Goal: Task Accomplishment & Management: Manage account settings

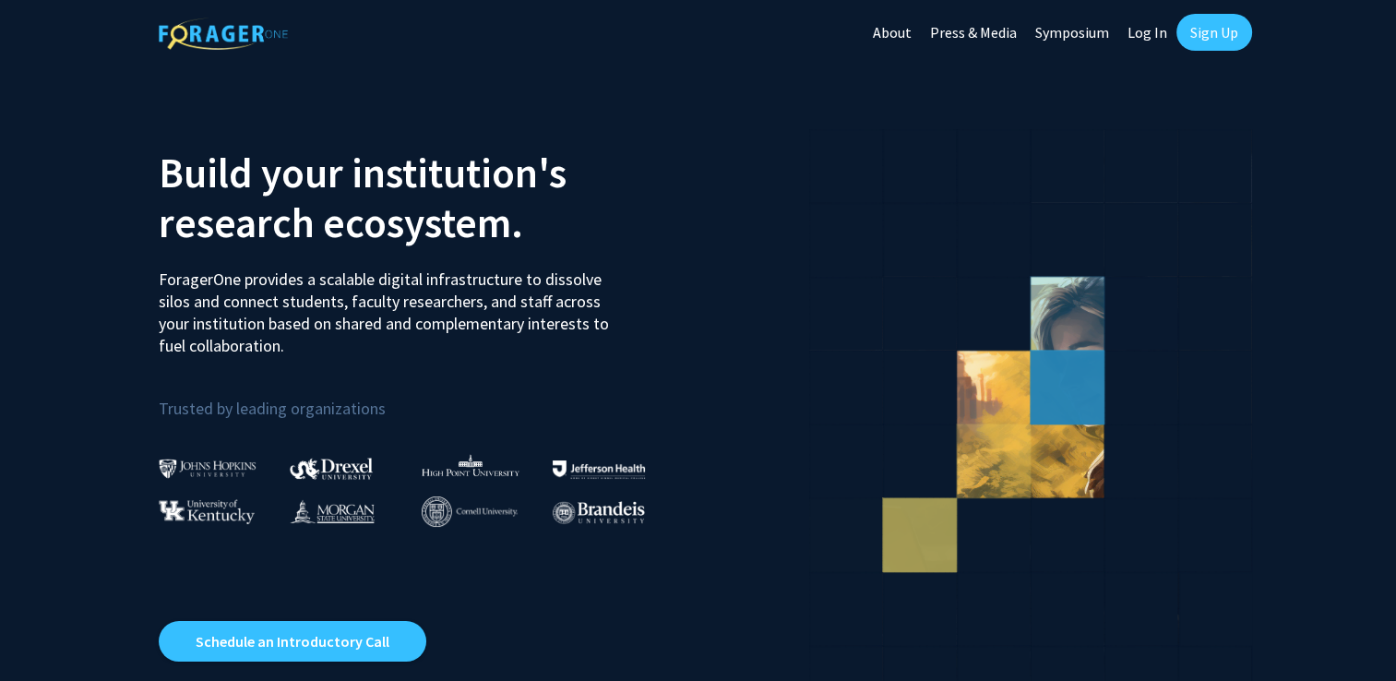
click at [1147, 31] on link "Log In" at bounding box center [1147, 32] width 58 height 65
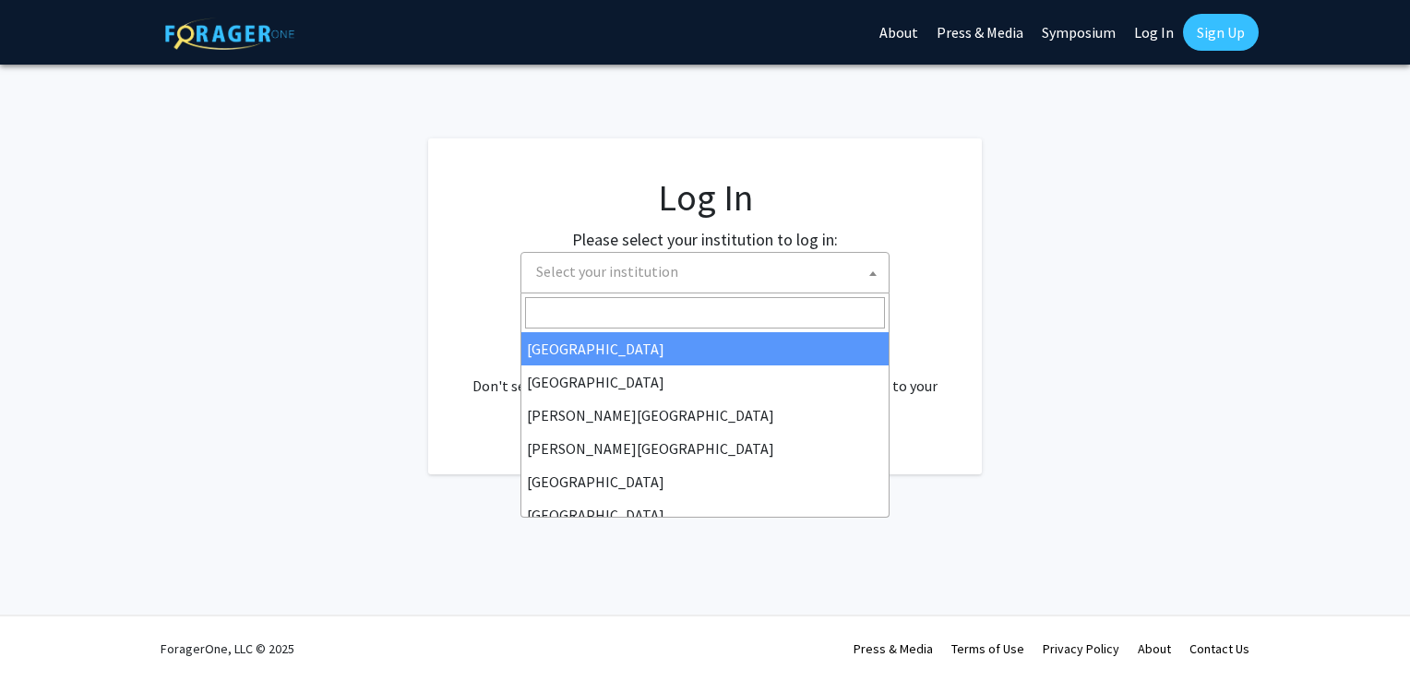
click at [731, 276] on span "Select your institution" at bounding box center [709, 272] width 360 height 38
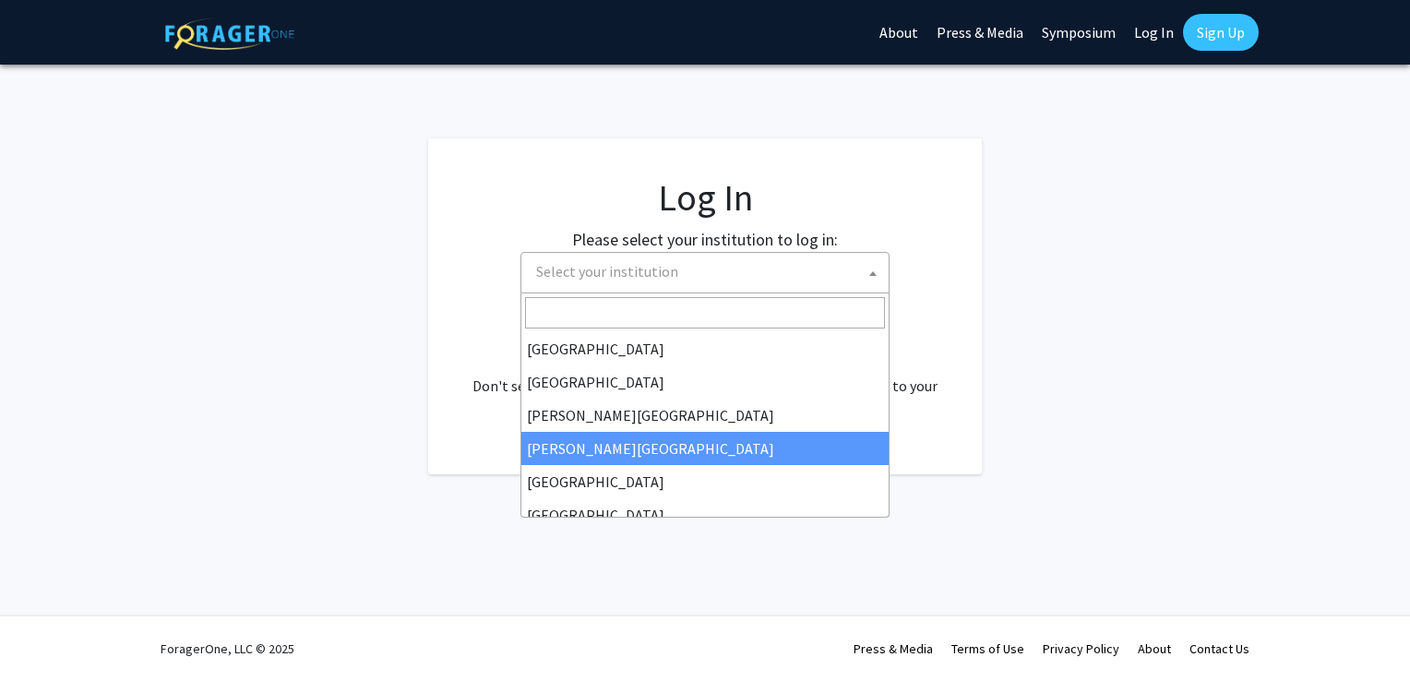
select select "27"
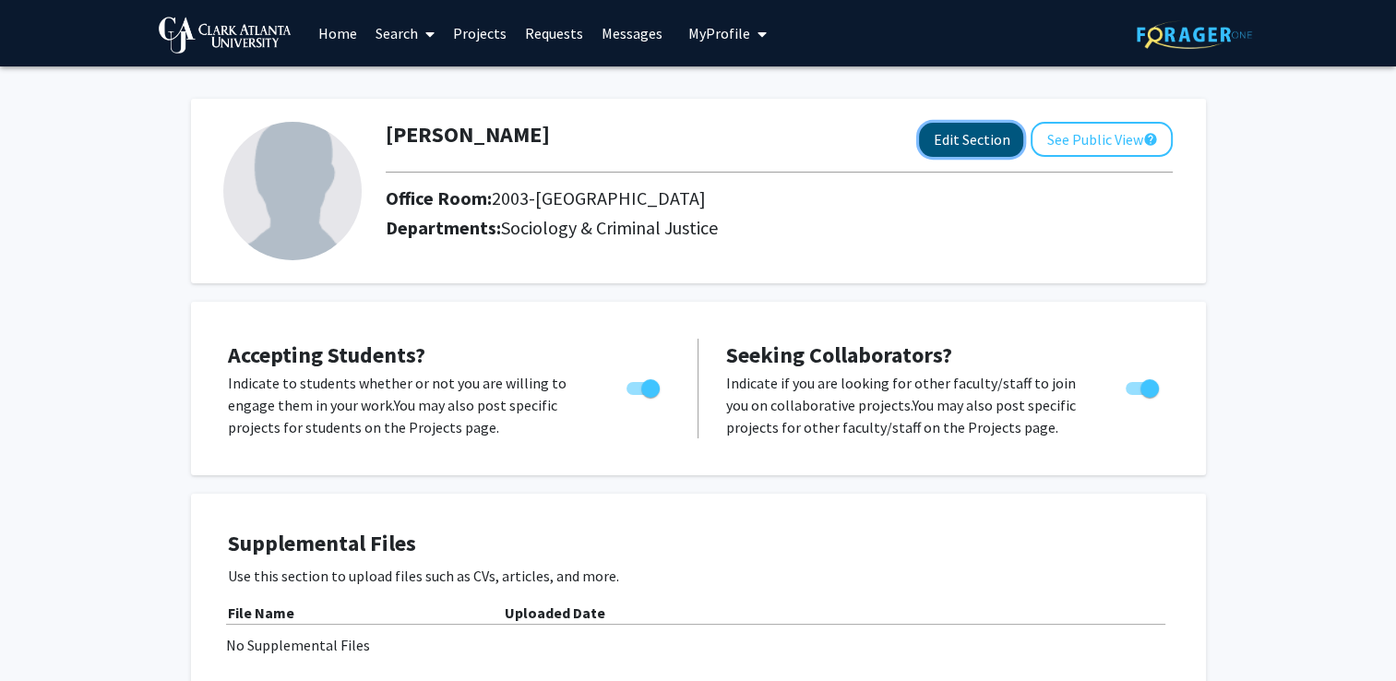
click at [967, 140] on button "Edit Section" at bounding box center [971, 140] width 104 height 34
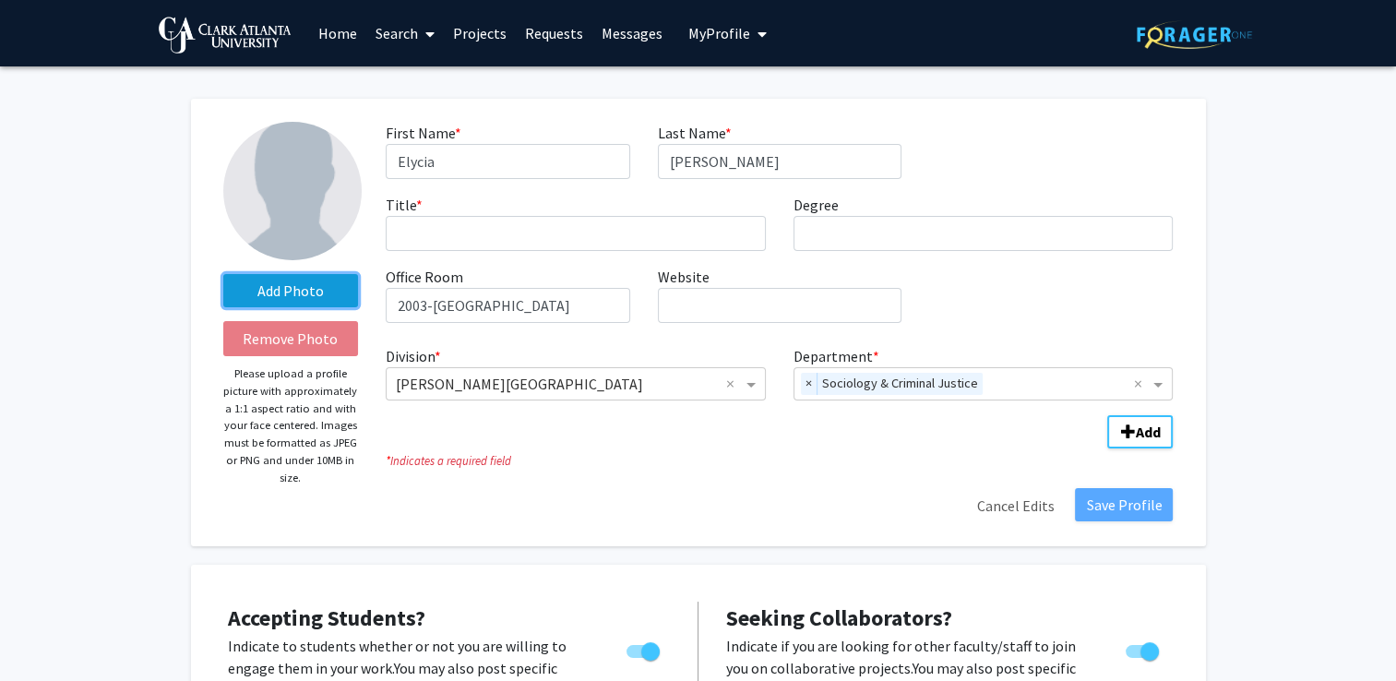
click at [271, 286] on label "Add Photo" at bounding box center [291, 290] width 136 height 33
click at [0, 0] on input "Add Photo" at bounding box center [0, 0] width 0 height 0
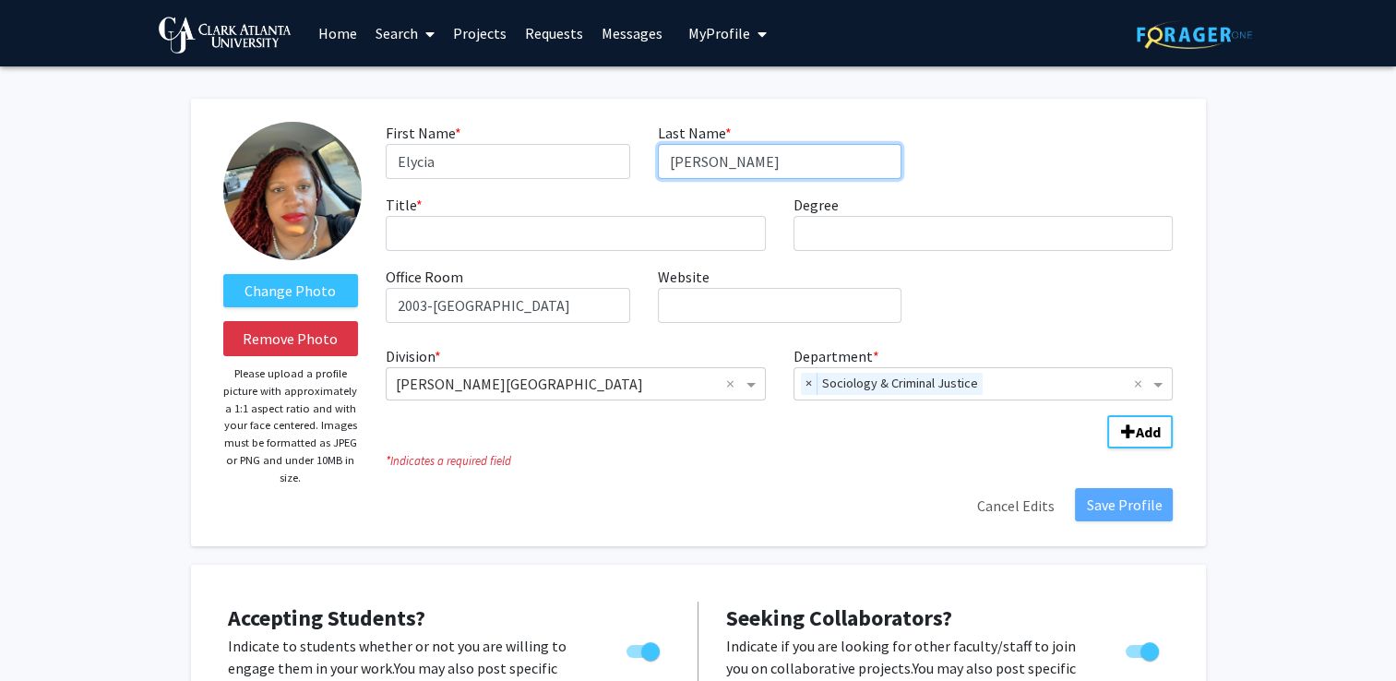
click at [809, 162] on input "Daniel-Roberson" at bounding box center [780, 161] width 244 height 35
type input "Daniel"
click at [979, 141] on div "First Name * required Elycia Last Name * required Daniel Title * required Degre…" at bounding box center [779, 230] width 815 height 216
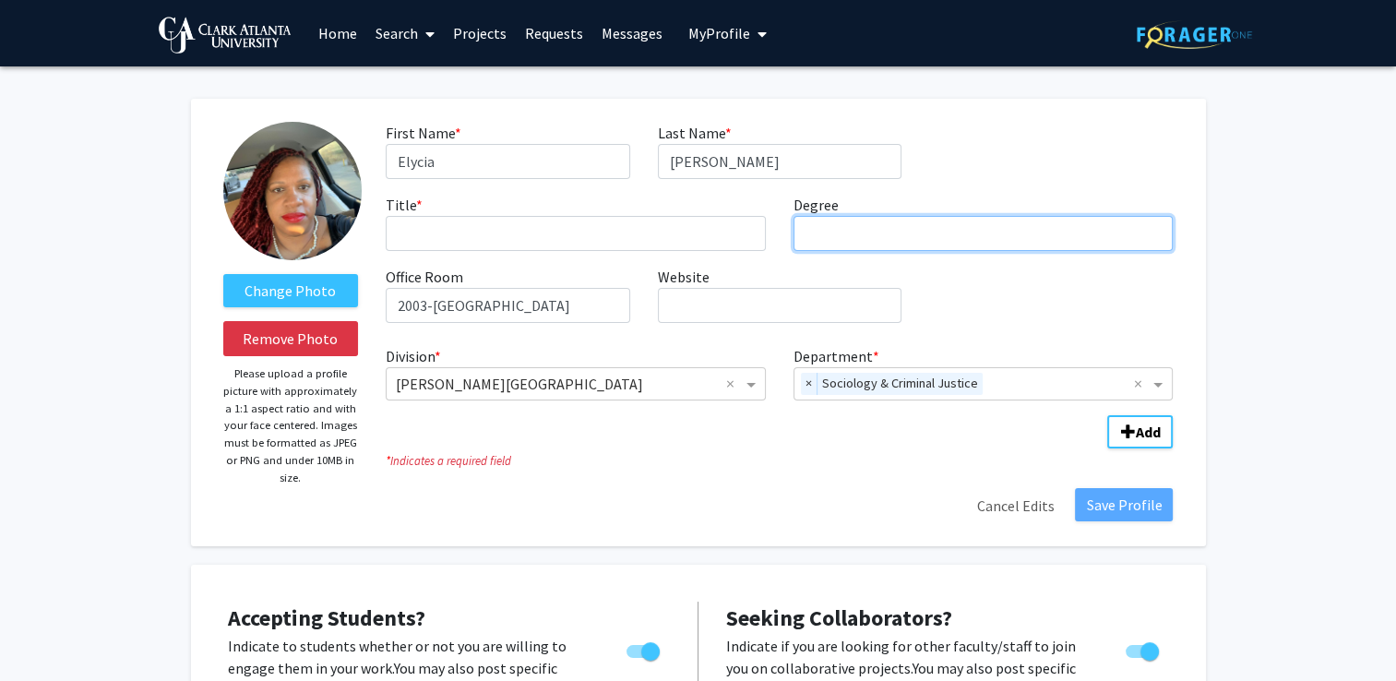
click at [888, 234] on input "Degree required" at bounding box center [984, 233] width 380 height 35
type input "C"
type input "M.A"
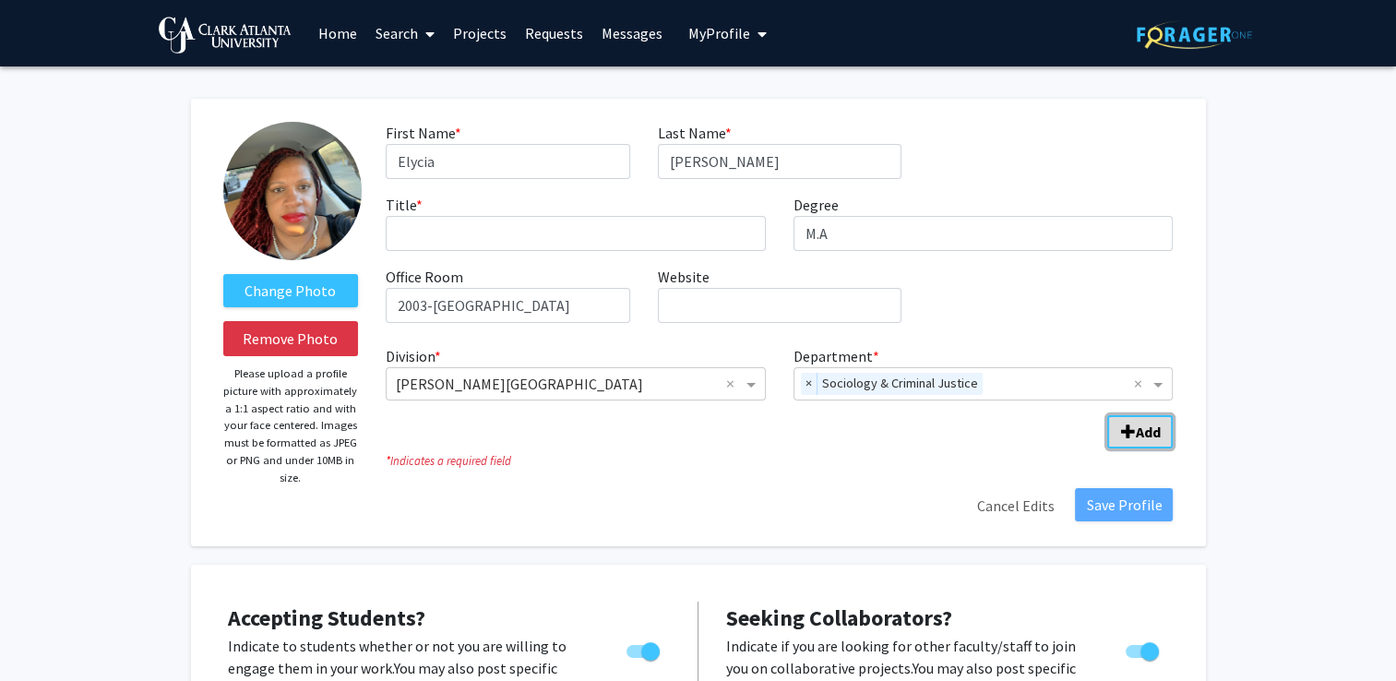
click at [1129, 436] on span "Add Division/Department" at bounding box center [1127, 431] width 15 height 15
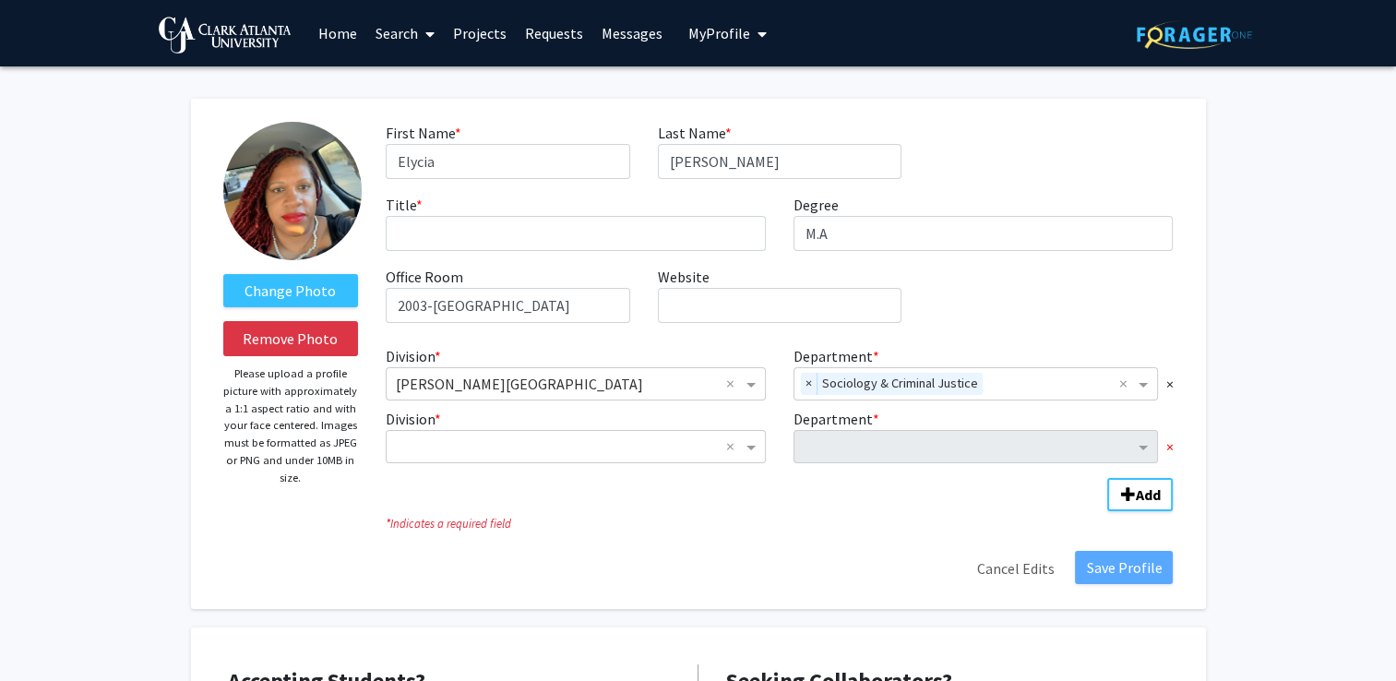
click at [1166, 449] on span "×" at bounding box center [1168, 447] width 7 height 22
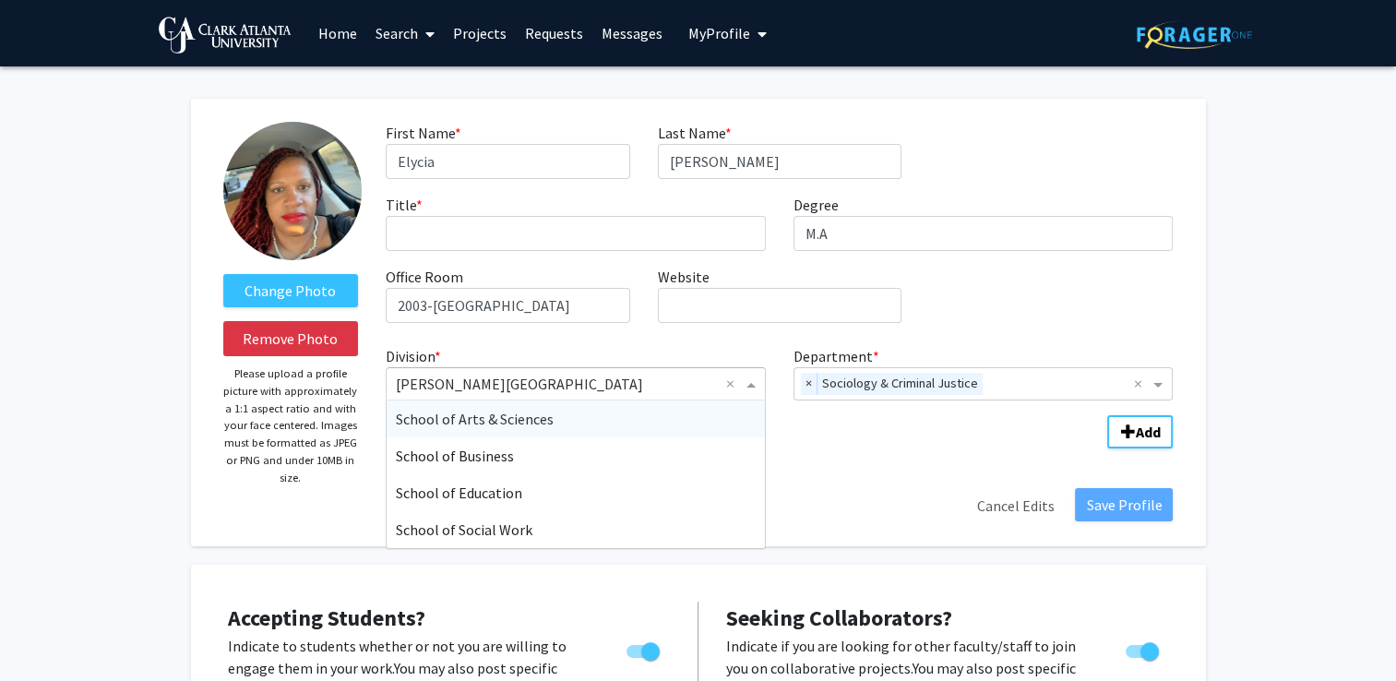
click at [745, 386] on span "Division" at bounding box center [753, 384] width 23 height 22
click at [630, 420] on div "School of Arts & Sciences" at bounding box center [576, 418] width 378 height 37
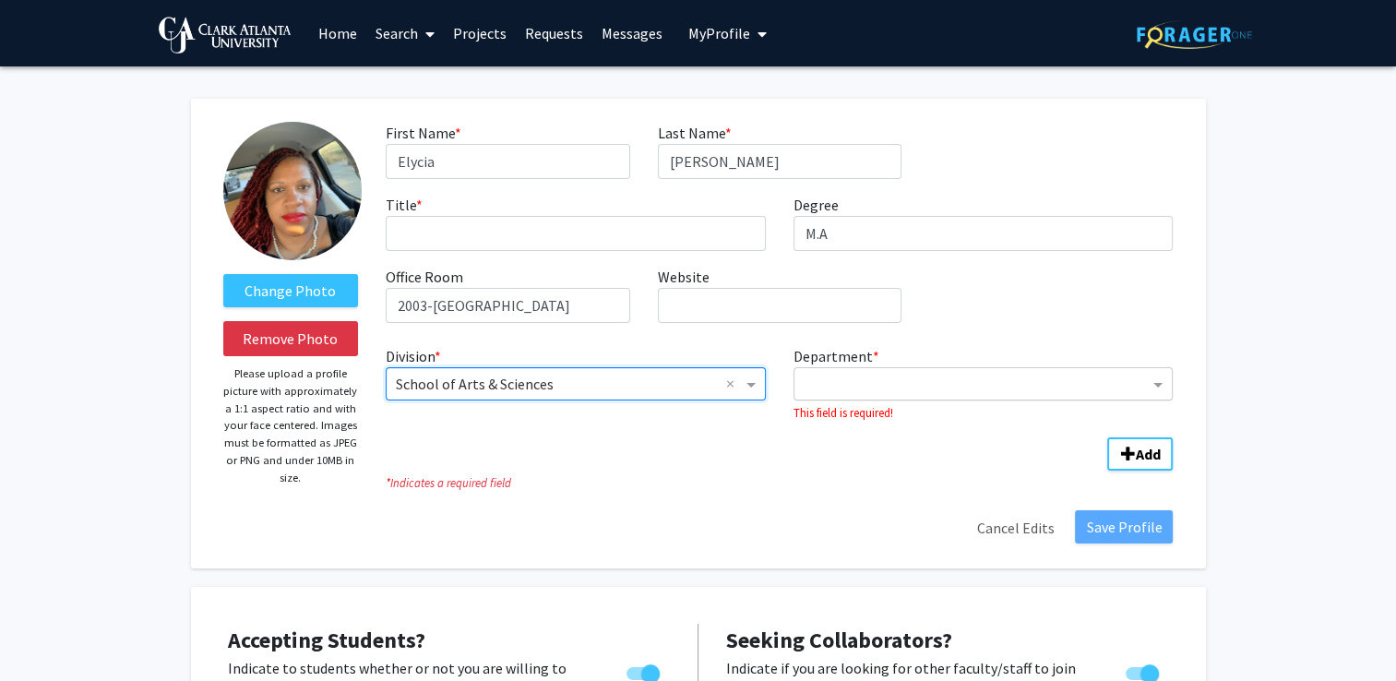
click at [1050, 388] on input "Department" at bounding box center [977, 385] width 346 height 22
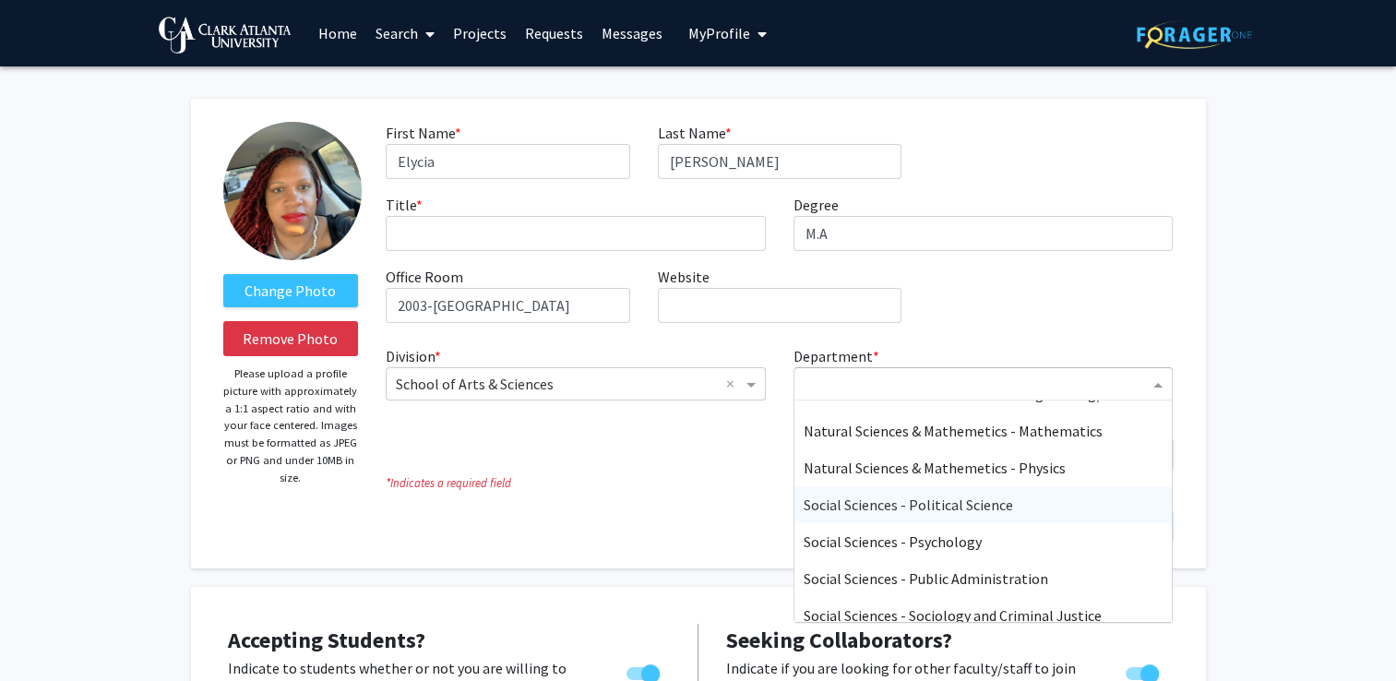
scroll to position [443, 0]
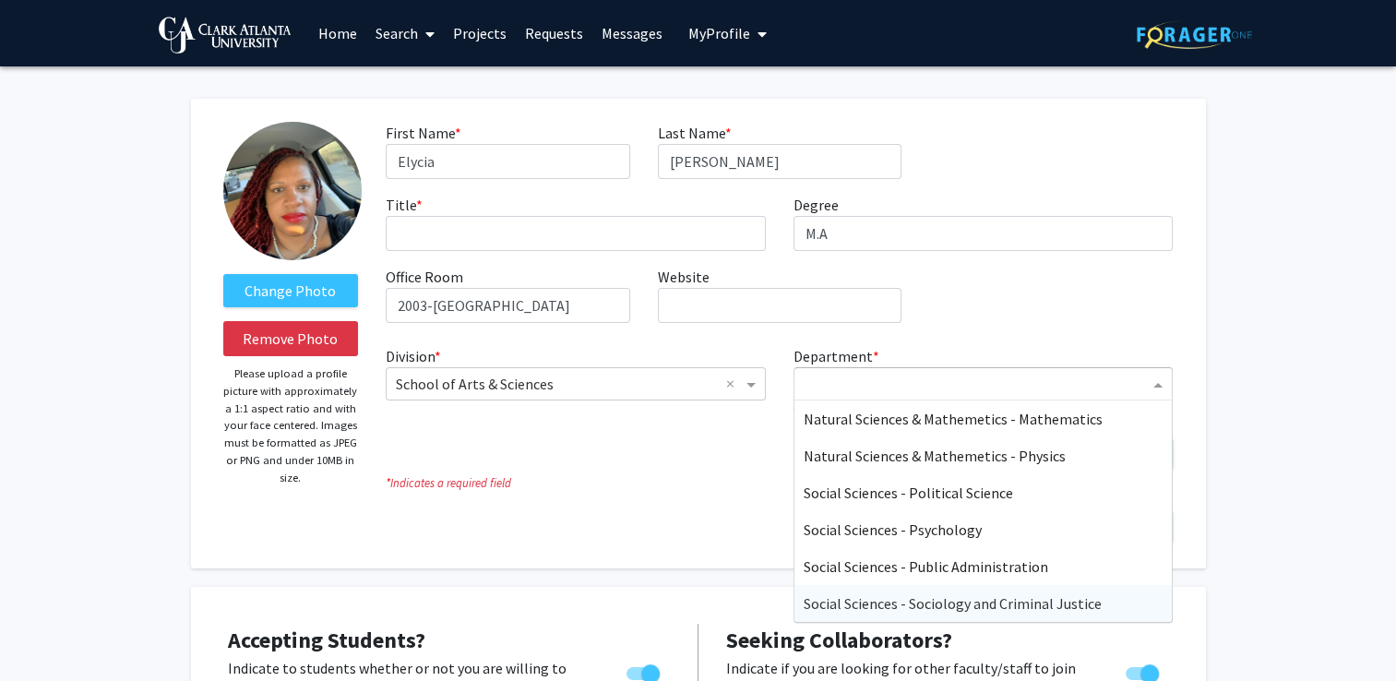
click at [993, 602] on span "Social Sciences - Sociology and Criminal Justice" at bounding box center [953, 603] width 298 height 18
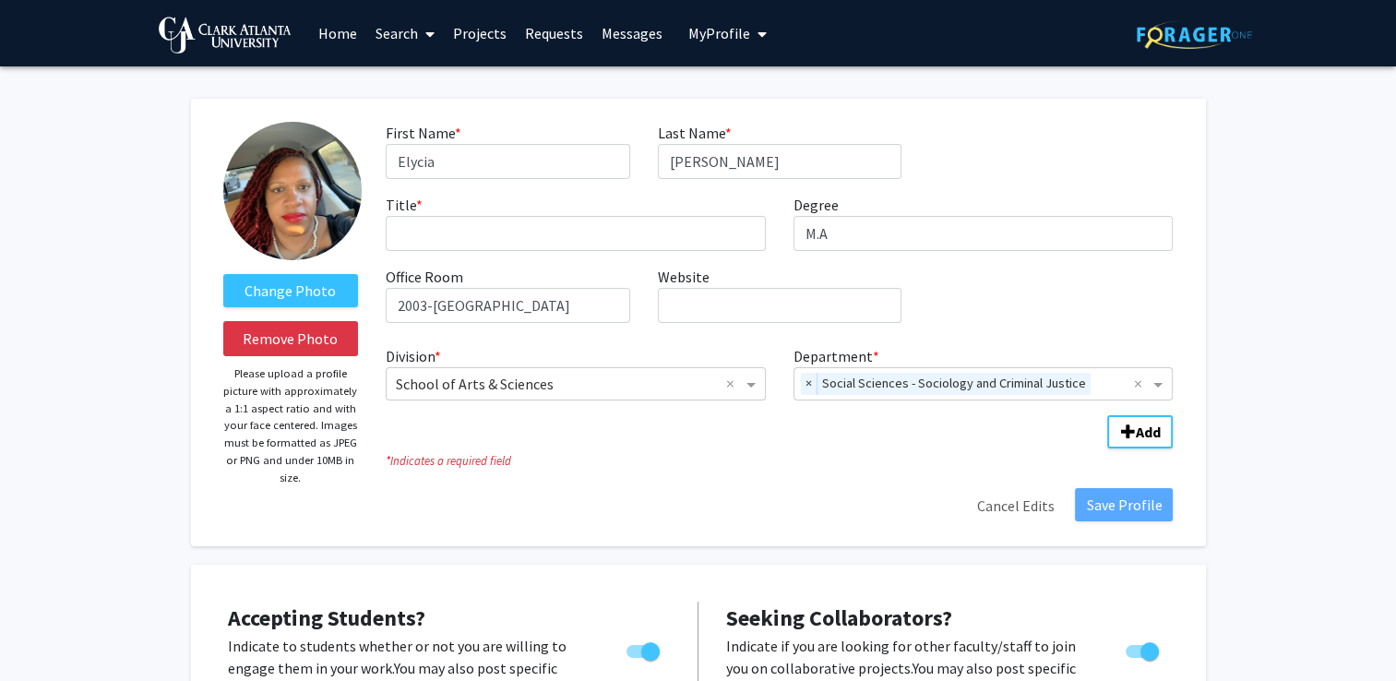
click at [811, 455] on icon "* Indicates a required field" at bounding box center [779, 461] width 787 height 18
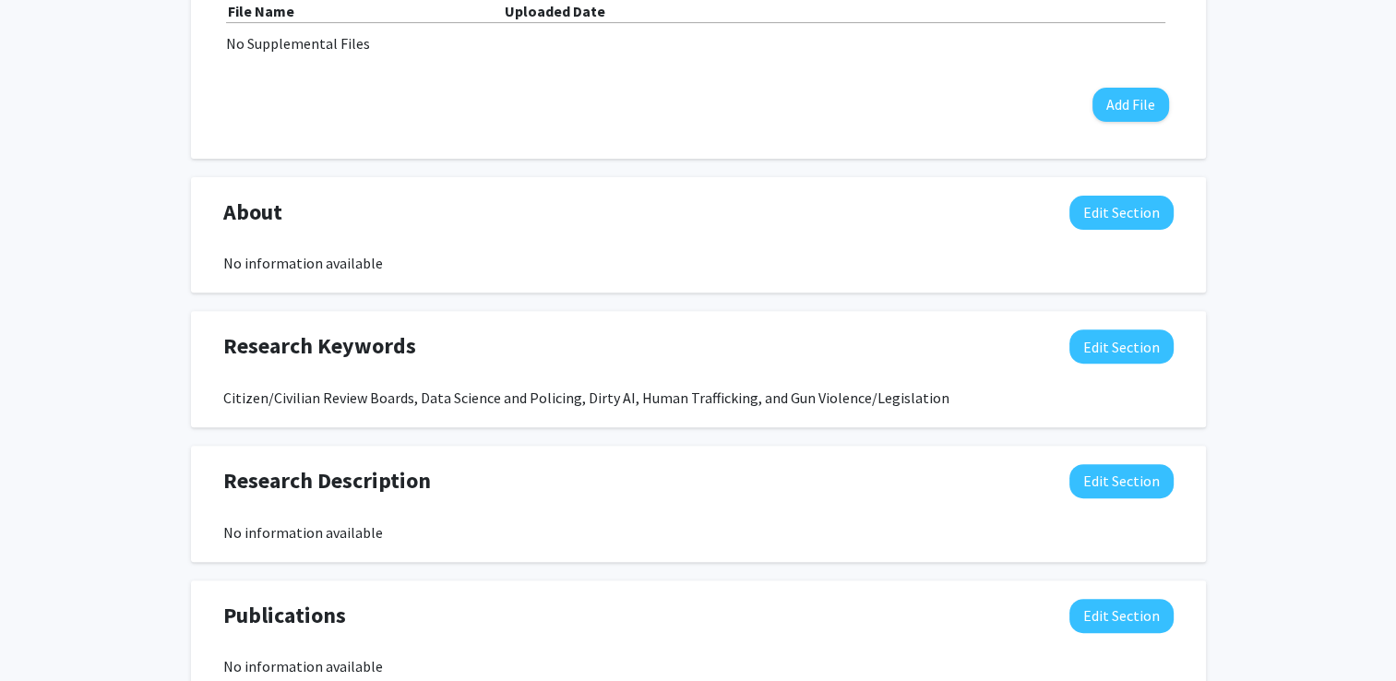
scroll to position [602, 0]
click at [1101, 209] on button "Edit Section" at bounding box center [1121, 213] width 104 height 34
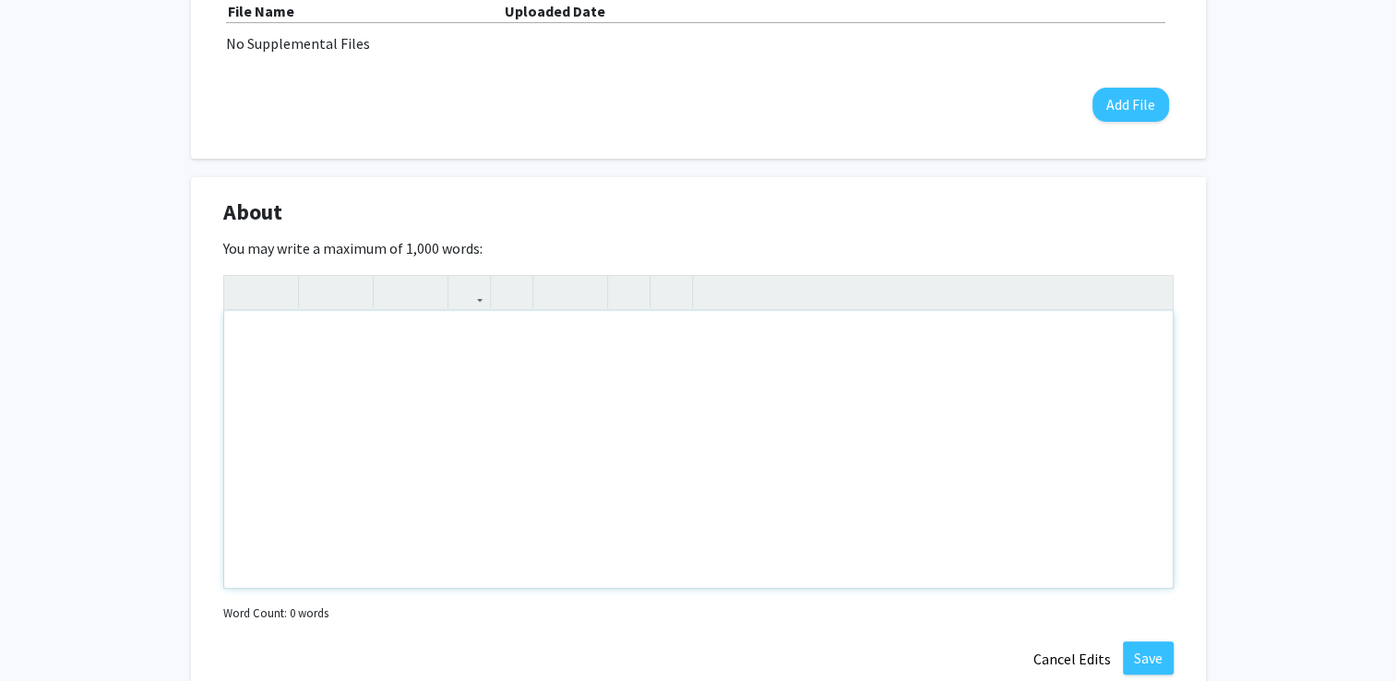
click at [594, 338] on div "Note to users with screen readers: Please deactivate our accessibility plugin f…" at bounding box center [698, 449] width 949 height 277
paste div "Note to users with screen readers: Please deactivate our accessibility plugin f…"
type textarea "<p>Elycia S. Daniel is a scholar, educator, and innovator in the fields of crim…"
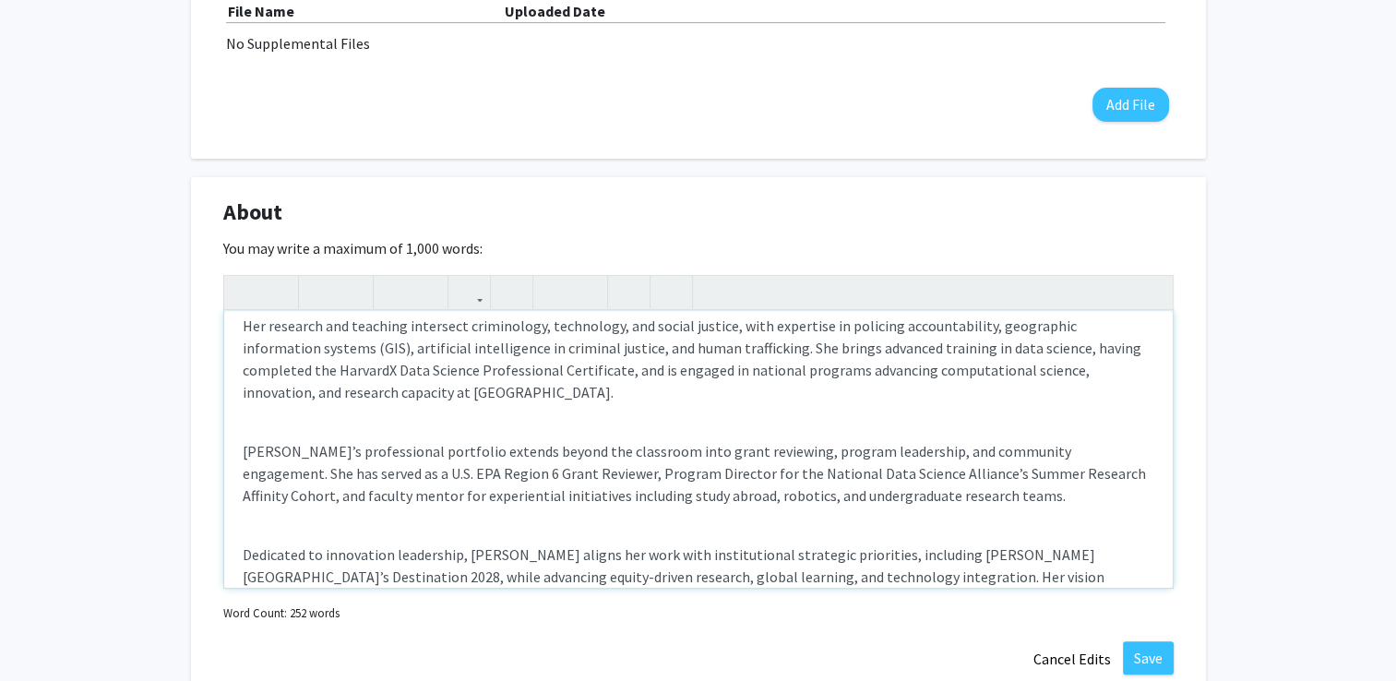
scroll to position [218, 0]
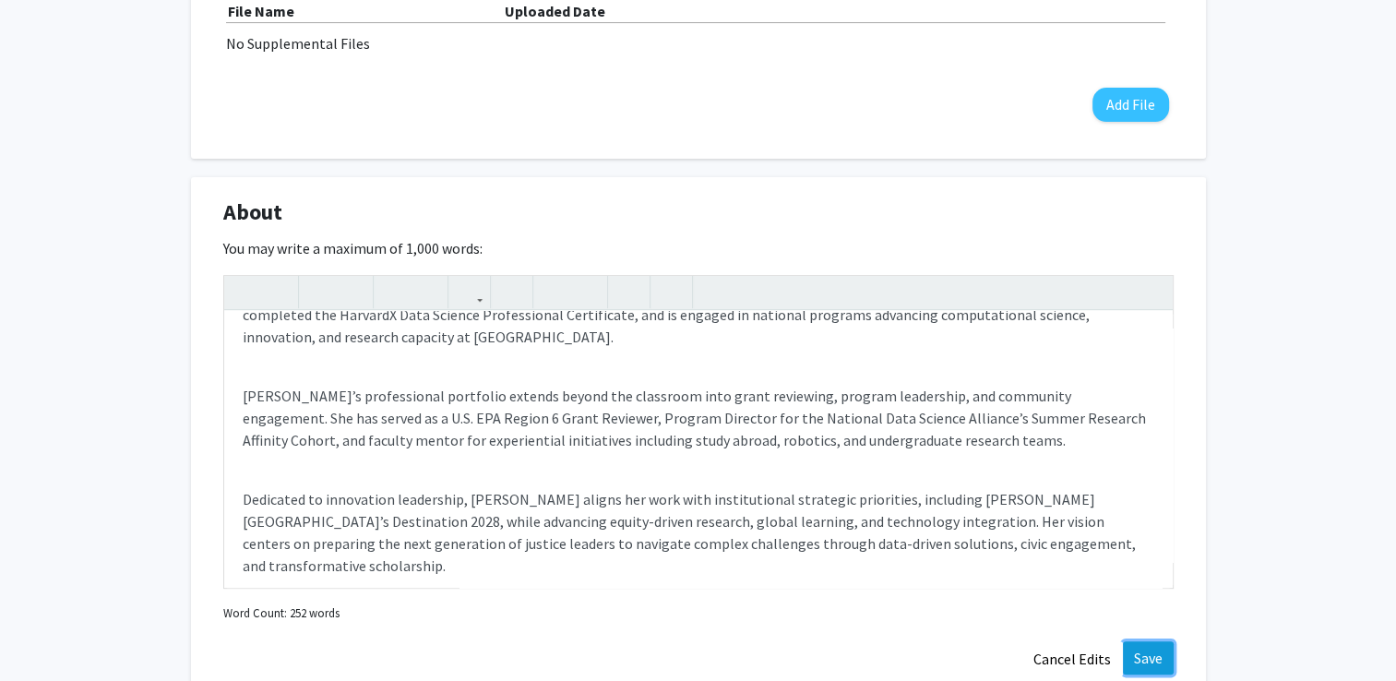
click at [1140, 657] on button "Save" at bounding box center [1148, 657] width 51 height 33
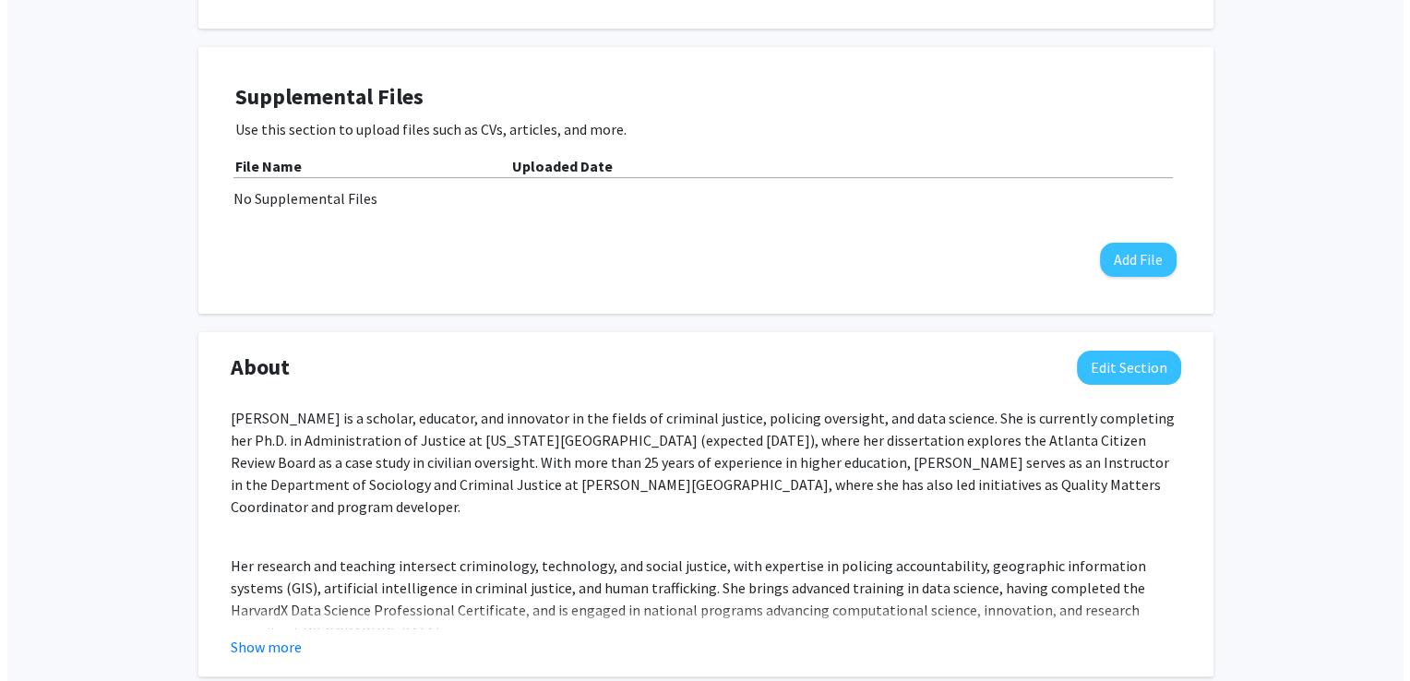
scroll to position [448, 0]
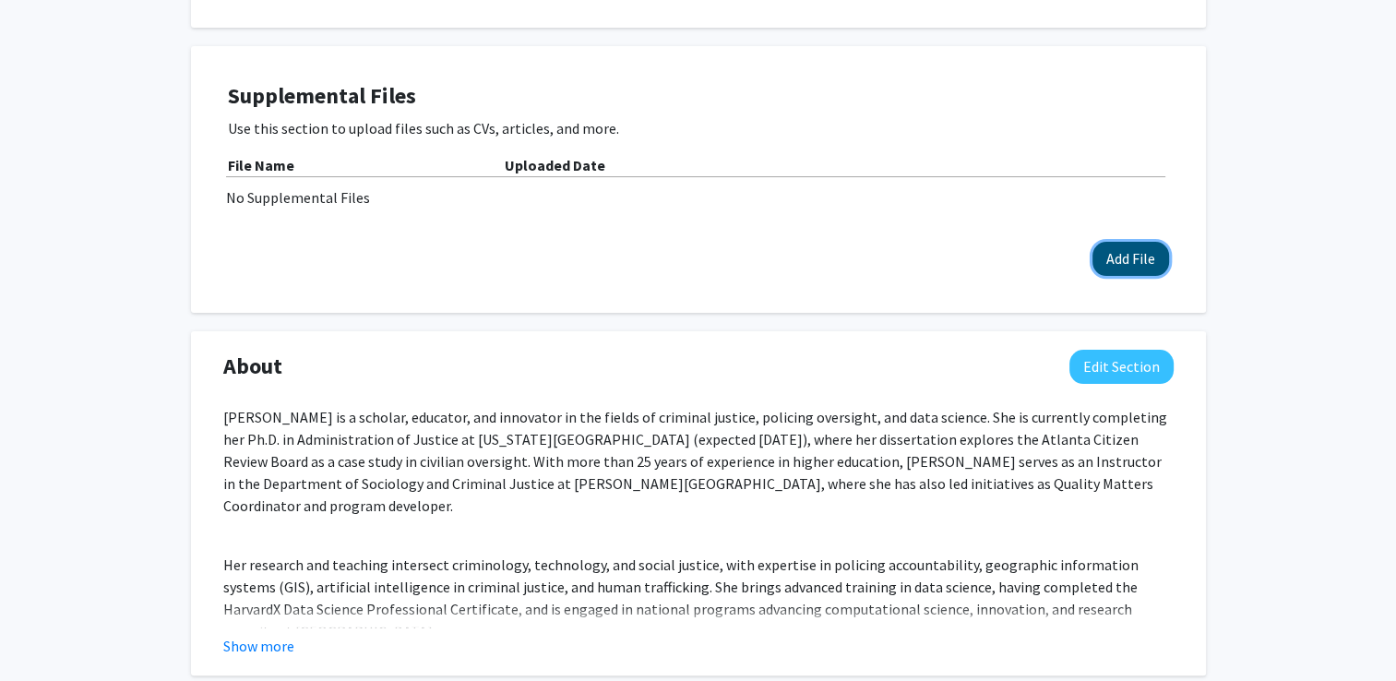
click at [1126, 257] on button "Add File" at bounding box center [1130, 259] width 77 height 34
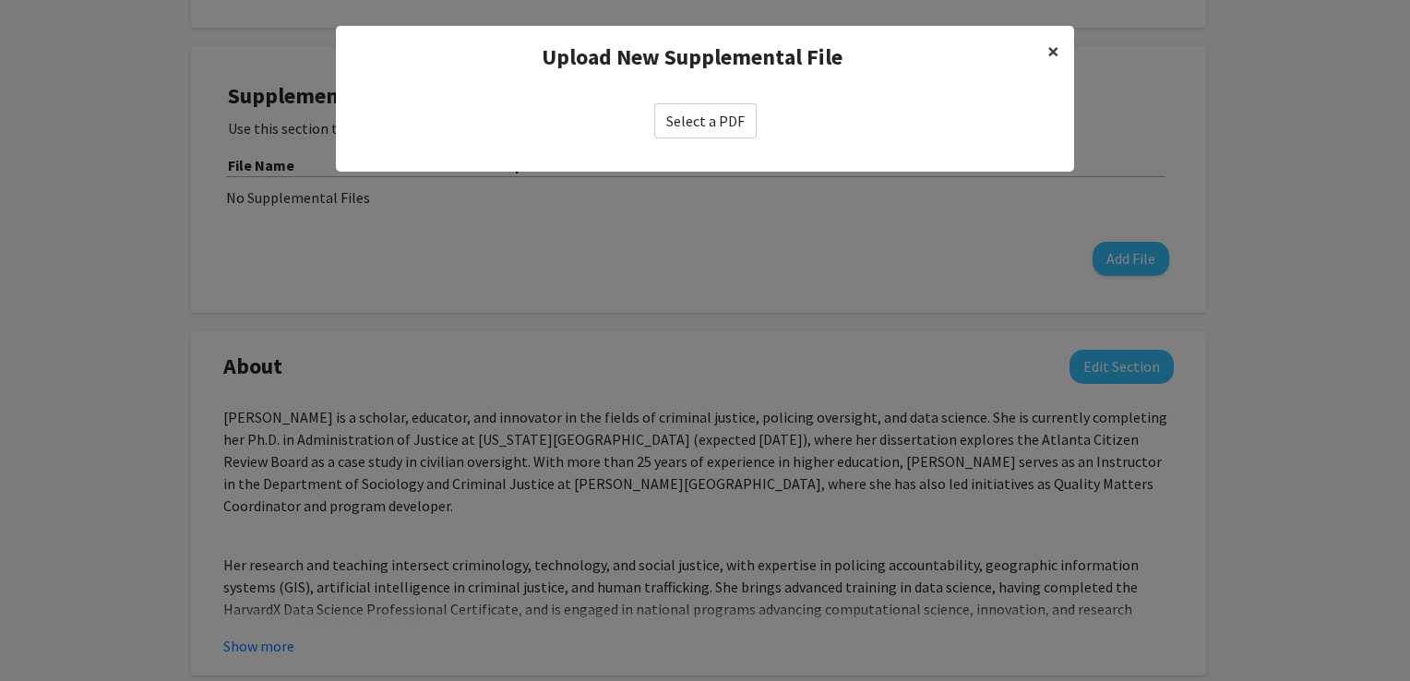
click at [1048, 52] on span "×" at bounding box center [1053, 51] width 12 height 29
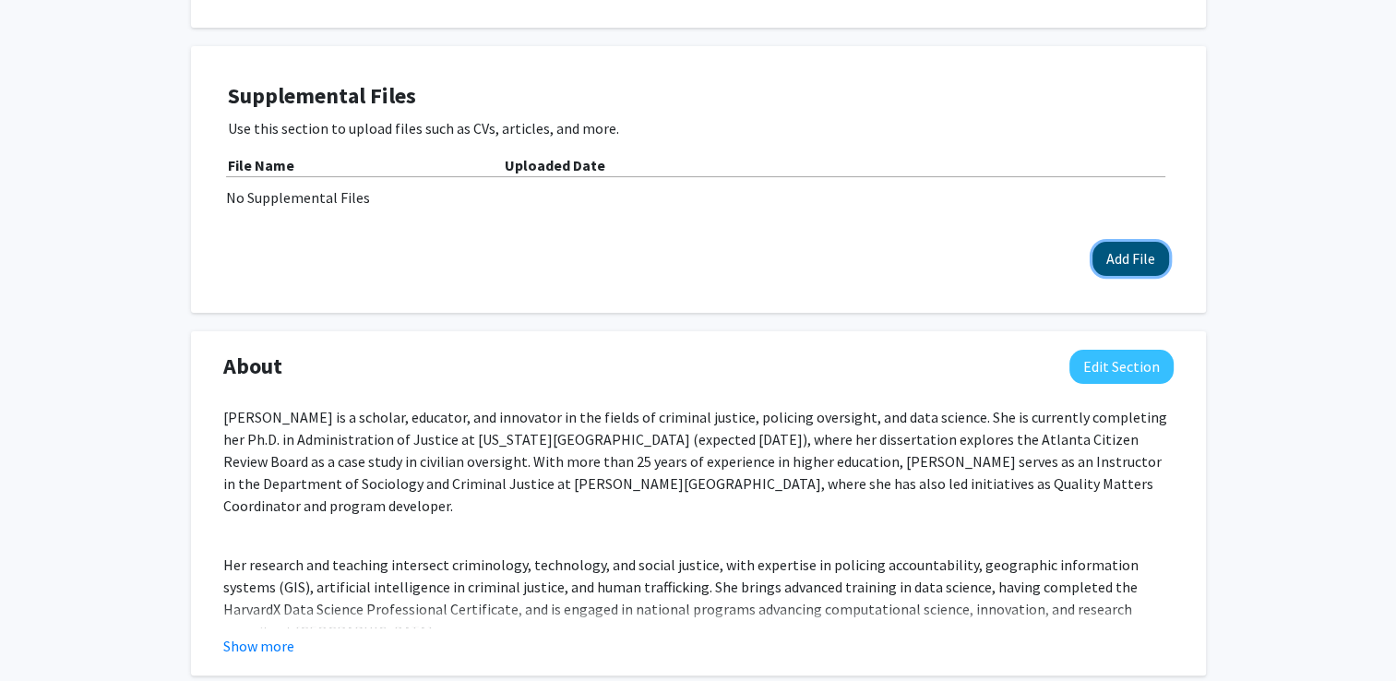
click at [1124, 256] on button "Add File" at bounding box center [1130, 259] width 77 height 34
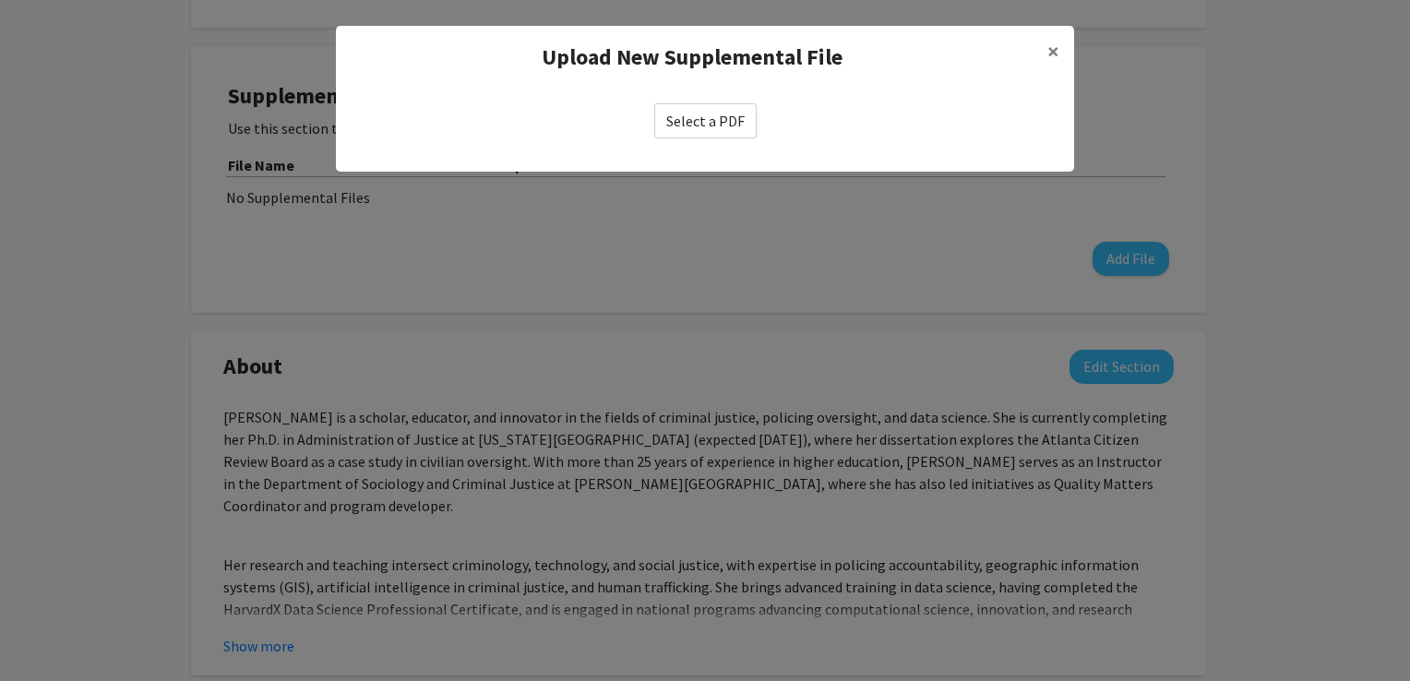
click at [694, 113] on label "Select a PDF" at bounding box center [705, 120] width 102 height 35
click at [0, 0] on input "Select a PDF" at bounding box center [0, 0] width 0 height 0
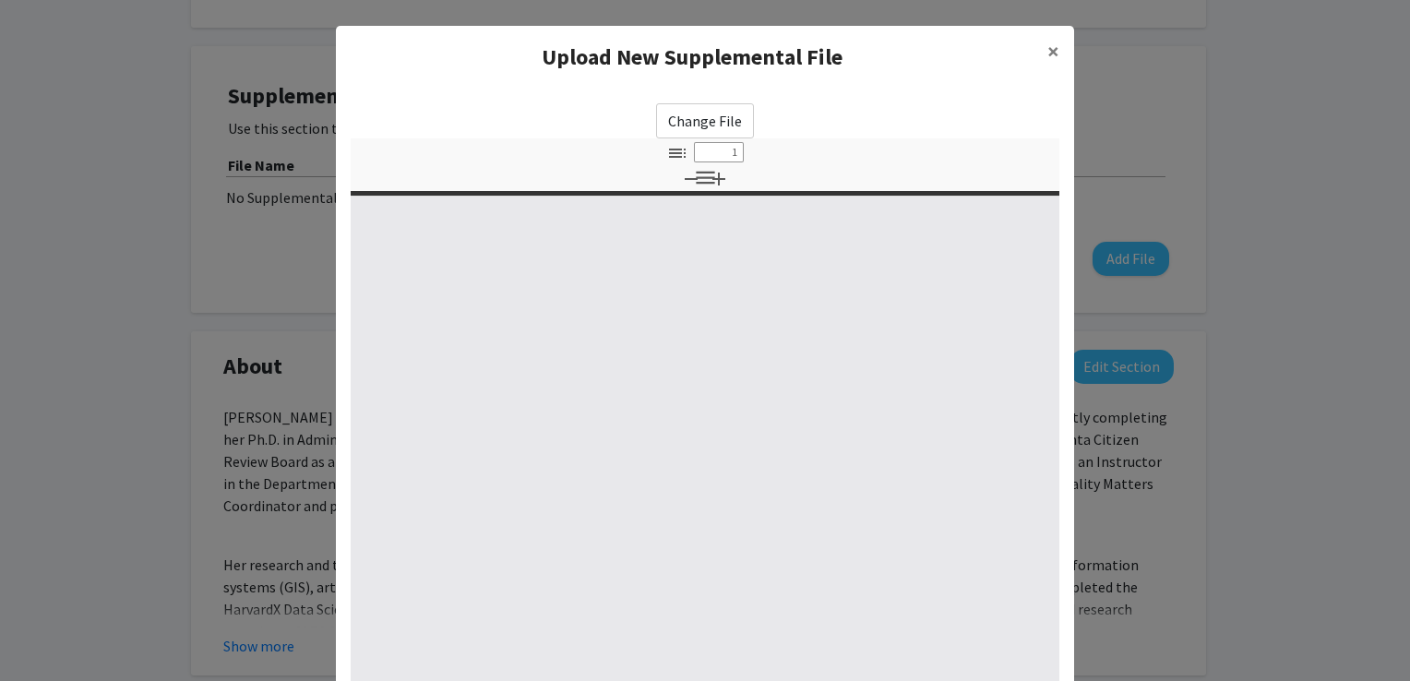
select select "custom"
type input "0"
select select "custom"
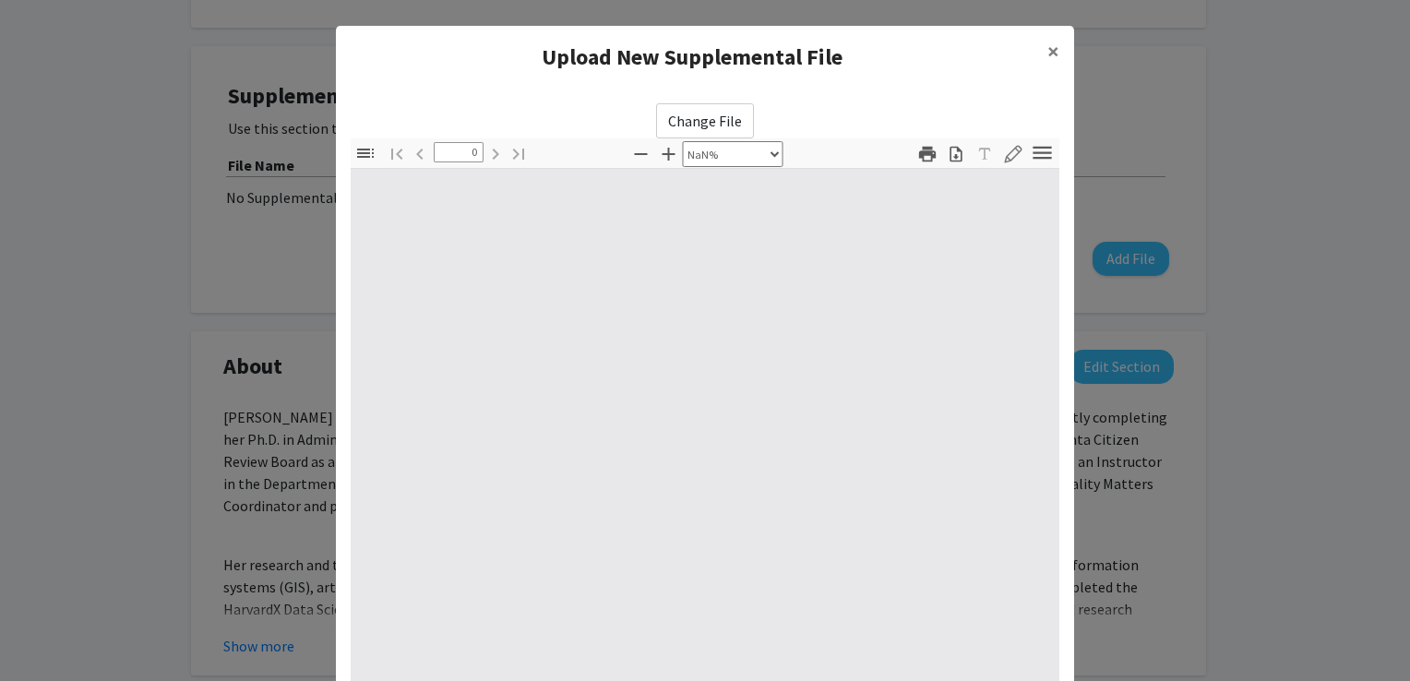
type input "1"
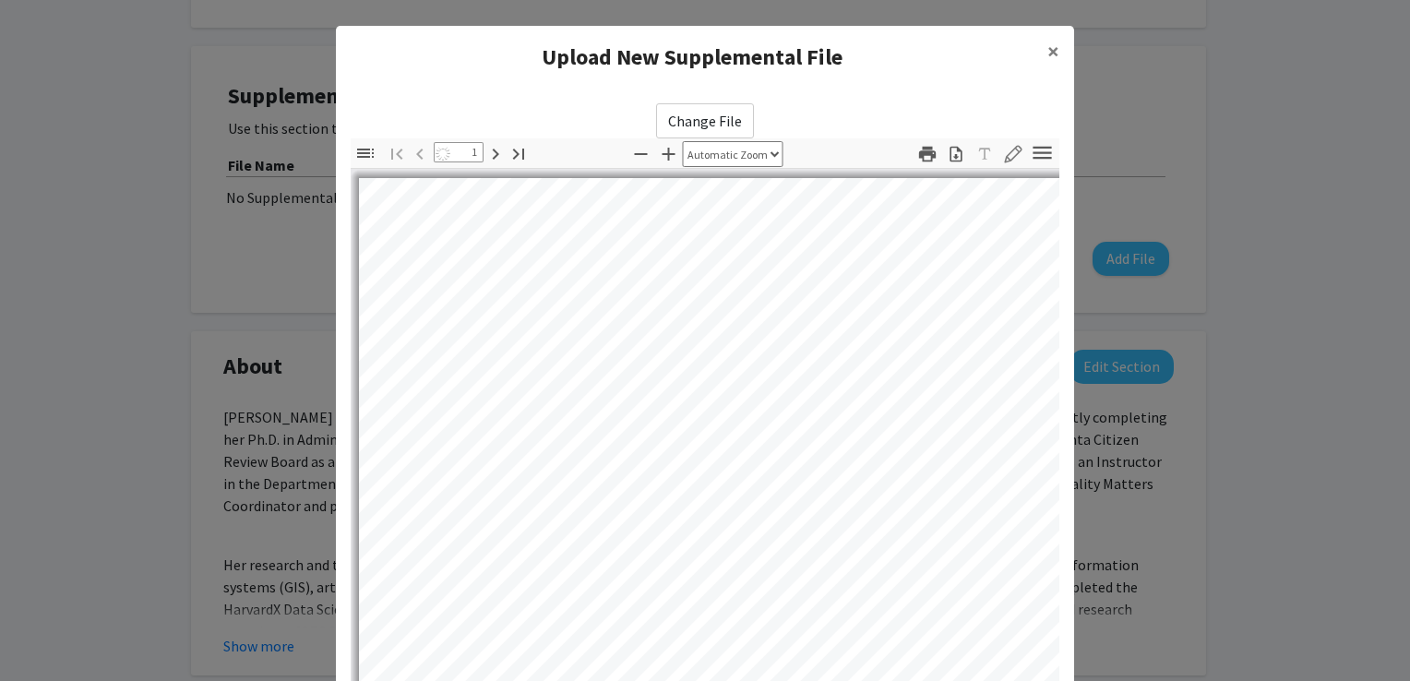
select select "auto"
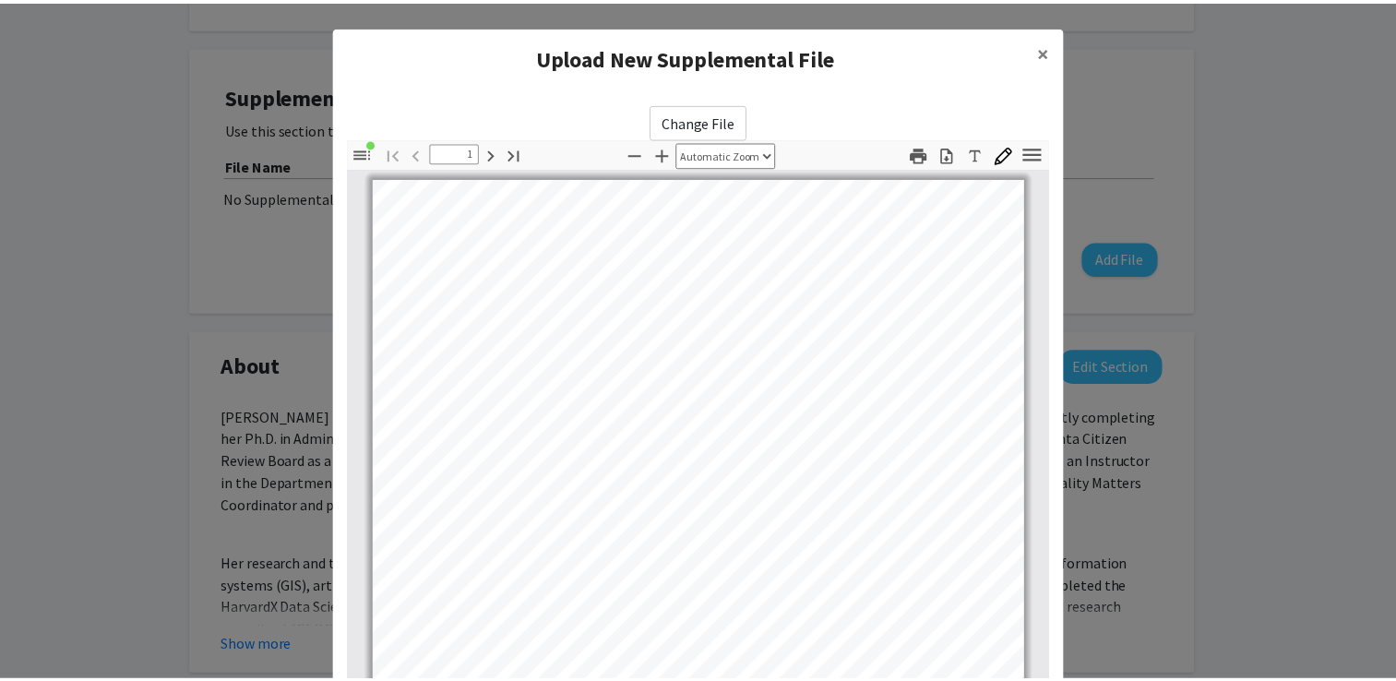
scroll to position [192, 0]
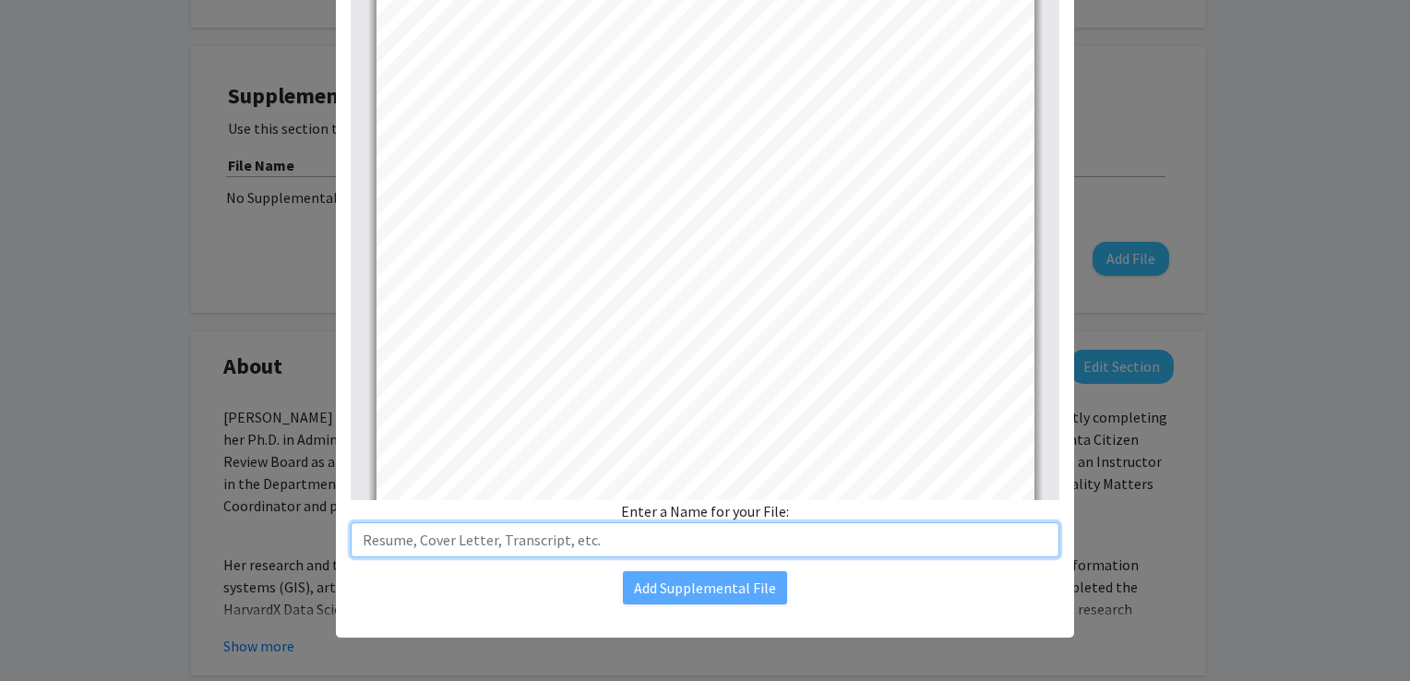
click at [526, 537] on input "text" at bounding box center [705, 539] width 709 height 35
type input "[PERSON_NAME] CV"
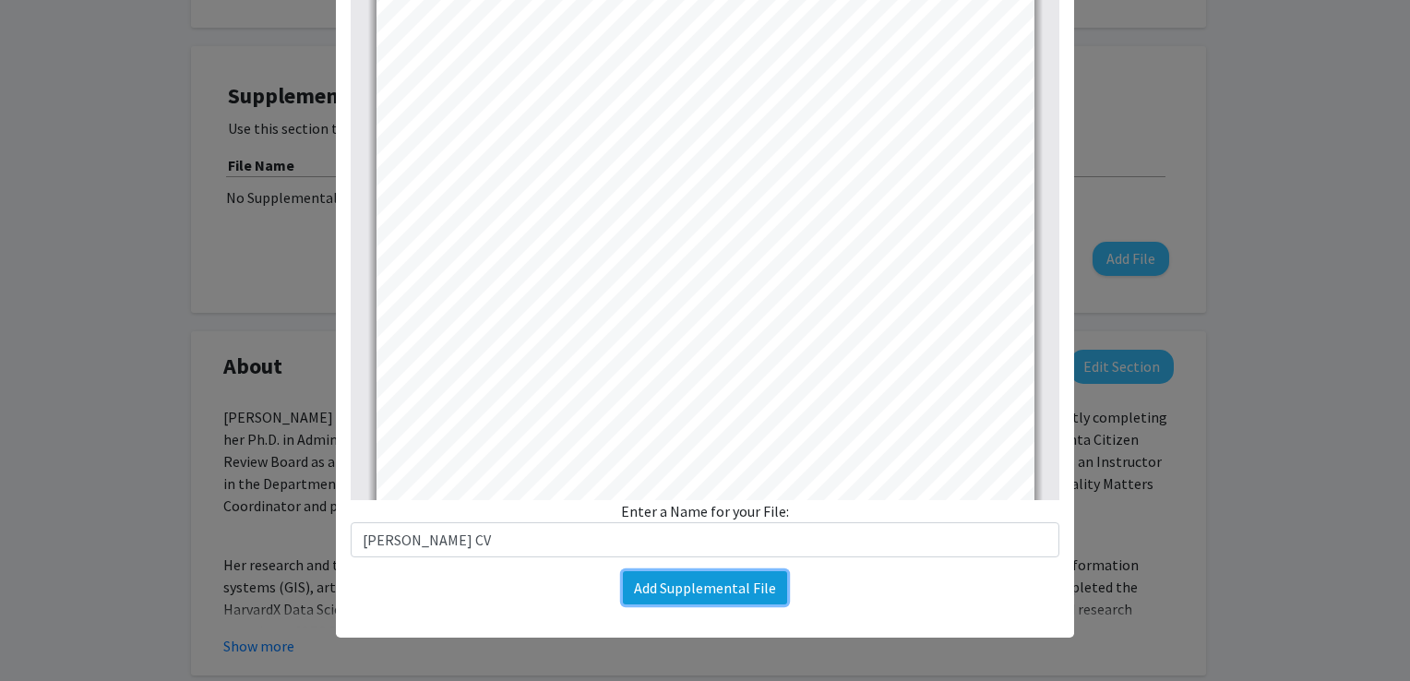
click at [640, 593] on button "Add Supplemental File" at bounding box center [705, 587] width 164 height 33
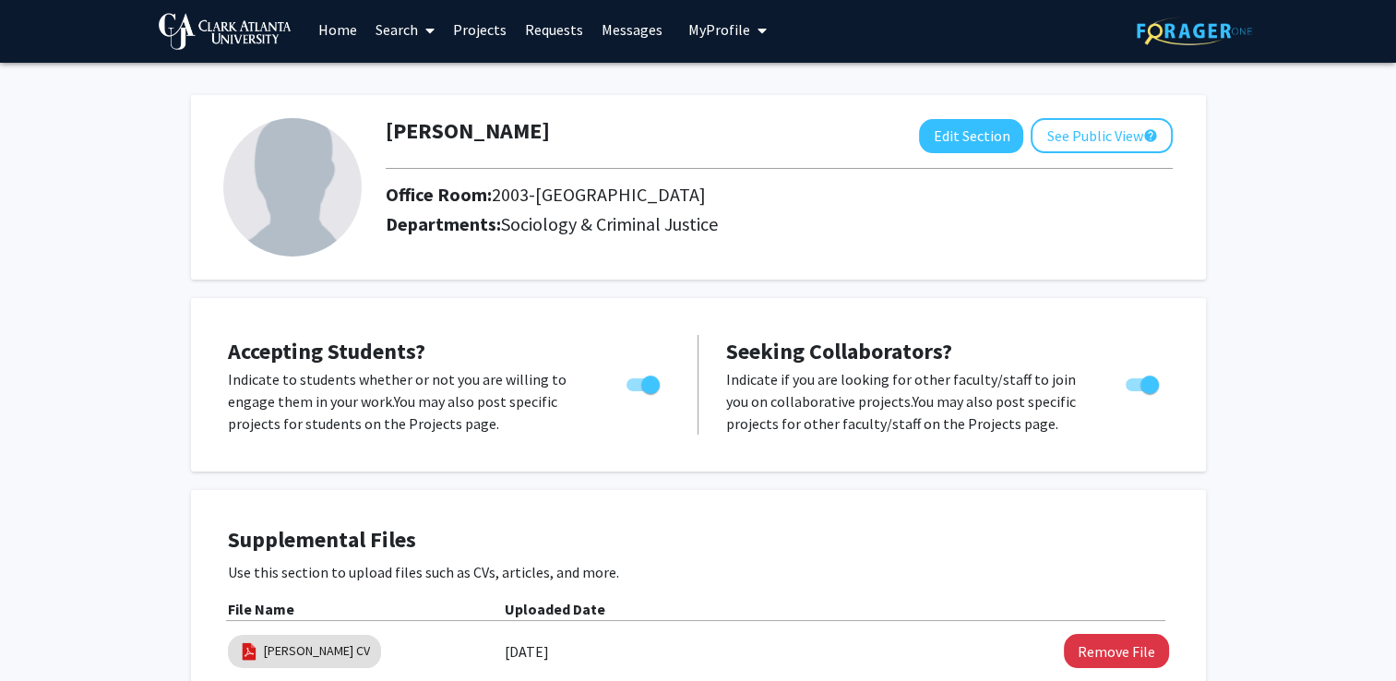
scroll to position [0, 0]
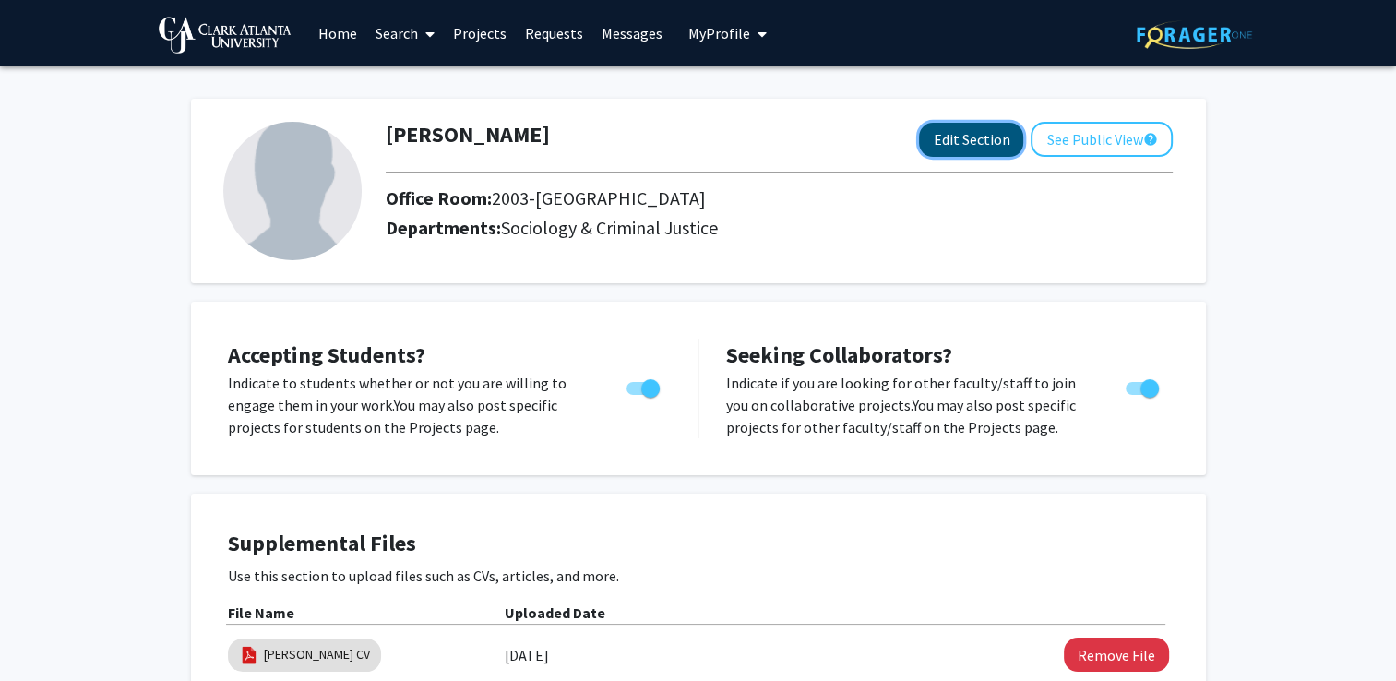
click at [938, 139] on button "Edit Section" at bounding box center [971, 140] width 104 height 34
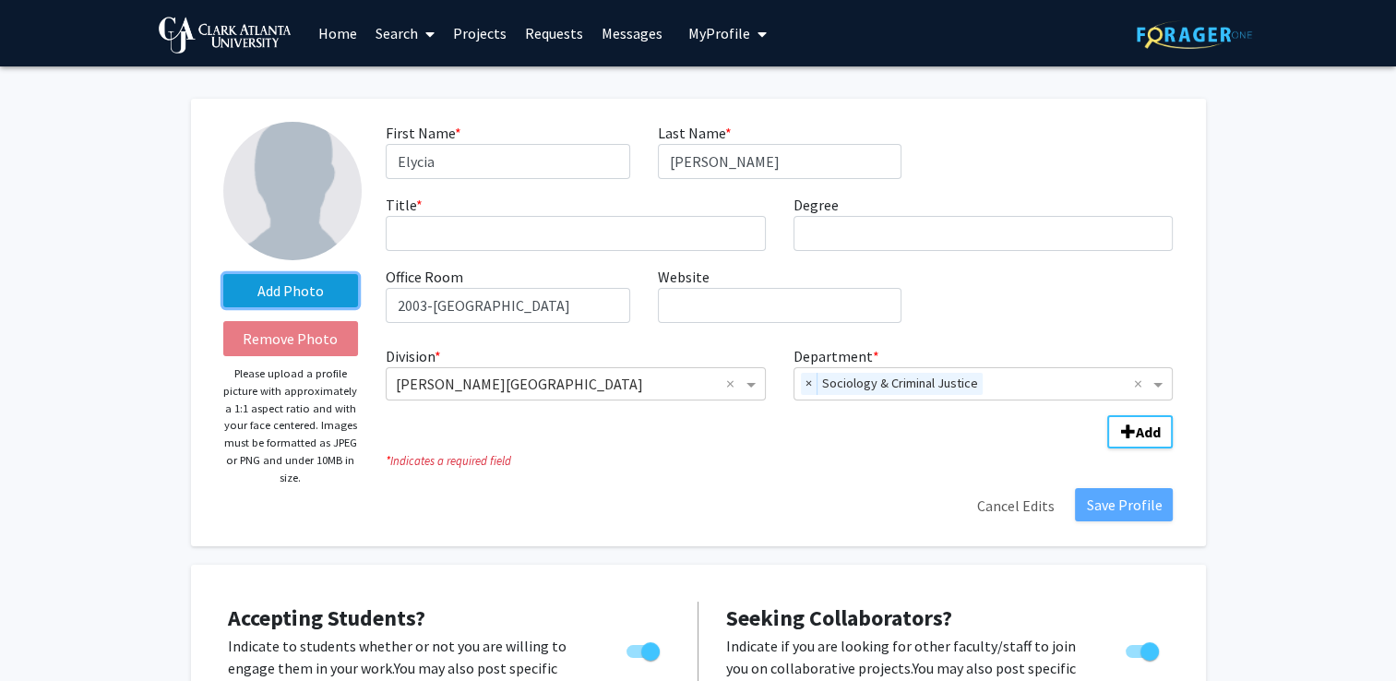
click at [287, 279] on label "Add Photo" at bounding box center [291, 290] width 136 height 33
click at [0, 0] on input "Add Photo" at bounding box center [0, 0] width 0 height 0
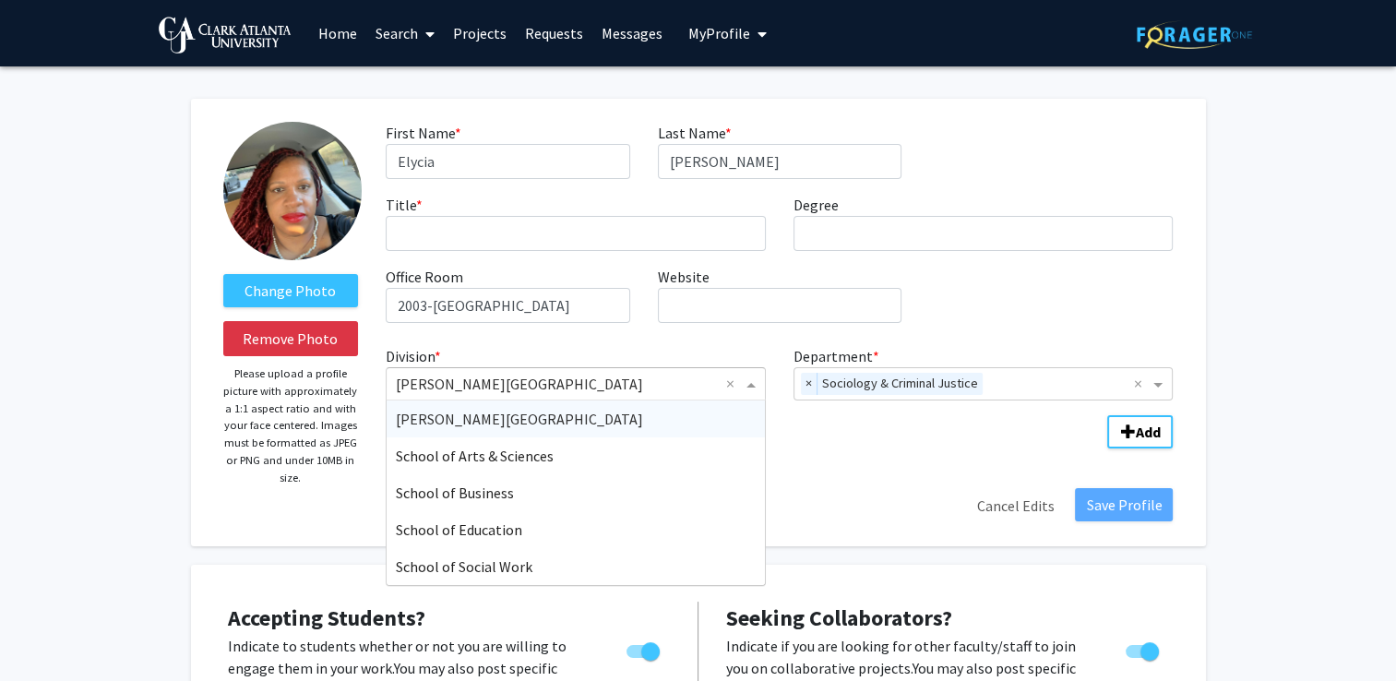
click at [751, 386] on span "Division" at bounding box center [753, 384] width 23 height 22
click at [652, 448] on div "School of Arts & Sciences" at bounding box center [576, 455] width 378 height 37
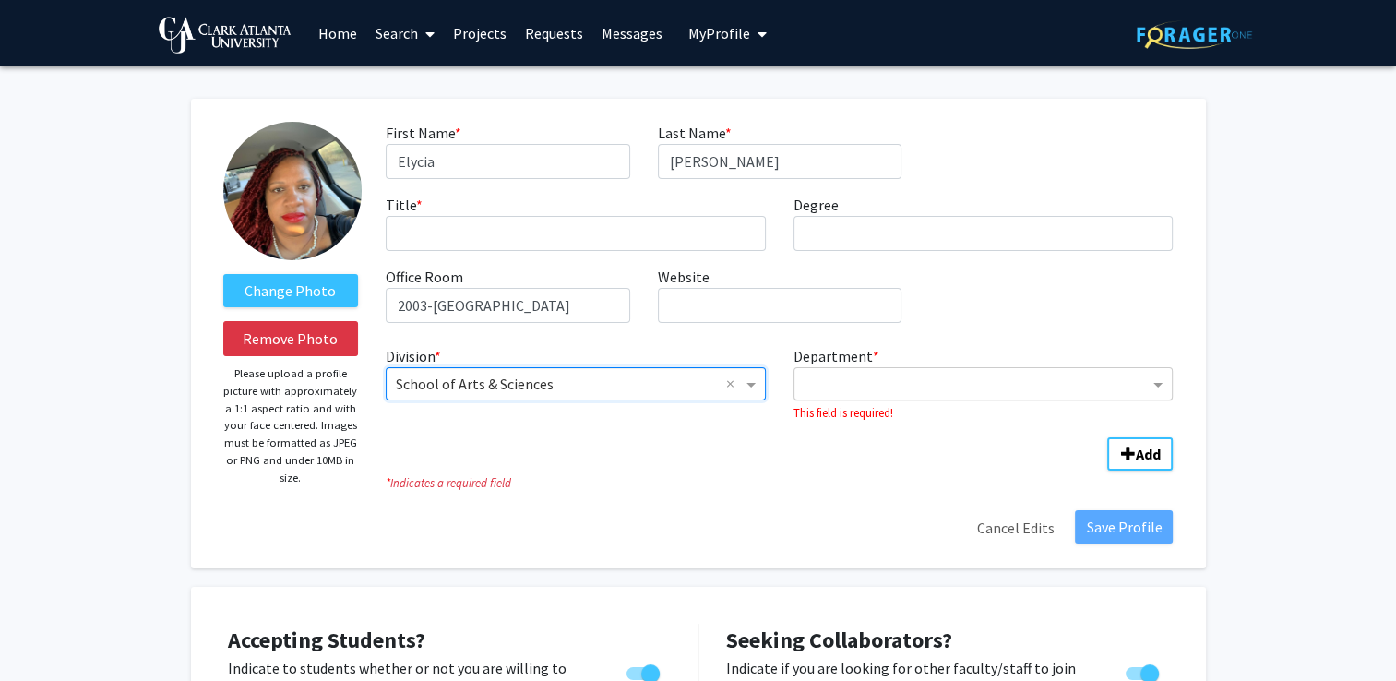
click at [1035, 390] on input "Department" at bounding box center [977, 385] width 346 height 22
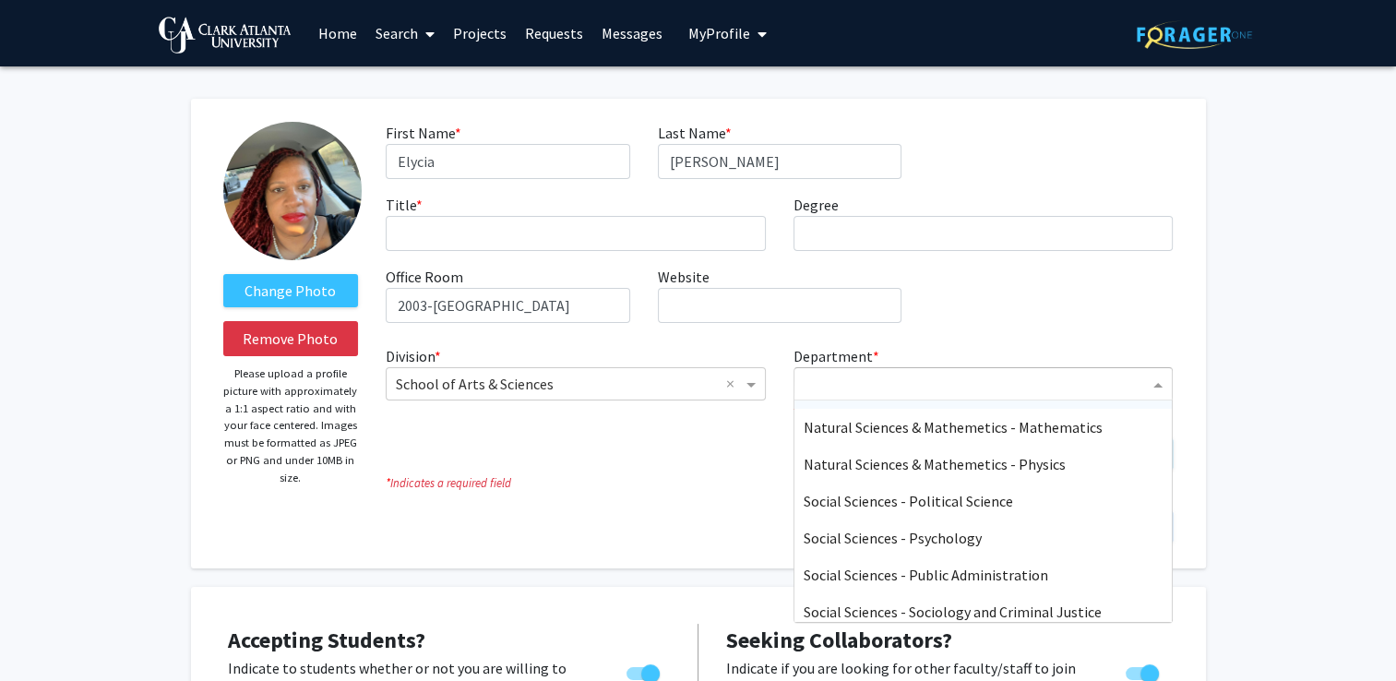
scroll to position [443, 0]
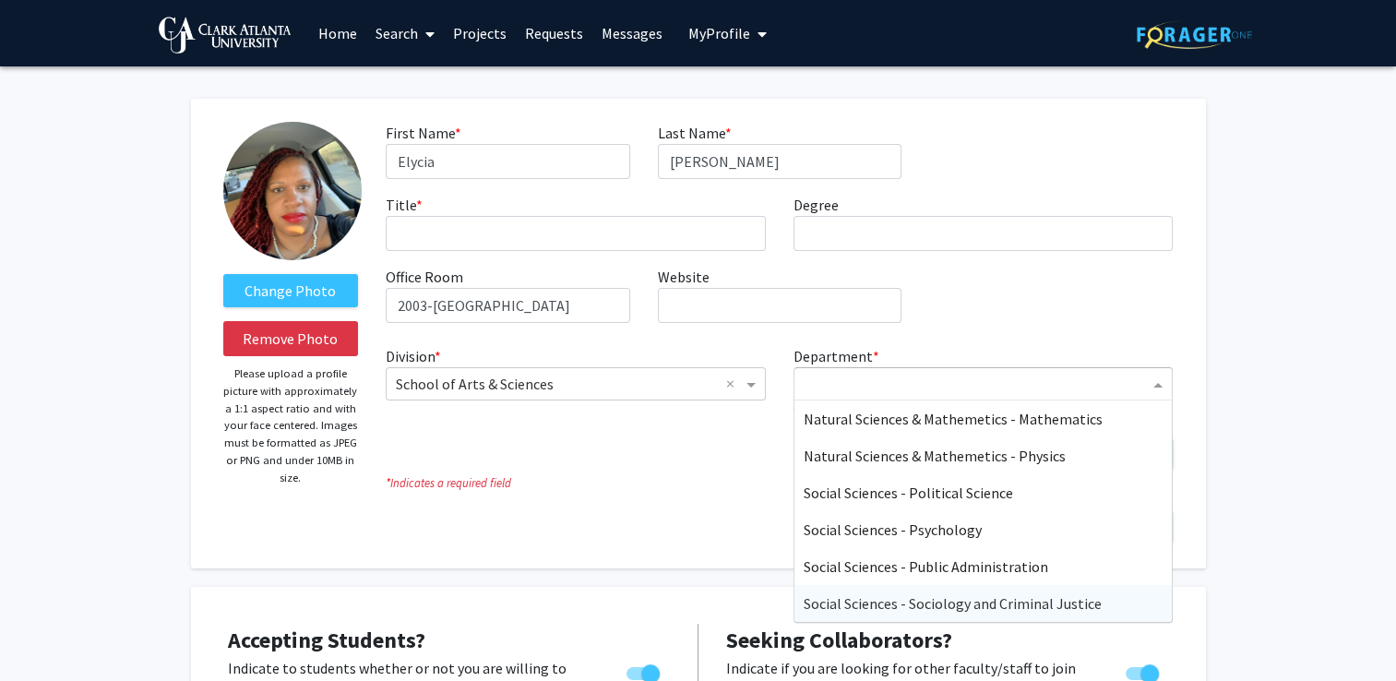
click at [981, 602] on span "Social Sciences - Sociology and Criminal Justice" at bounding box center [953, 603] width 298 height 18
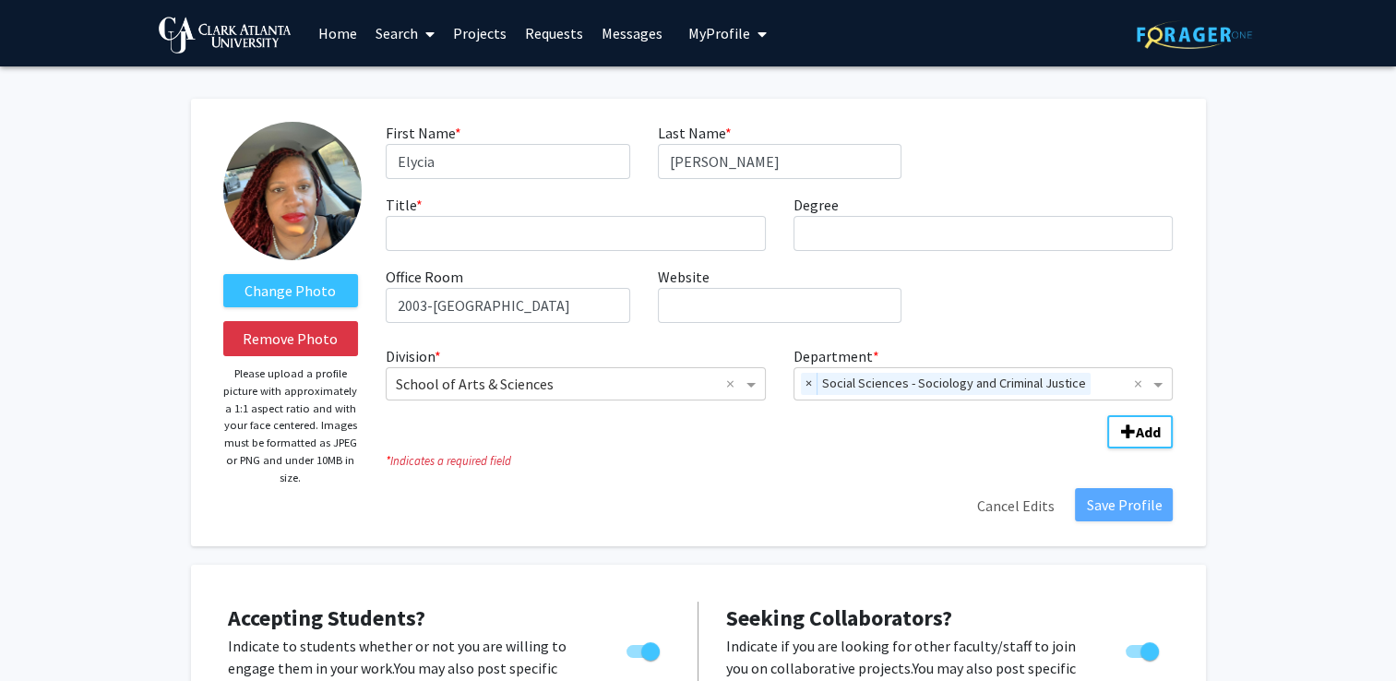
click at [737, 485] on fg-title-edit "First Name * required Elycia Last Name * required Daniel-Roberson Title * requi…" at bounding box center [779, 322] width 787 height 401
click at [819, 163] on input "Daniel-Roberson" at bounding box center [780, 161] width 244 height 35
type input "Daniel"
click at [925, 148] on div "First Name * required Elycia Last Name * required Daniel Title * required Degre…" at bounding box center [779, 230] width 815 height 216
click at [599, 301] on input "2003-E Science Research Center" at bounding box center [508, 305] width 244 height 35
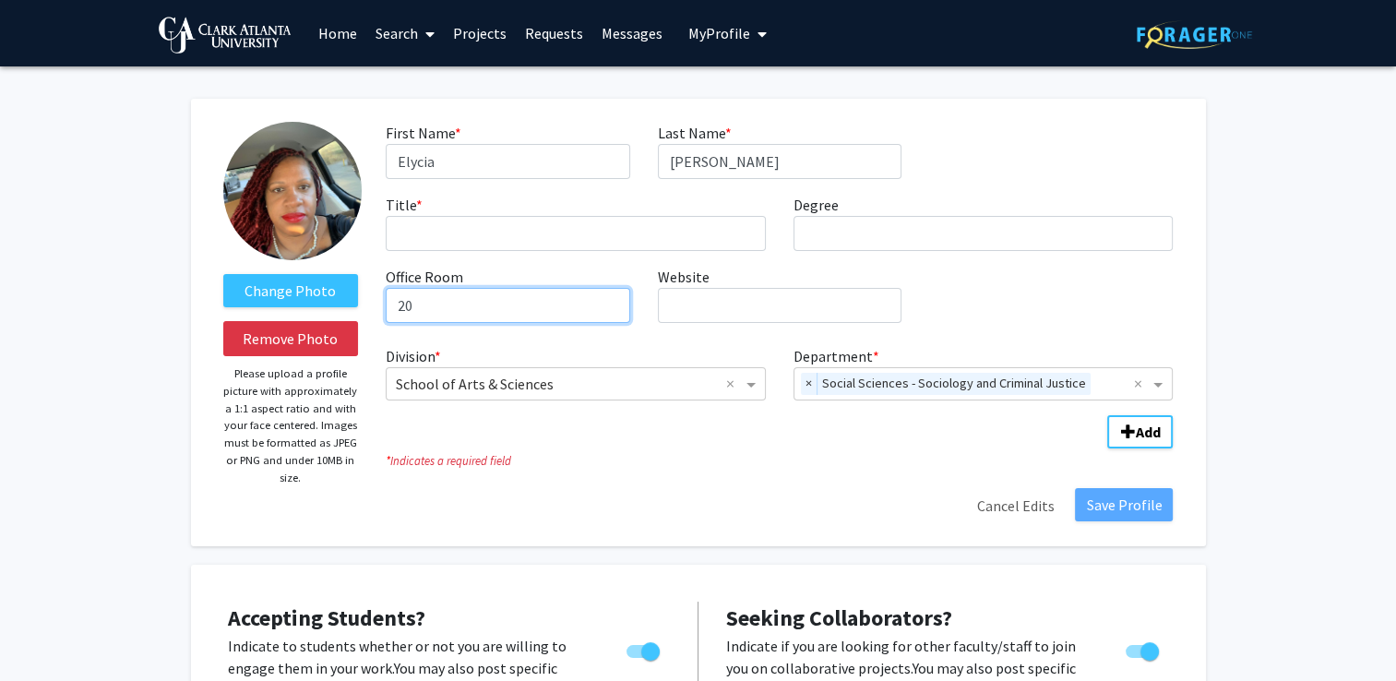
type input "2"
type input "[PERSON_NAME][GEOGRAPHIC_DATA], Room 2003, [GEOGRAPHIC_DATA]"
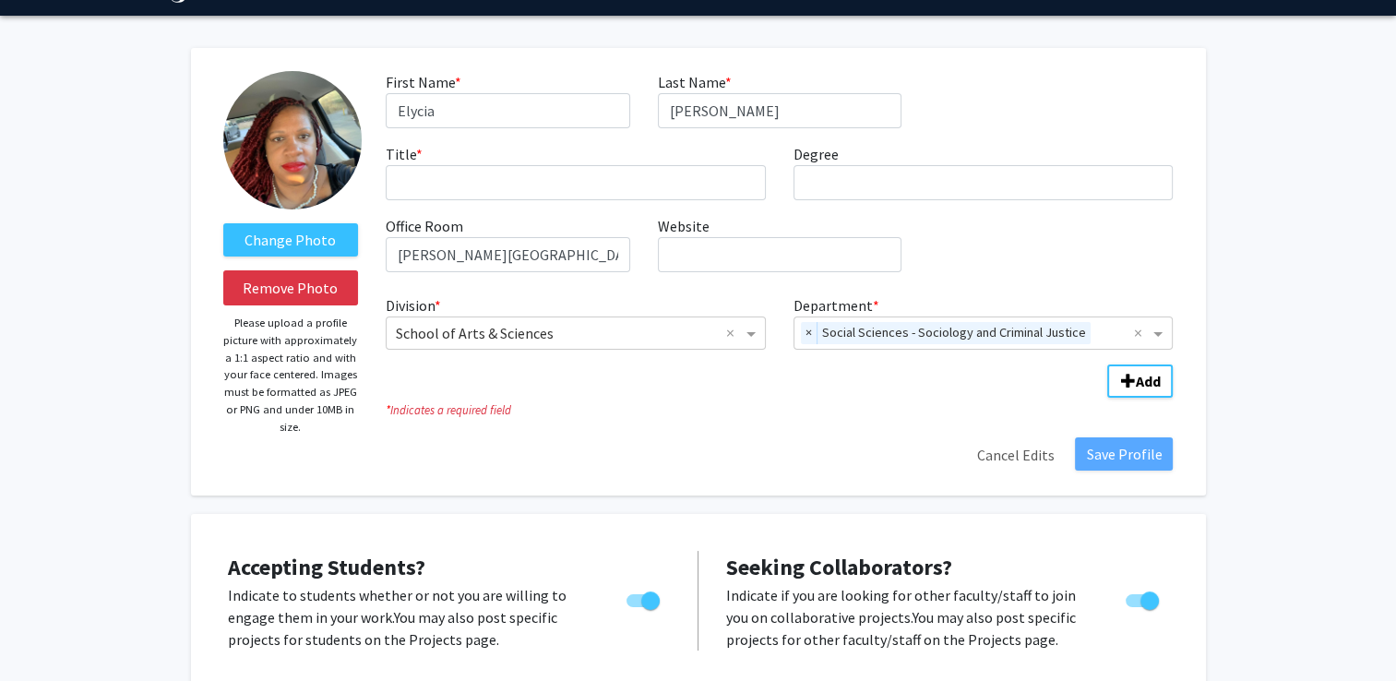
scroll to position [62, 0]
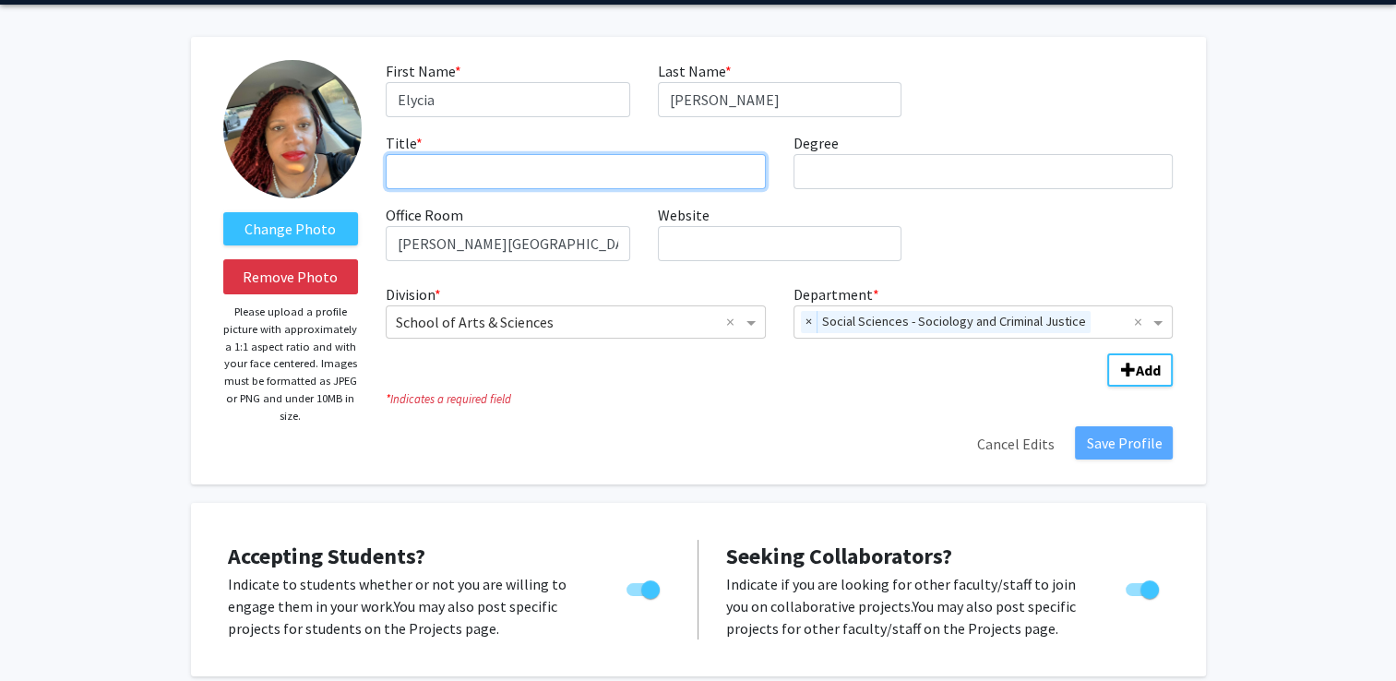
click at [635, 161] on input "Title * required" at bounding box center [576, 171] width 380 height 35
type input "Instructor"
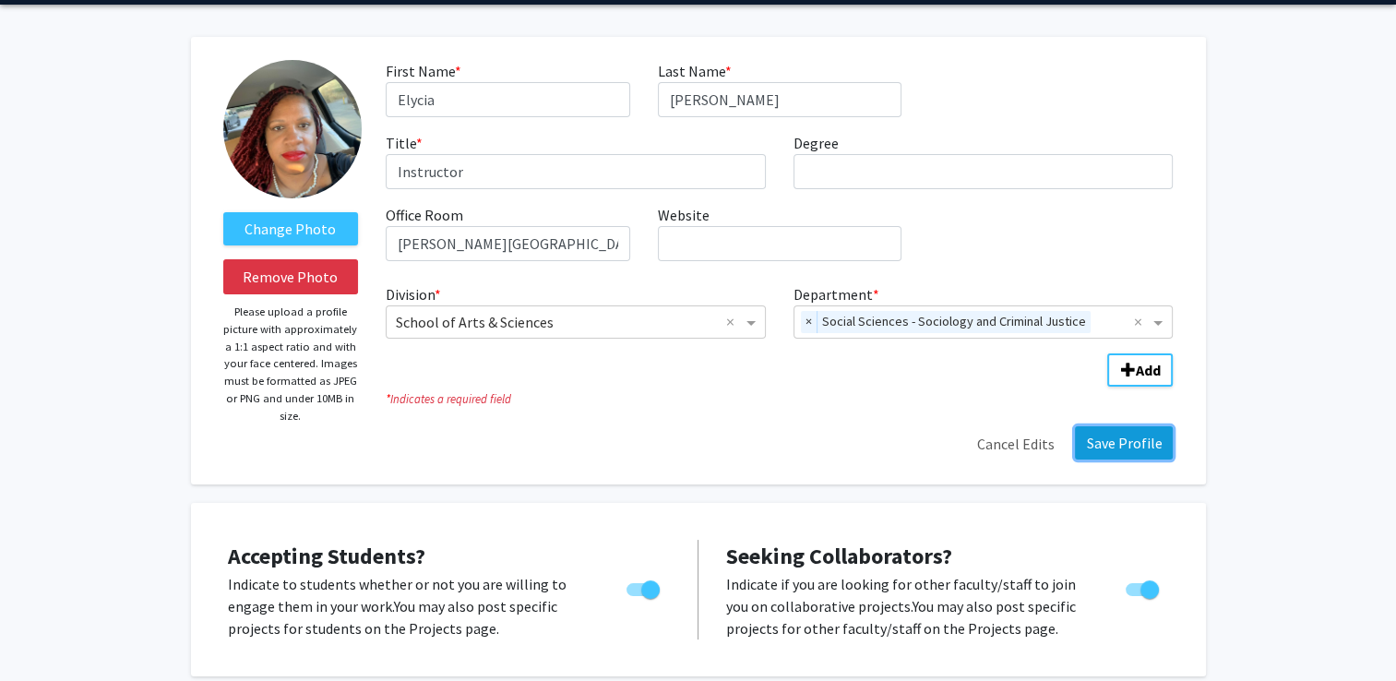
click at [1104, 440] on button "Save Profile" at bounding box center [1124, 442] width 98 height 33
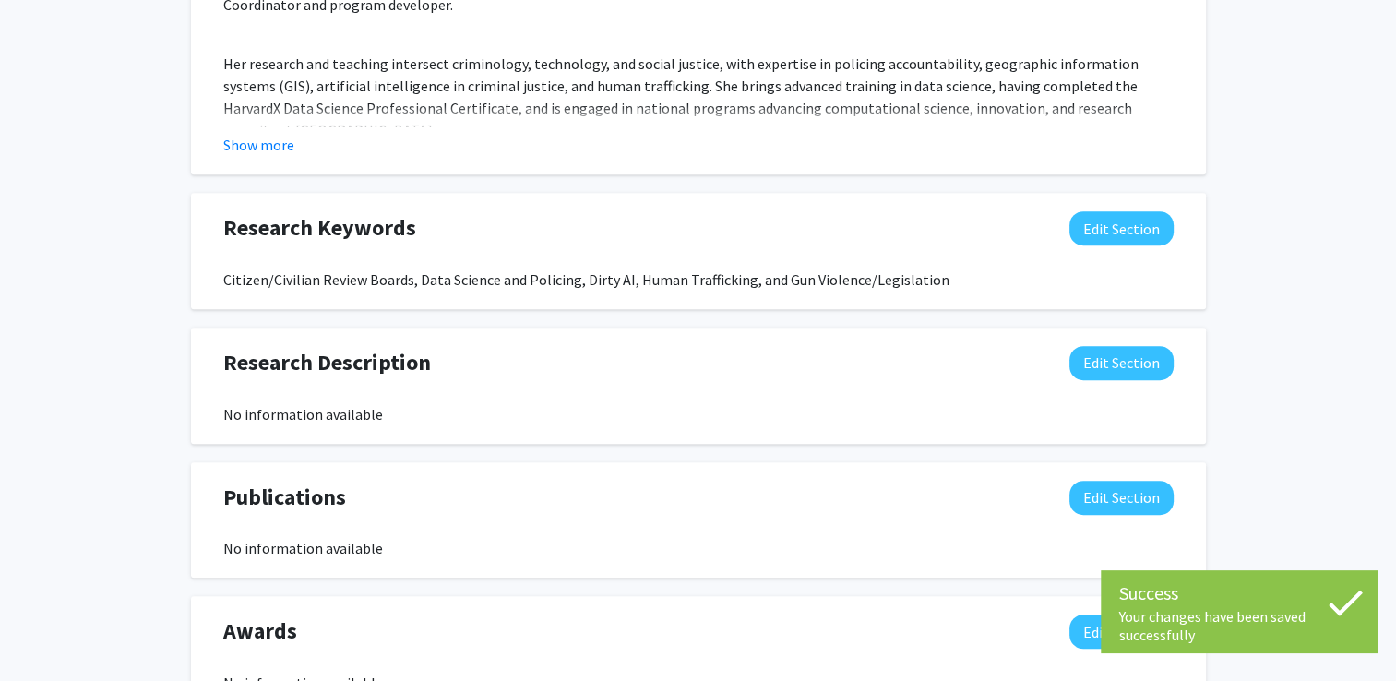
scroll to position [1140, 0]
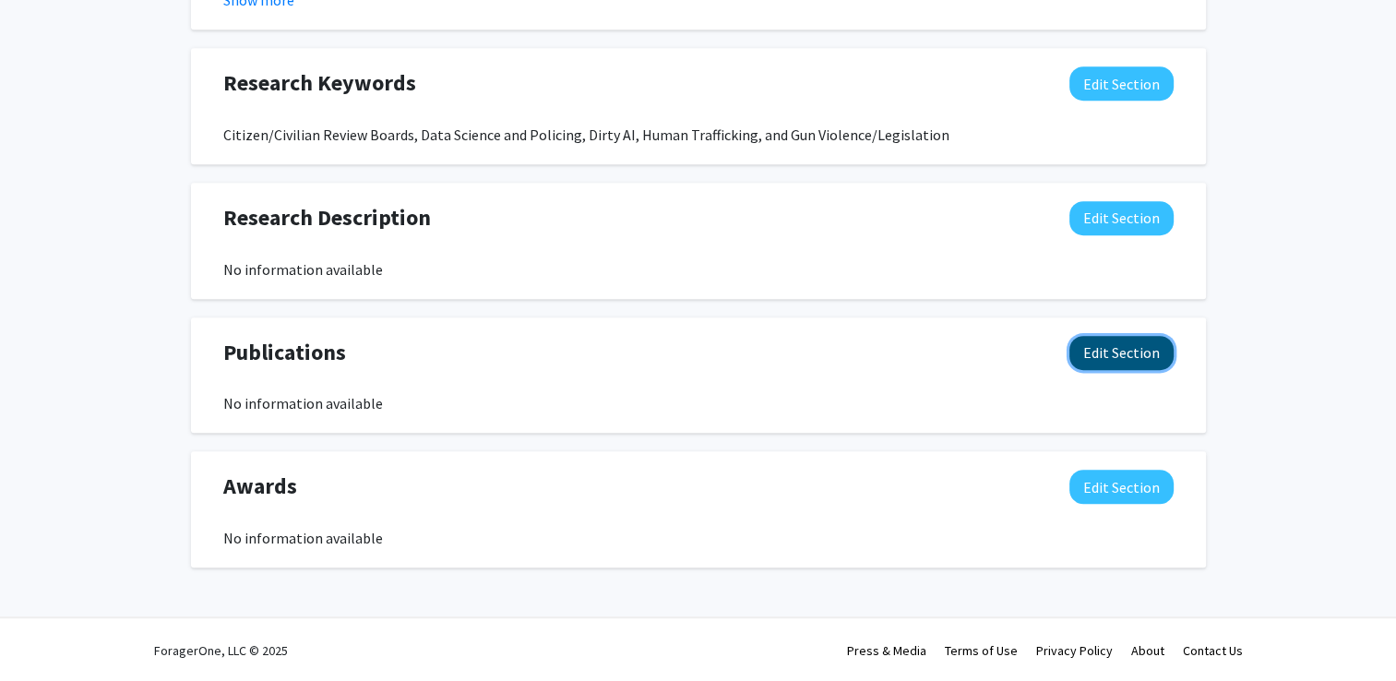
click at [1110, 348] on button "Edit Section" at bounding box center [1121, 353] width 104 height 34
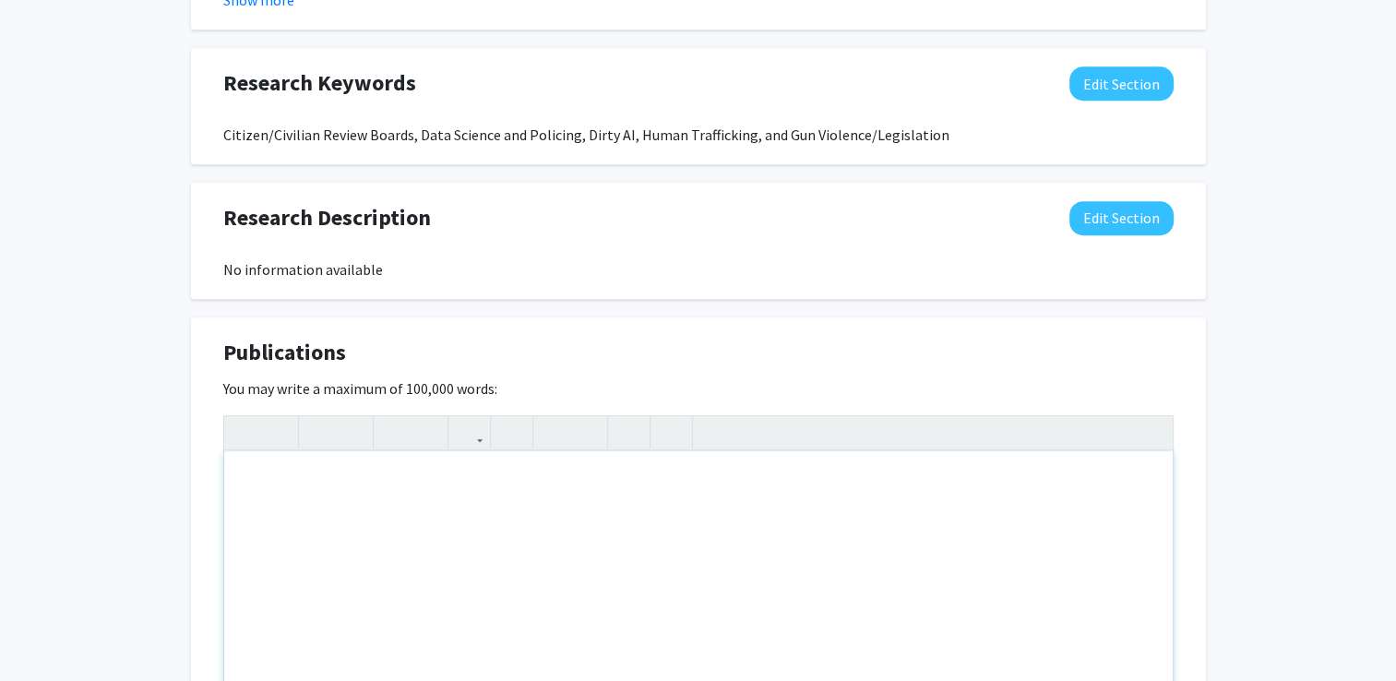
click at [526, 467] on div "Note to users with screen readers: Please deactivate our accessibility plugin f…" at bounding box center [698, 589] width 949 height 277
paste div "Note to users with screen readers: Please deactivate our accessibility plugin f…"
type textarea "<p>2025 Washington, T. M., Ballenger, H. J., &amp; Daniel, E. Leveraging Multi-…"
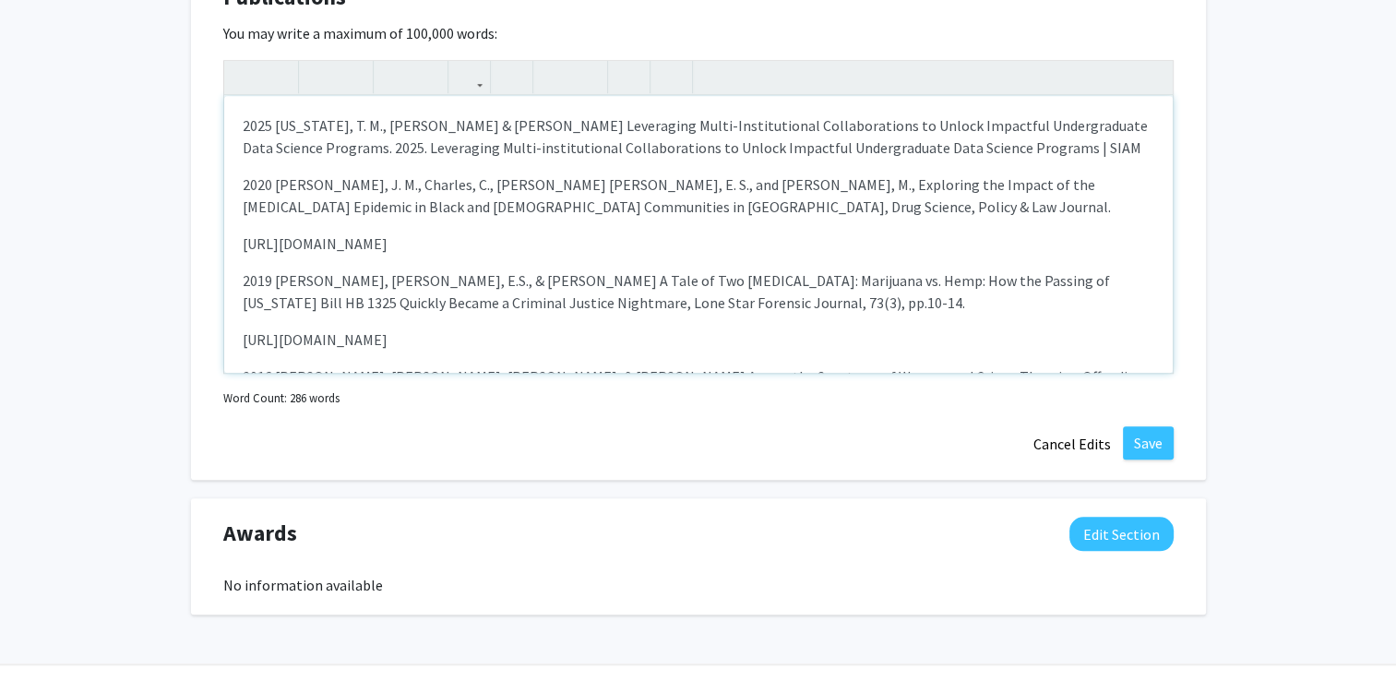
scroll to position [1541, 0]
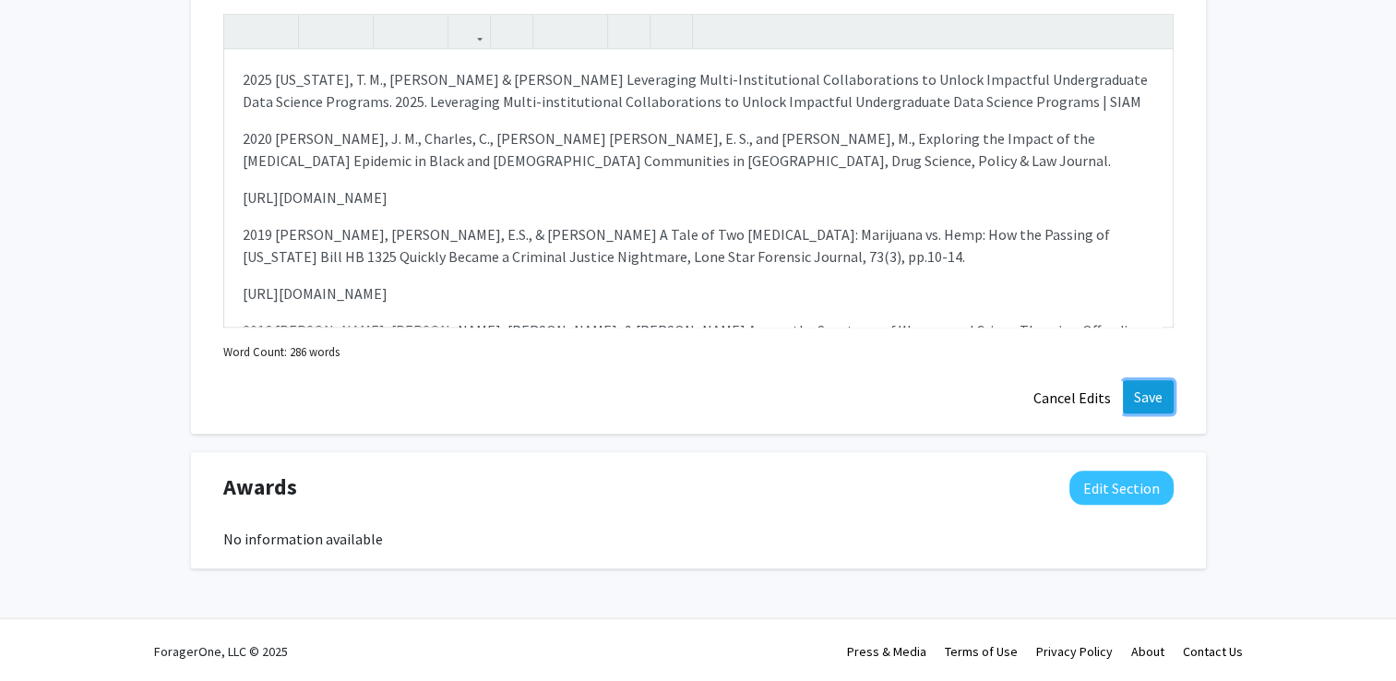
click at [1142, 394] on button "Save" at bounding box center [1148, 396] width 51 height 33
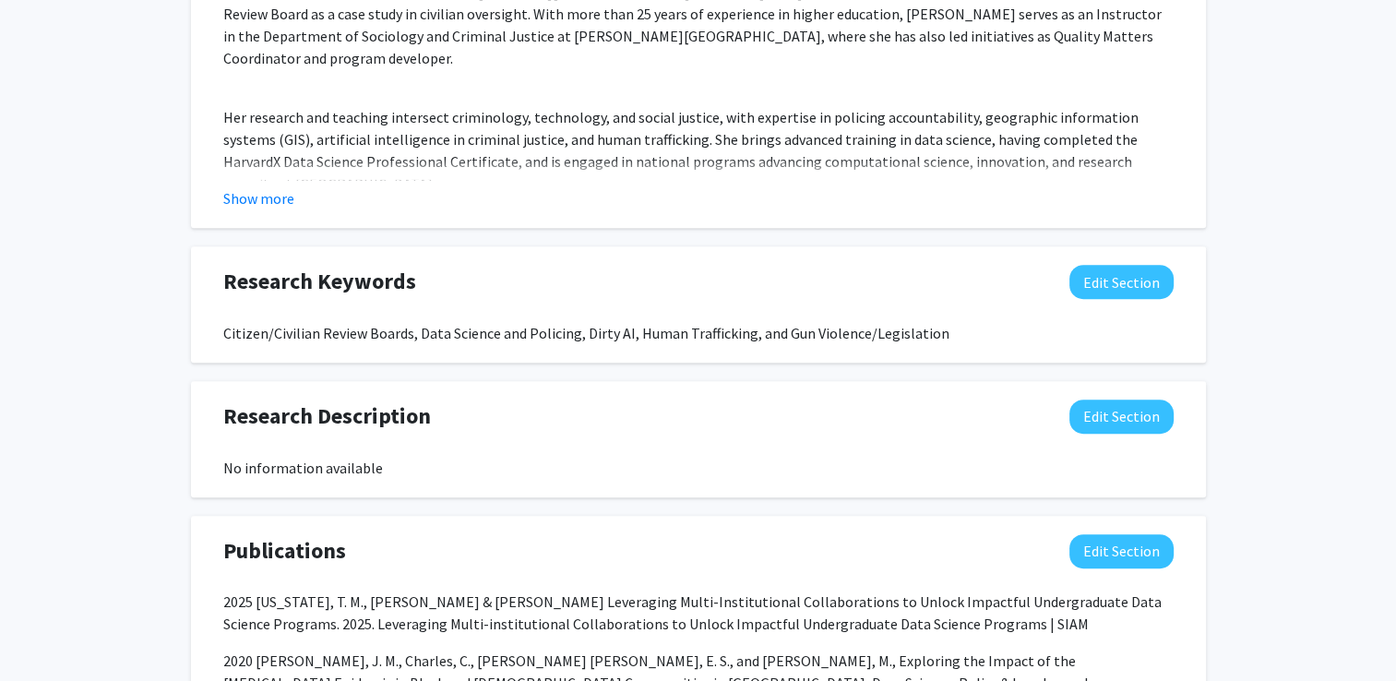
scroll to position [959, 0]
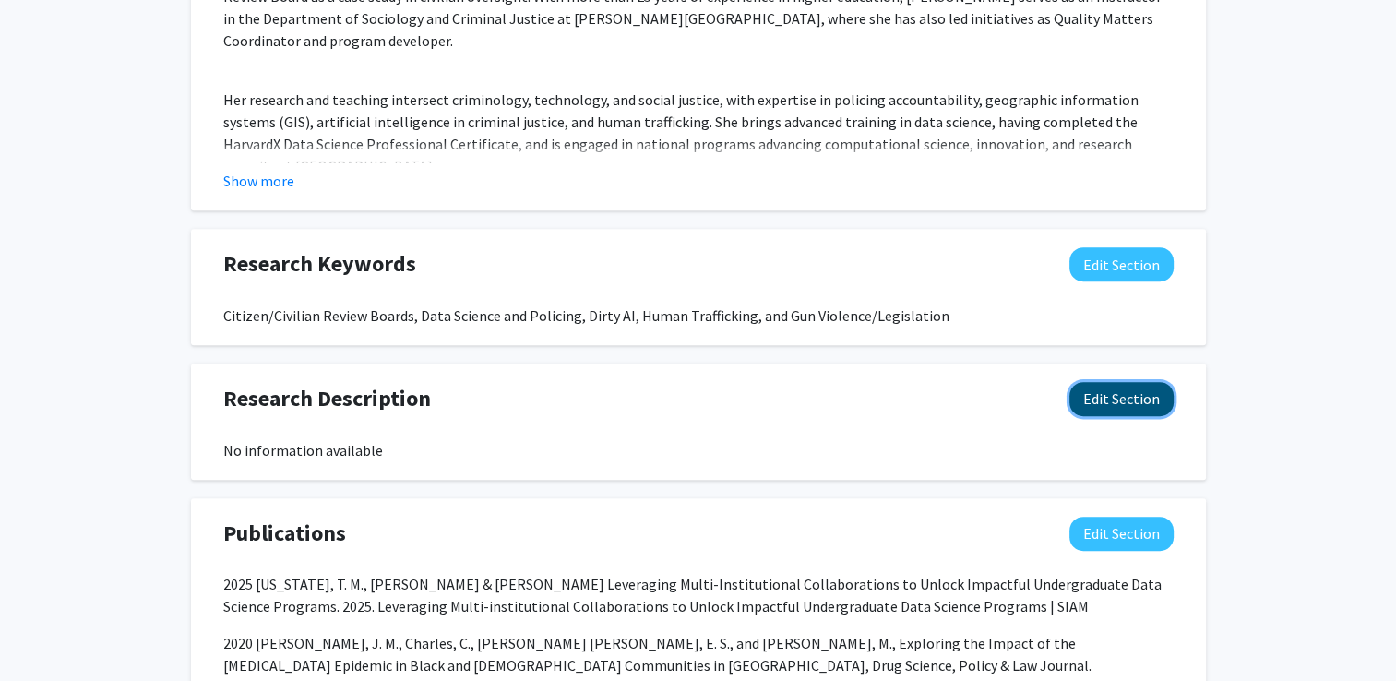
click at [1105, 395] on button "Edit Section" at bounding box center [1121, 399] width 104 height 34
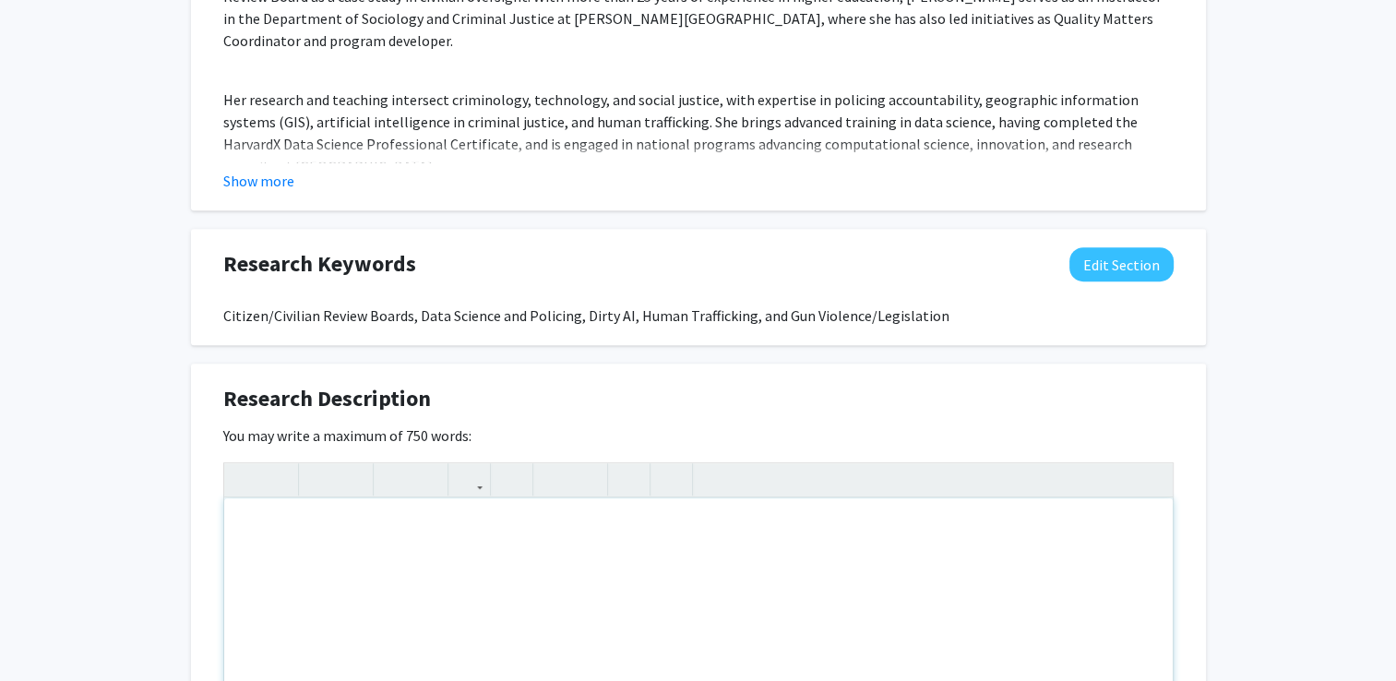
click at [748, 522] on div "Note to users with screen readers: Please deactivate our accessibility plugin f…" at bounding box center [698, 636] width 949 height 277
paste div "Note to users with screen readers: Please deactivate our accessibility plugin f…"
type textarea "<p>Policing Oversight &amp; Accountability</p><br><p>Examine effectiveness and …"
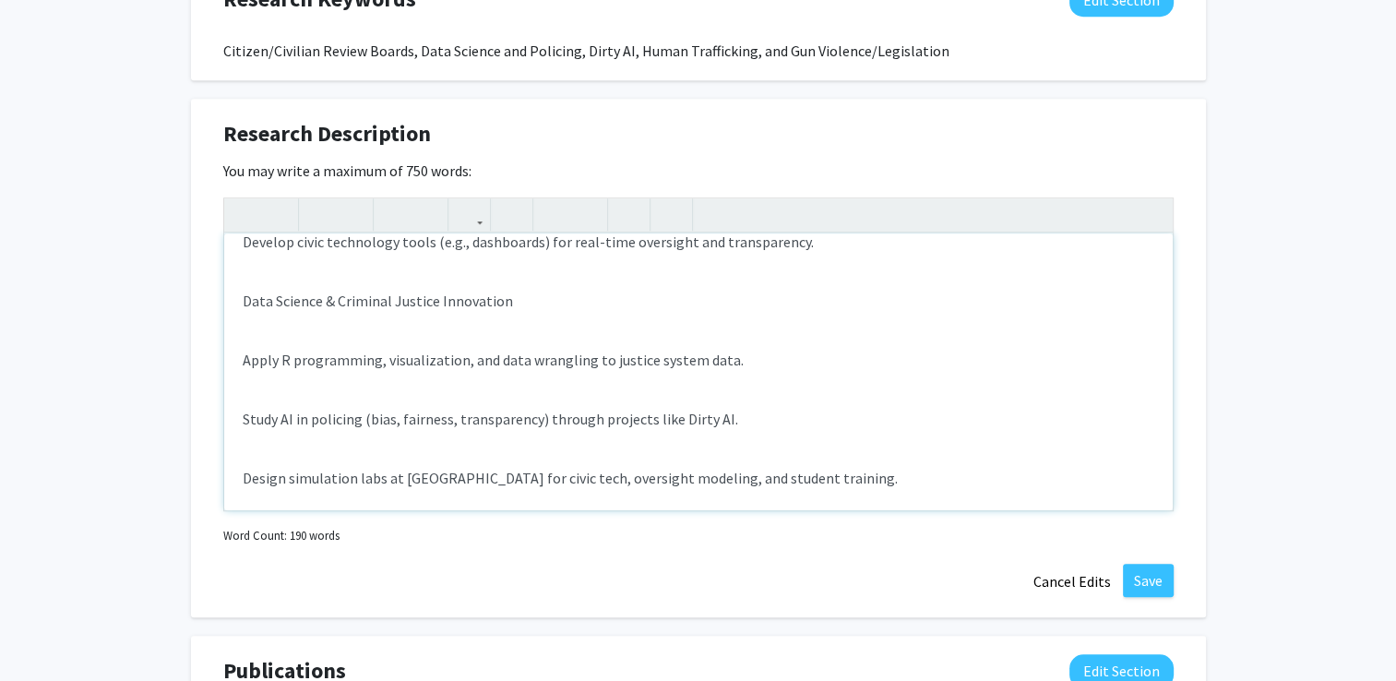
scroll to position [0, 0]
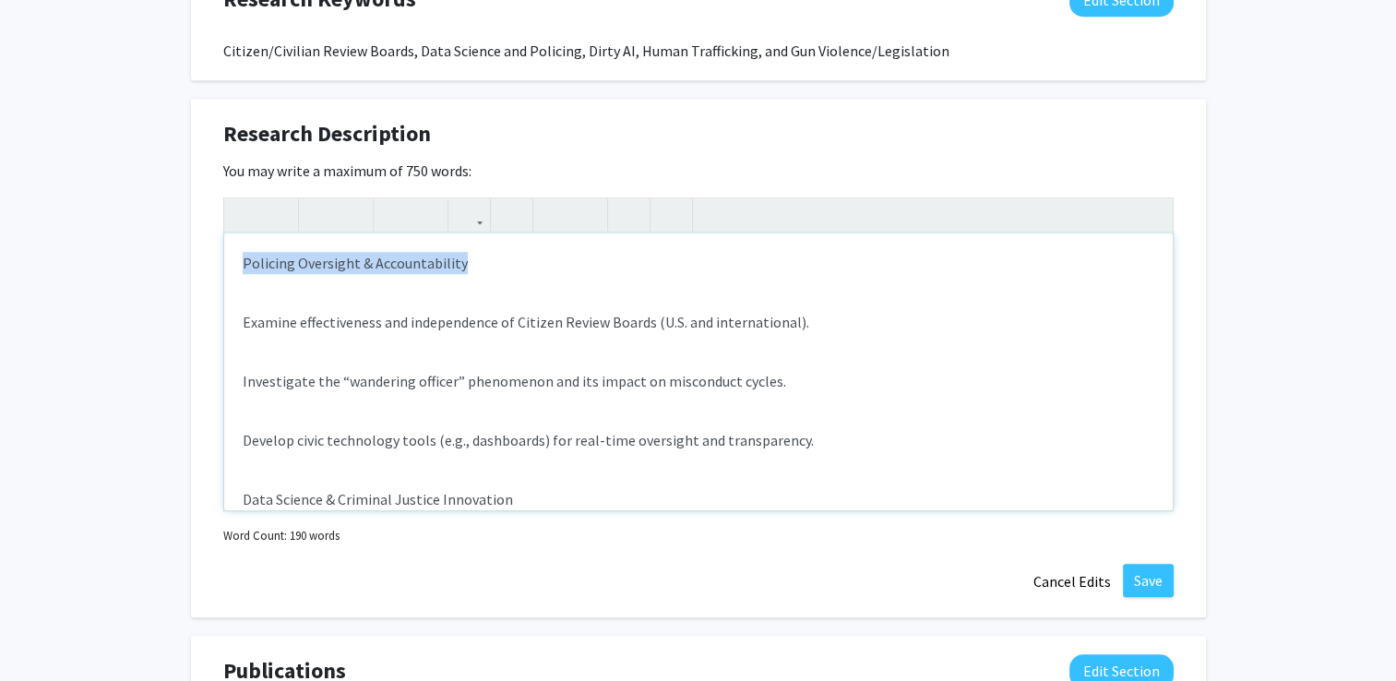
drag, startPoint x: 461, startPoint y: 267, endPoint x: 220, endPoint y: 257, distance: 242.0
click at [220, 257] on div "Research Description Edit Section You may write a maximum of 750 words: Policin…" at bounding box center [698, 358] width 1015 height 519
click at [314, 214] on icon "button" at bounding box center [320, 214] width 16 height 30
click at [240, 316] on div "Policing Oversight & Accountability Examine effectiveness and independence of C…" at bounding box center [698, 371] width 949 height 277
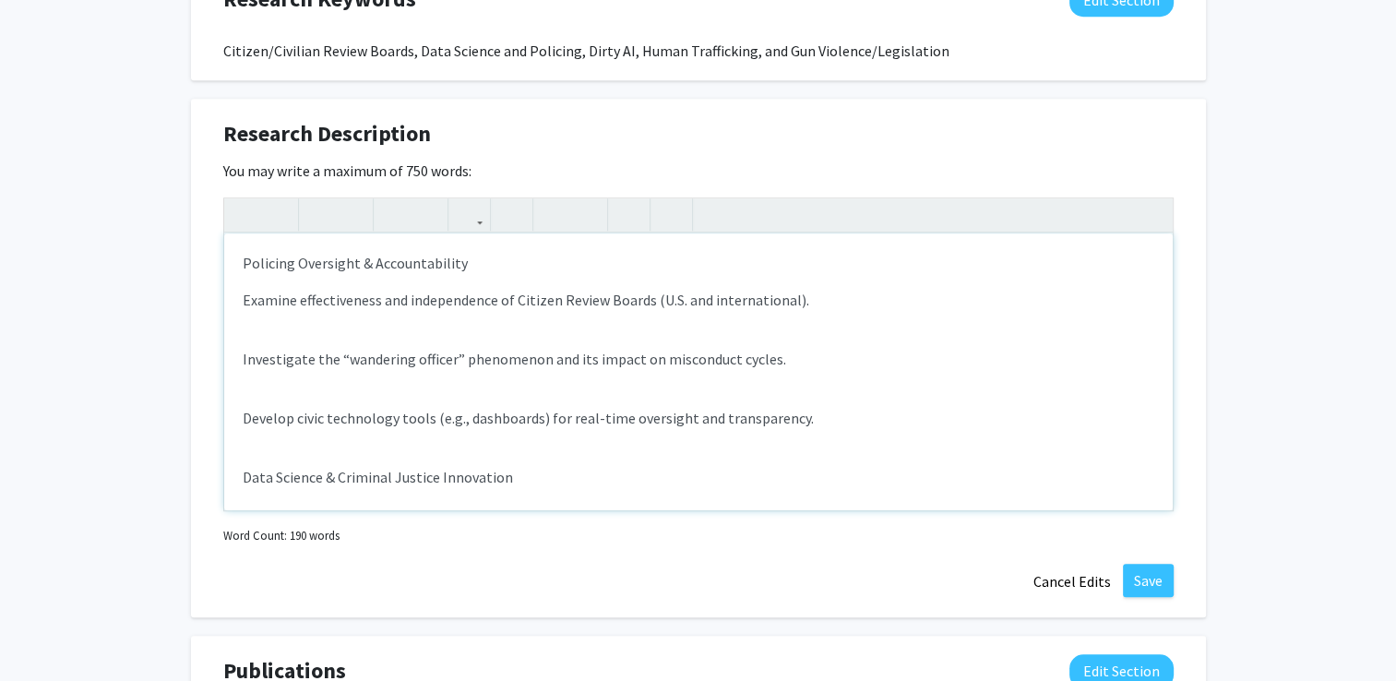
type textarea "<p>Policing Oversight &amp; Accountability</p><p>Examine effectiveness and inde…"
click at [240, 297] on div "Policing Oversight & Accountability Examine effectiveness and independence of C…" at bounding box center [698, 371] width 949 height 277
click at [244, 351] on p "Investigate the “wandering officer” phenomenon and its impact on misconduct cyc…" at bounding box center [699, 359] width 912 height 22
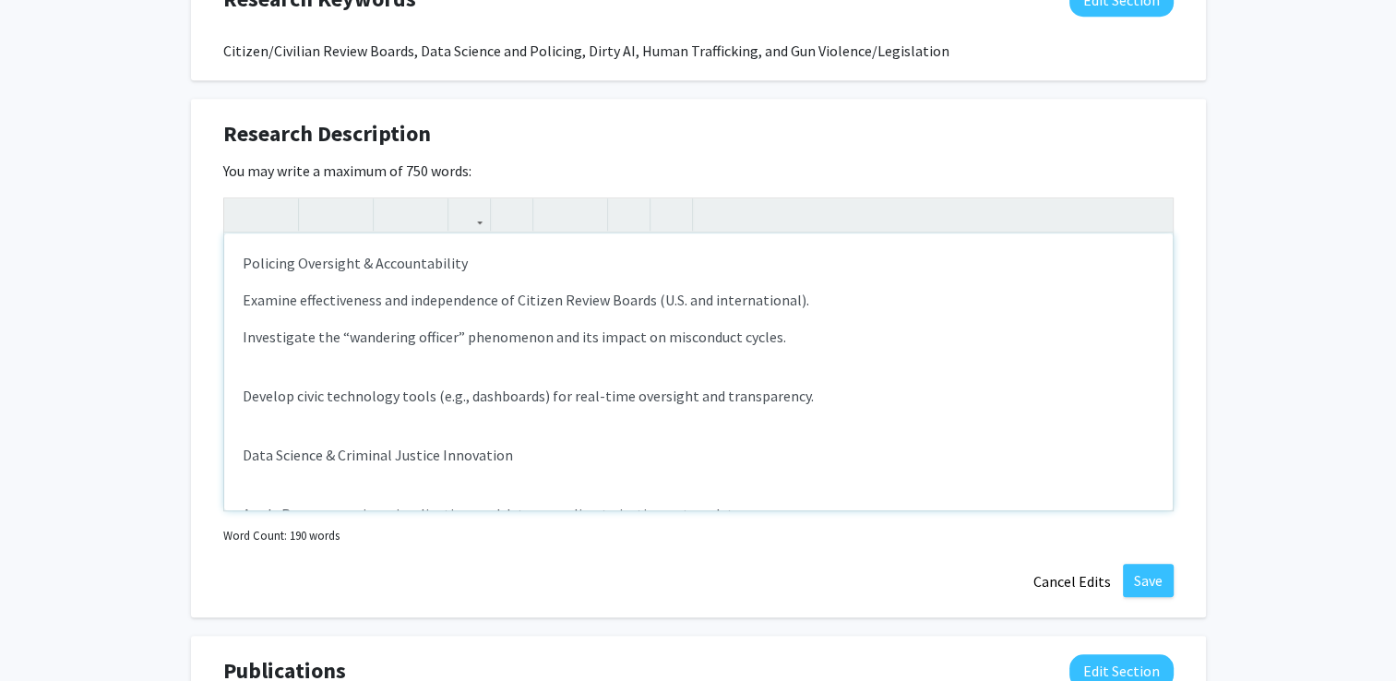
click at [245, 388] on p "Develop civic technology tools (e.g., dashboards) for real-time oversight and t…" at bounding box center [699, 396] width 912 height 22
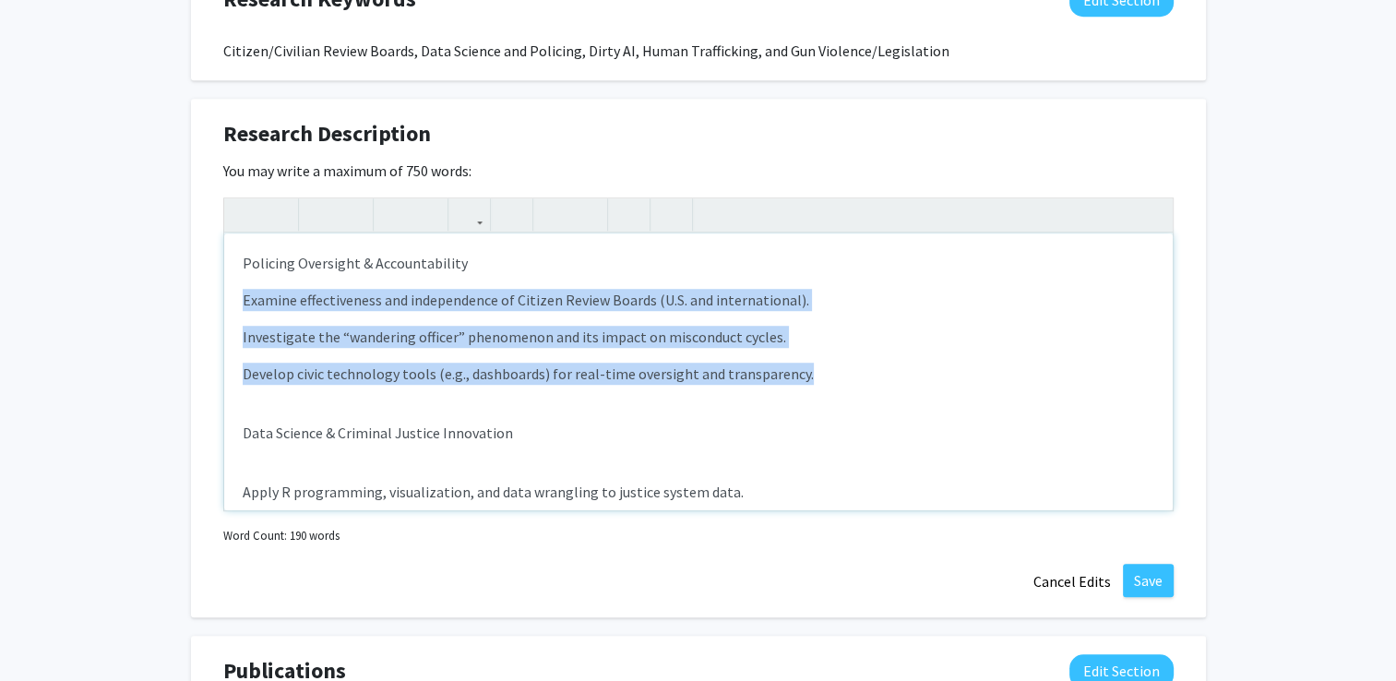
drag, startPoint x: 244, startPoint y: 300, endPoint x: 818, endPoint y: 363, distance: 578.3
click at [818, 363] on div "Policing Oversight & Accountability Examine effectiveness and independence of C…" at bounding box center [698, 371] width 949 height 277
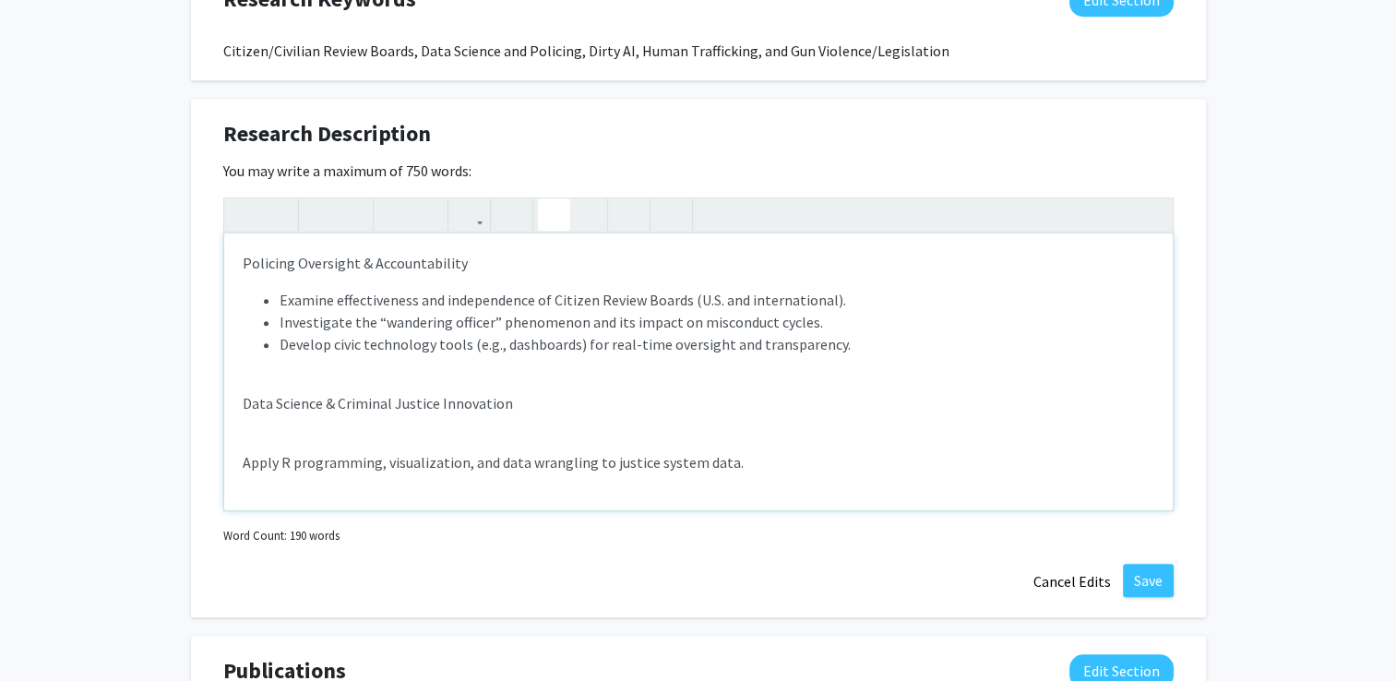
click at [546, 214] on icon "button" at bounding box center [554, 214] width 16 height 30
click at [238, 402] on div "Policing Oversight & Accountability Examine effectiveness and independence of C…" at bounding box center [698, 371] width 949 height 277
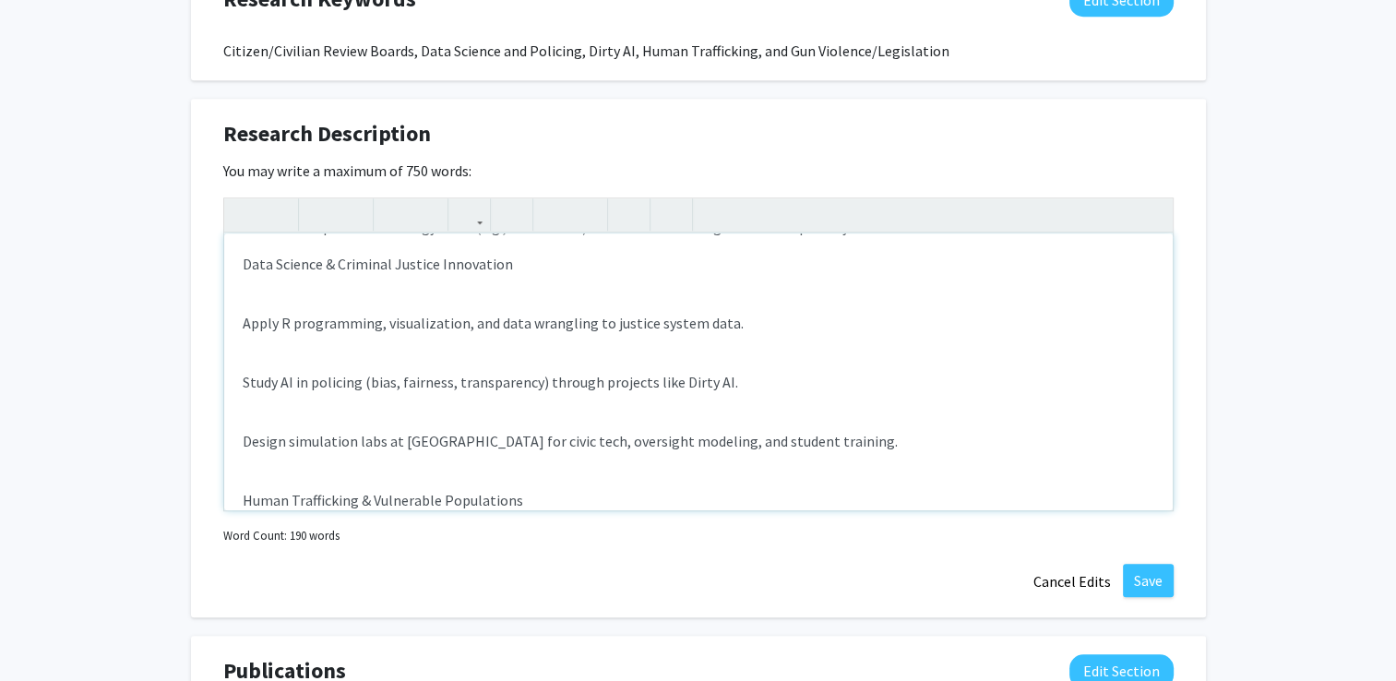
scroll to position [118, 0]
click at [244, 377] on p "Study AI in policing (bias, fairness, transparency) through projects like Dirty…" at bounding box center [699, 381] width 912 height 22
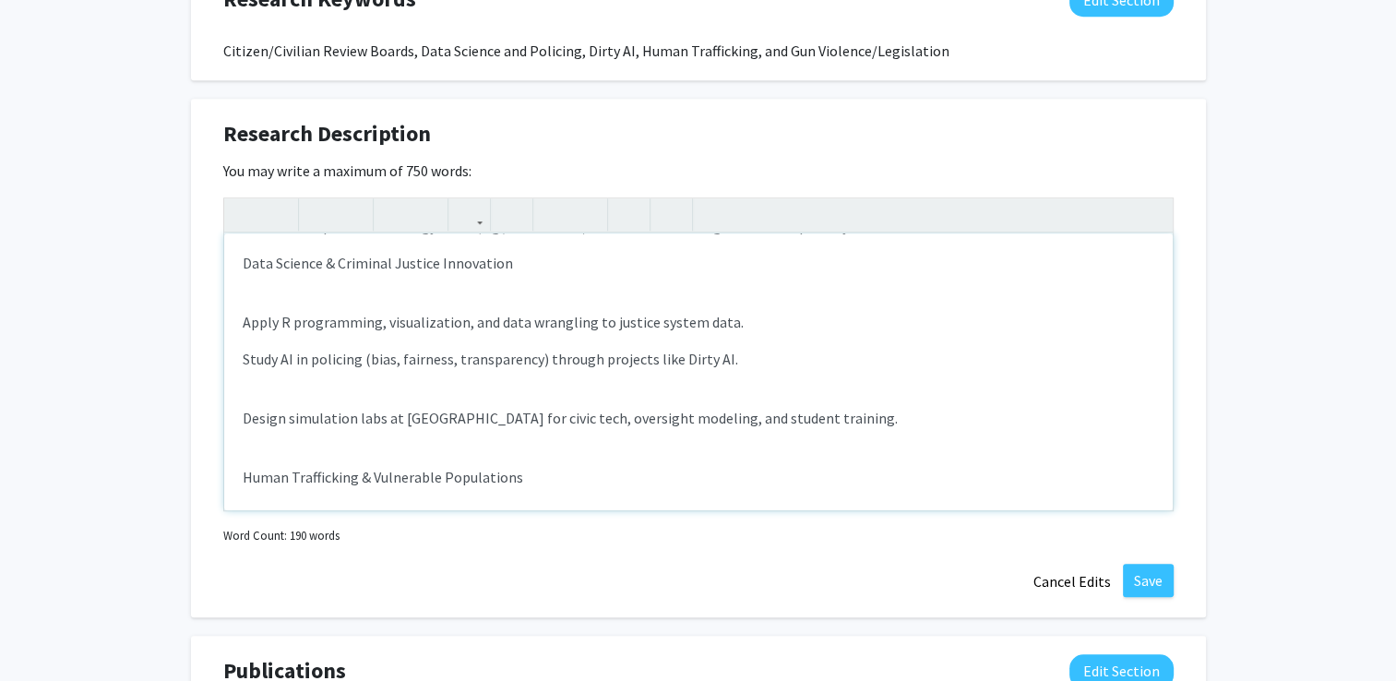
click at [243, 412] on p "Design simulation labs at [GEOGRAPHIC_DATA] for civic tech, oversight modeling,…" at bounding box center [699, 418] width 912 height 22
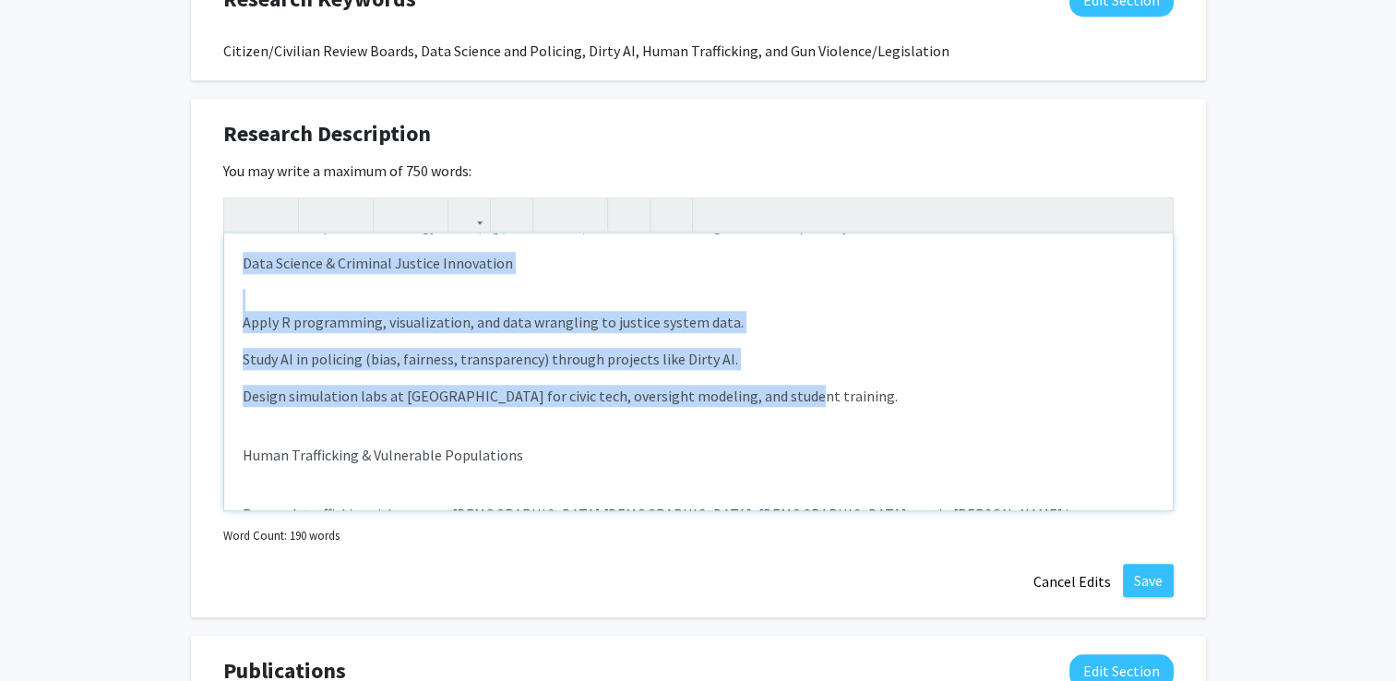
drag, startPoint x: 782, startPoint y: 397, endPoint x: 234, endPoint y: 303, distance: 556.1
click at [234, 303] on div "Policing Oversight & Accountability Examine effectiveness and independence of C…" at bounding box center [698, 371] width 949 height 277
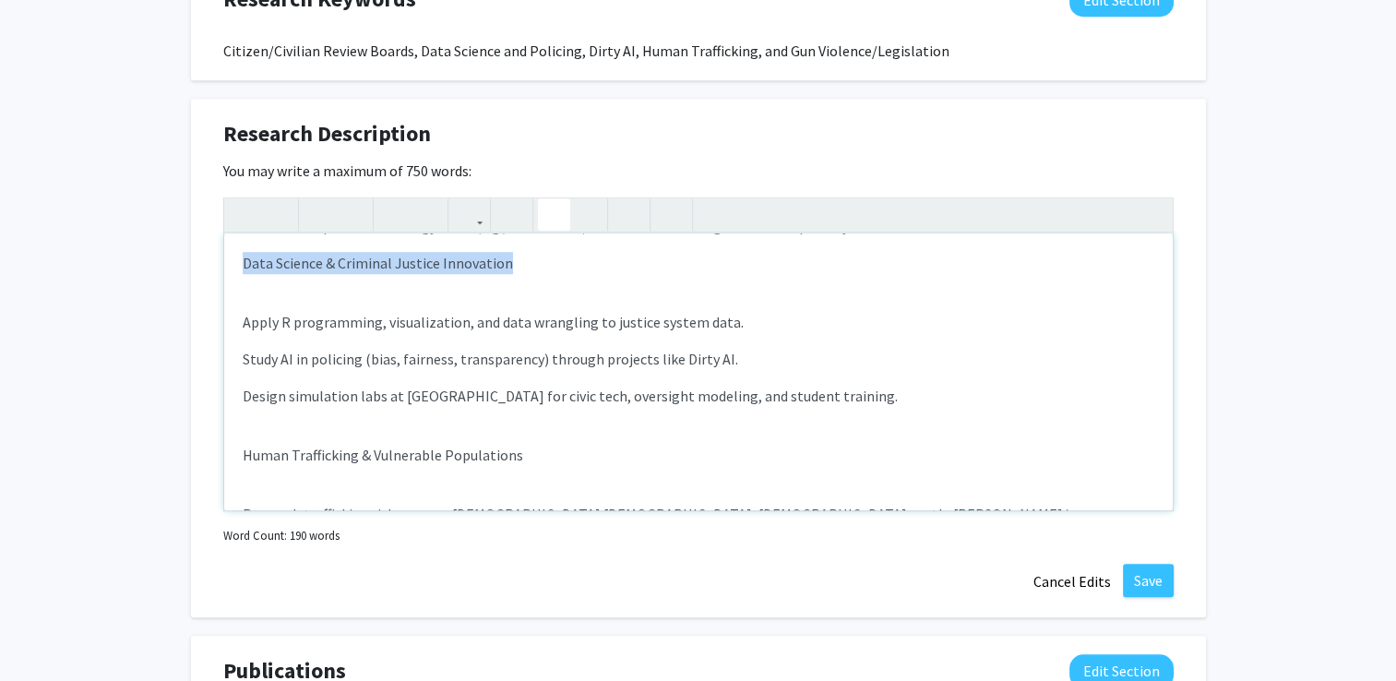
click at [557, 210] on icon "button" at bounding box center [554, 214] width 16 height 30
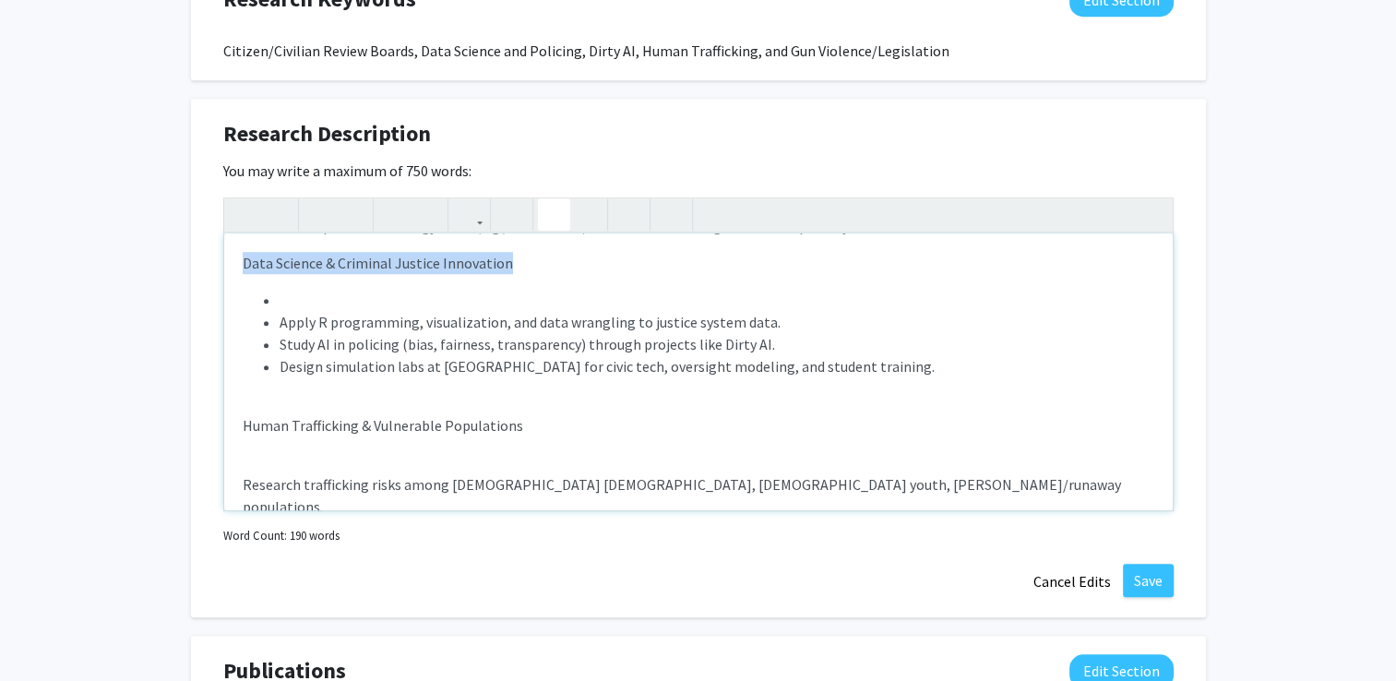
click at [277, 315] on ul "Apply R programming, visualization, and data wrangling to justice system data. …" at bounding box center [699, 333] width 912 height 89
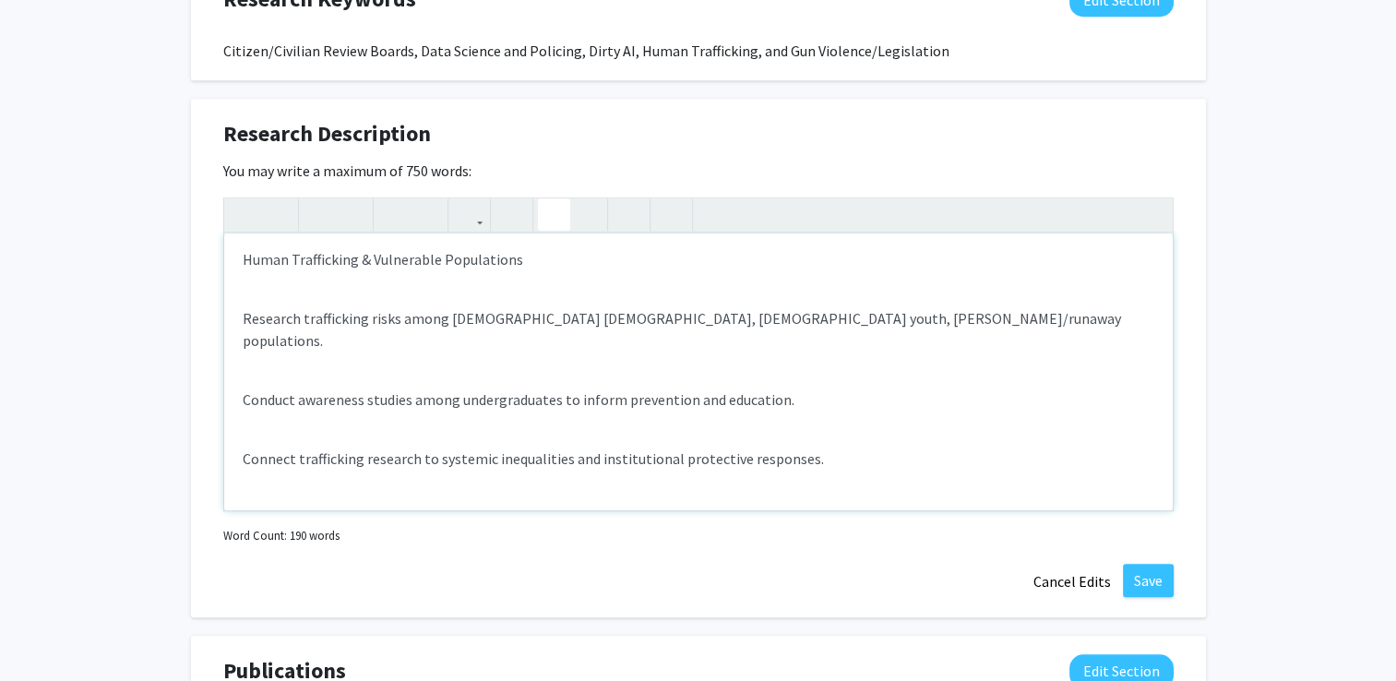
scroll to position [262, 0]
click at [243, 388] on p "Conduct awareness studies among undergraduates to inform prevention and educati…" at bounding box center [699, 399] width 912 height 22
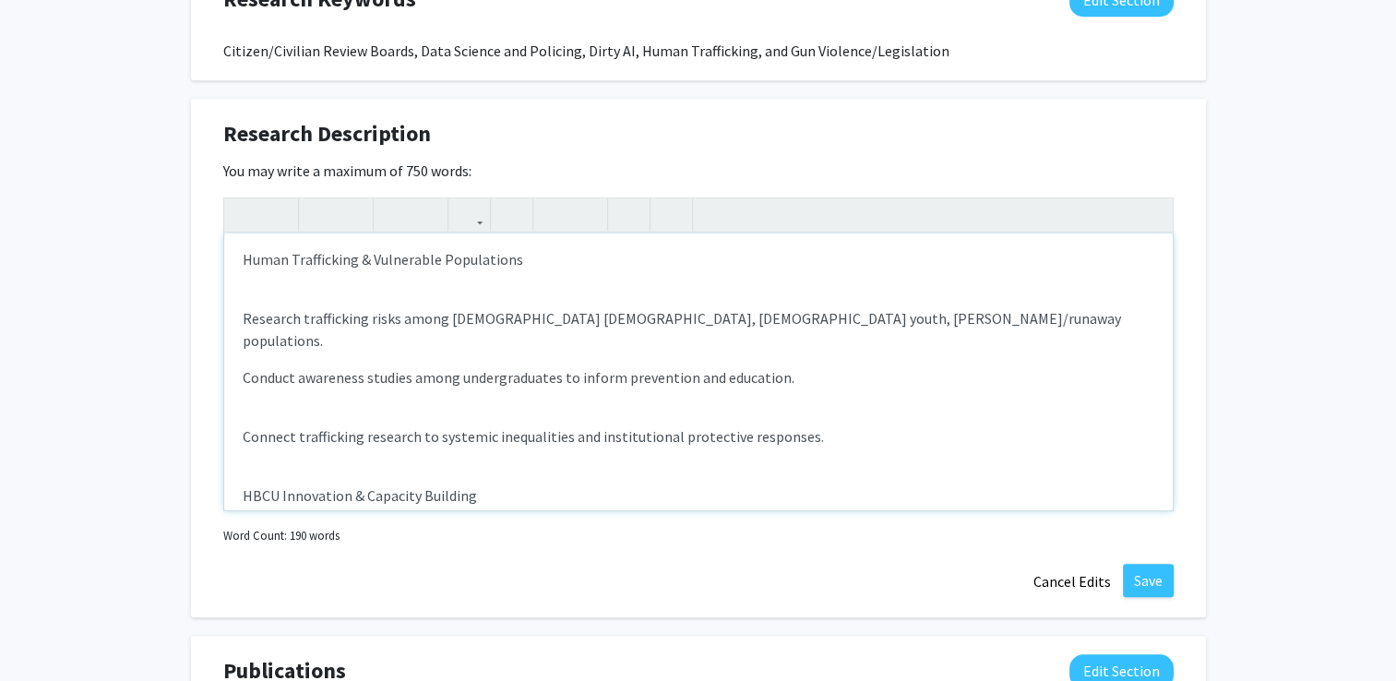
click at [238, 412] on div "Policing Oversight & Accountability Examine effectiveness and independence of C…" at bounding box center [698, 371] width 949 height 277
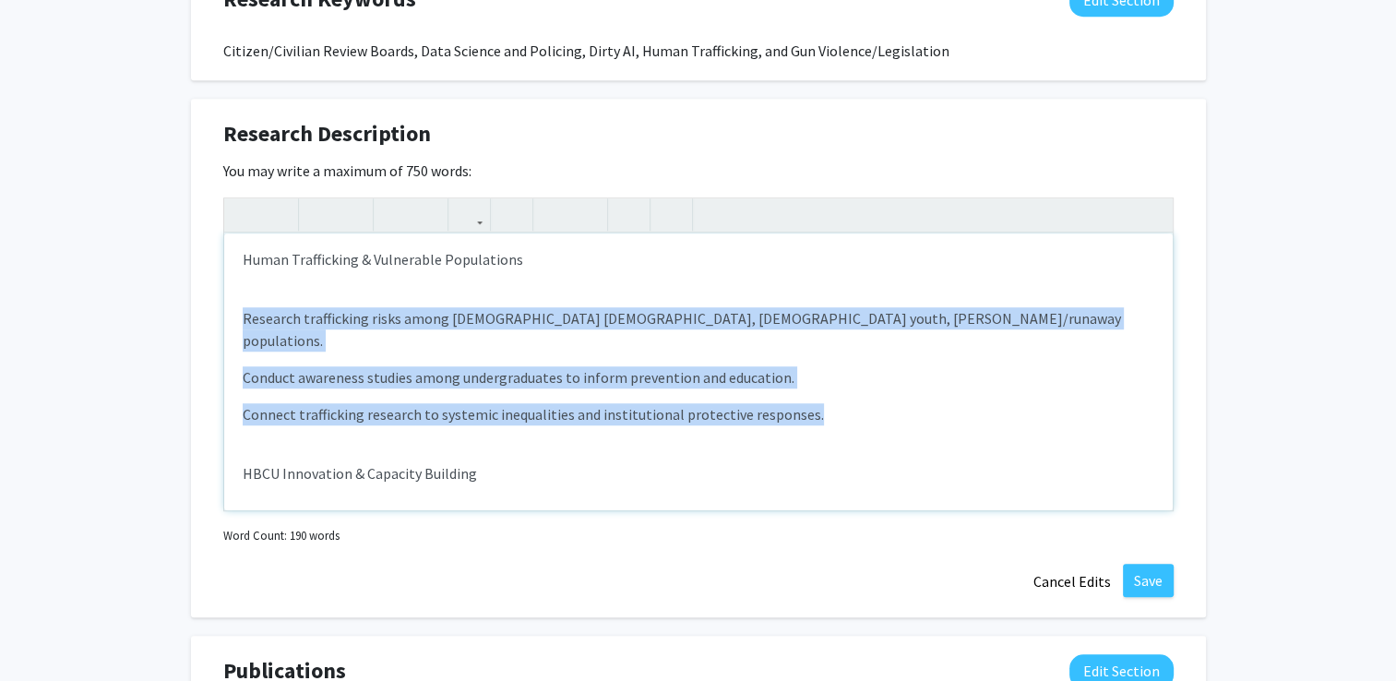
drag, startPoint x: 818, startPoint y: 387, endPoint x: 236, endPoint y: 310, distance: 587.2
click at [236, 310] on div "Policing Oversight & Accountability Examine effectiveness and independence of C…" at bounding box center [698, 371] width 949 height 277
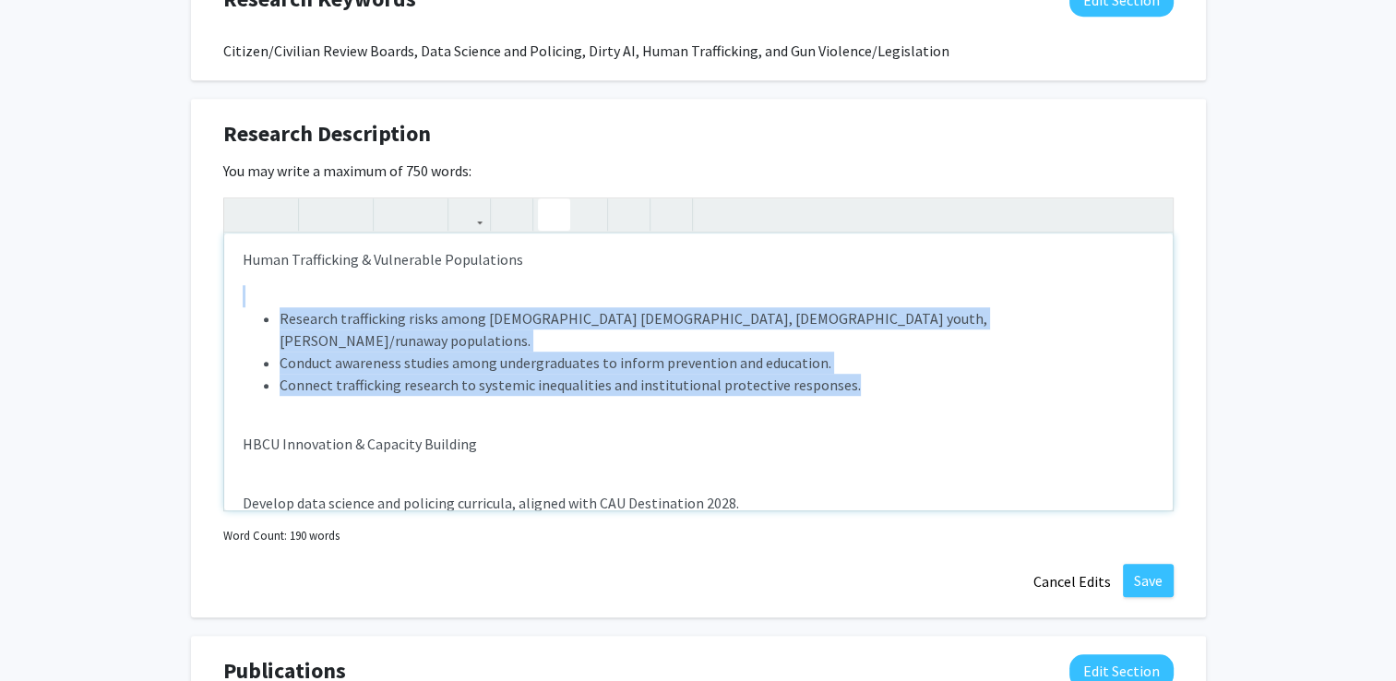
click at [555, 215] on icon "button" at bounding box center [554, 214] width 16 height 30
click at [354, 279] on div "Policing Oversight & Accountability Examine effectiveness and independence of C…" at bounding box center [698, 371] width 949 height 277
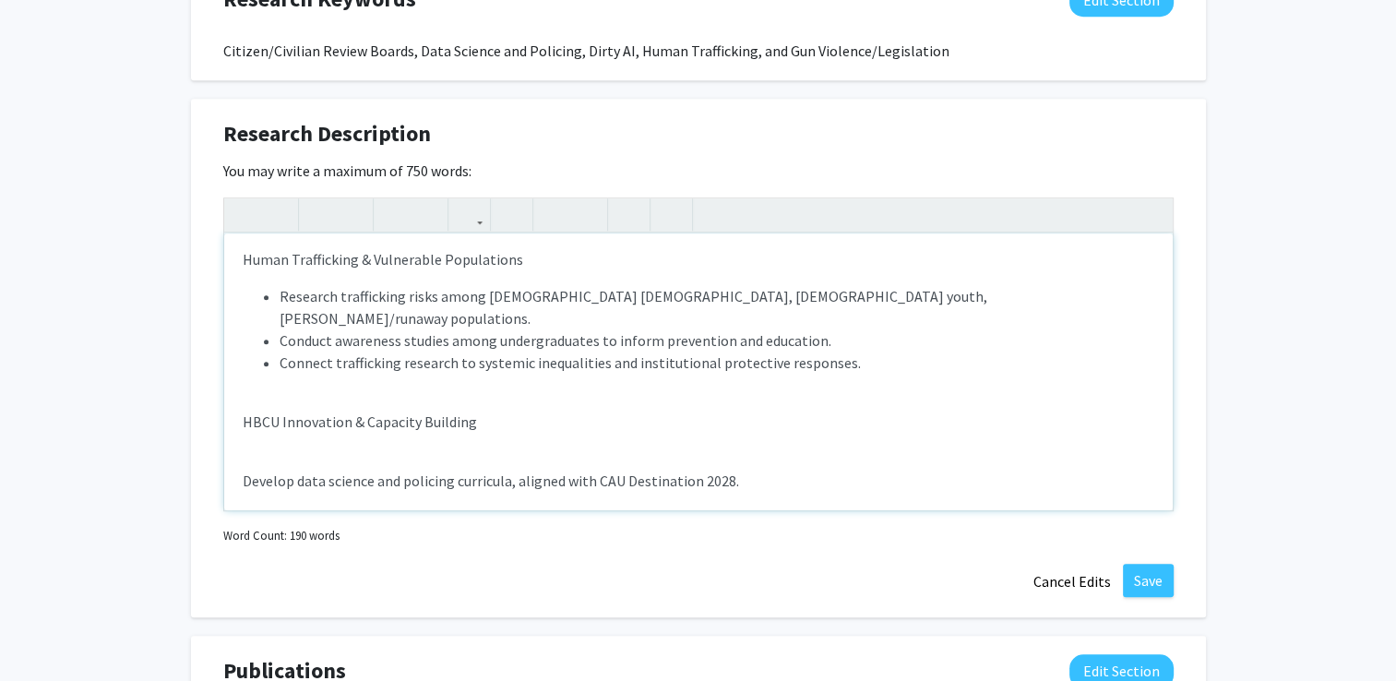
click at [243, 411] on p "HBCU Innovation & Capacity Building" at bounding box center [699, 422] width 912 height 22
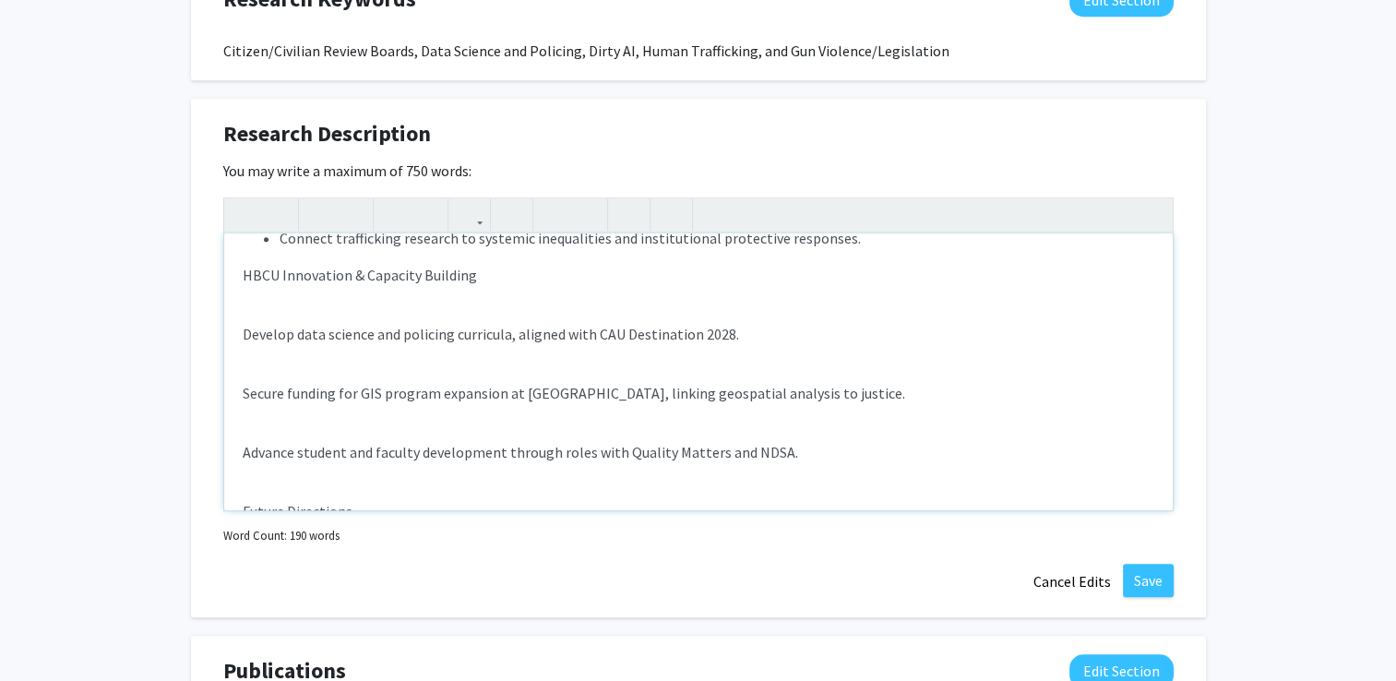
scroll to position [386, 0]
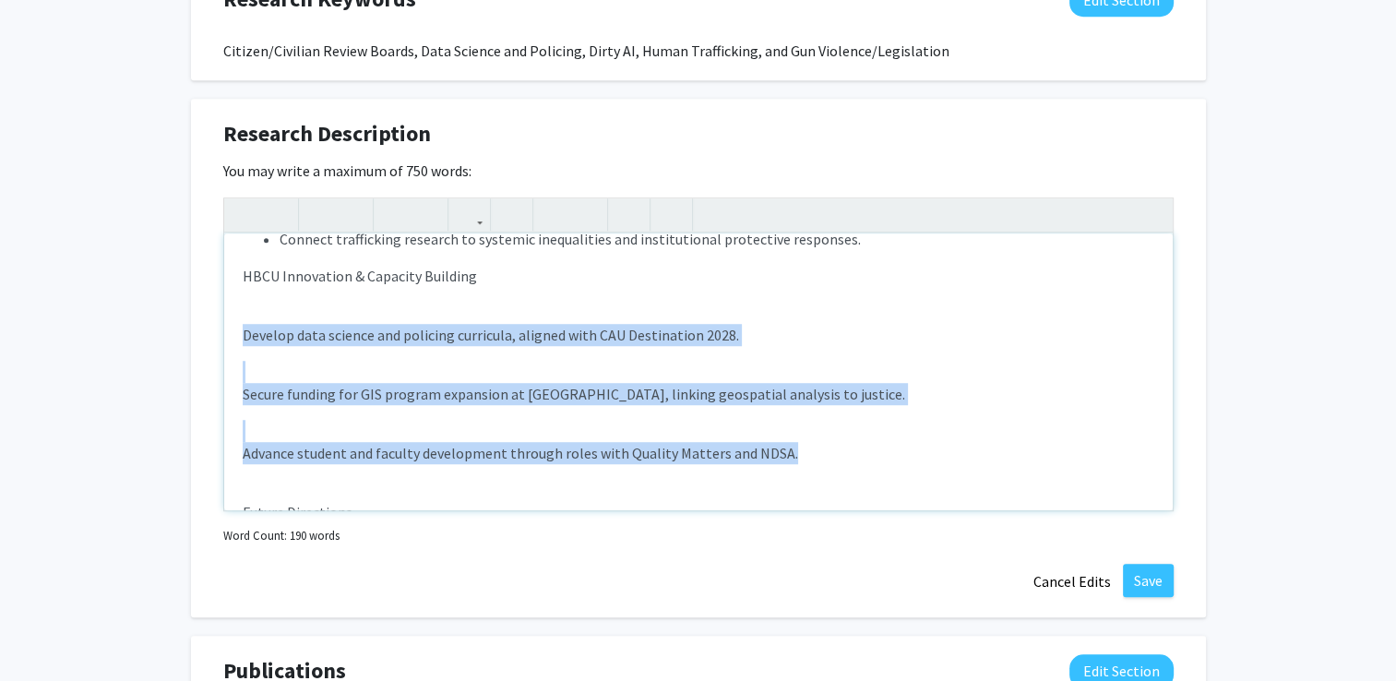
drag, startPoint x: 781, startPoint y: 436, endPoint x: 231, endPoint y: 312, distance: 563.9
click at [231, 312] on div "Policing Oversight & Accountability Examine effectiveness and independence of C…" at bounding box center [698, 371] width 949 height 277
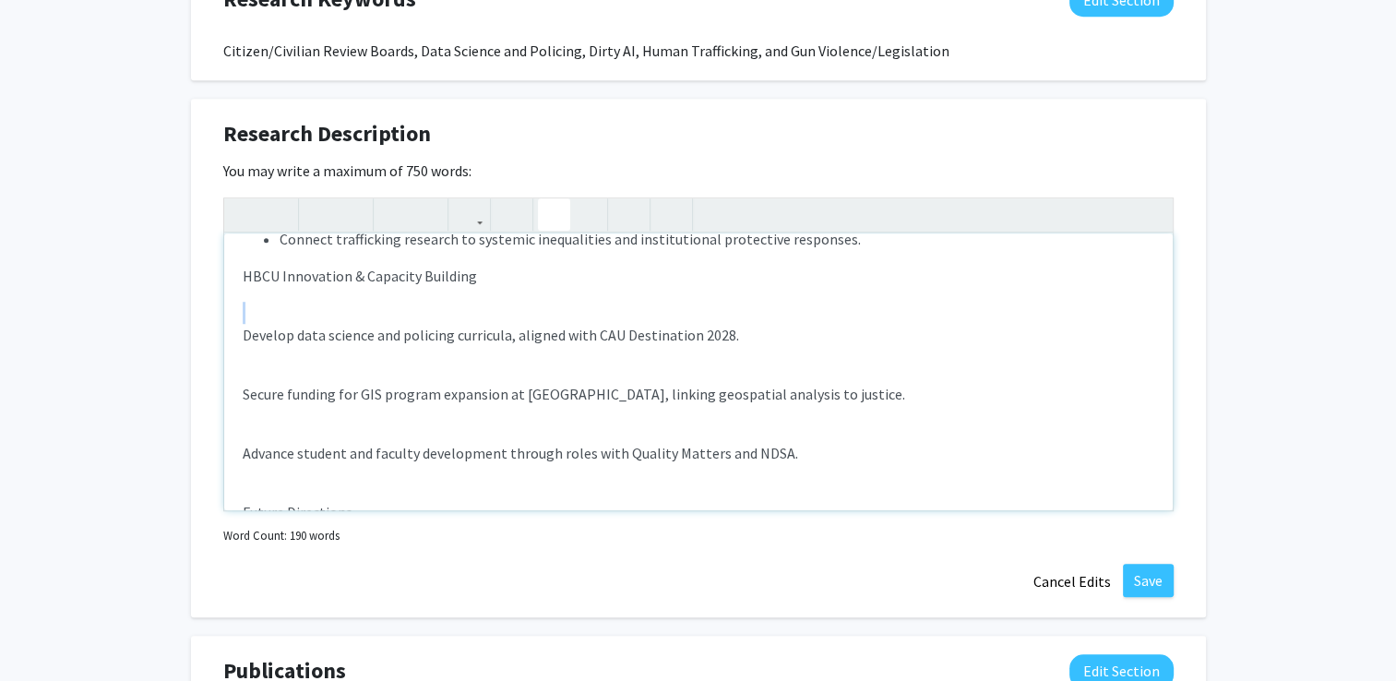
click at [546, 199] on use "button" at bounding box center [546, 199] width 0 height 0
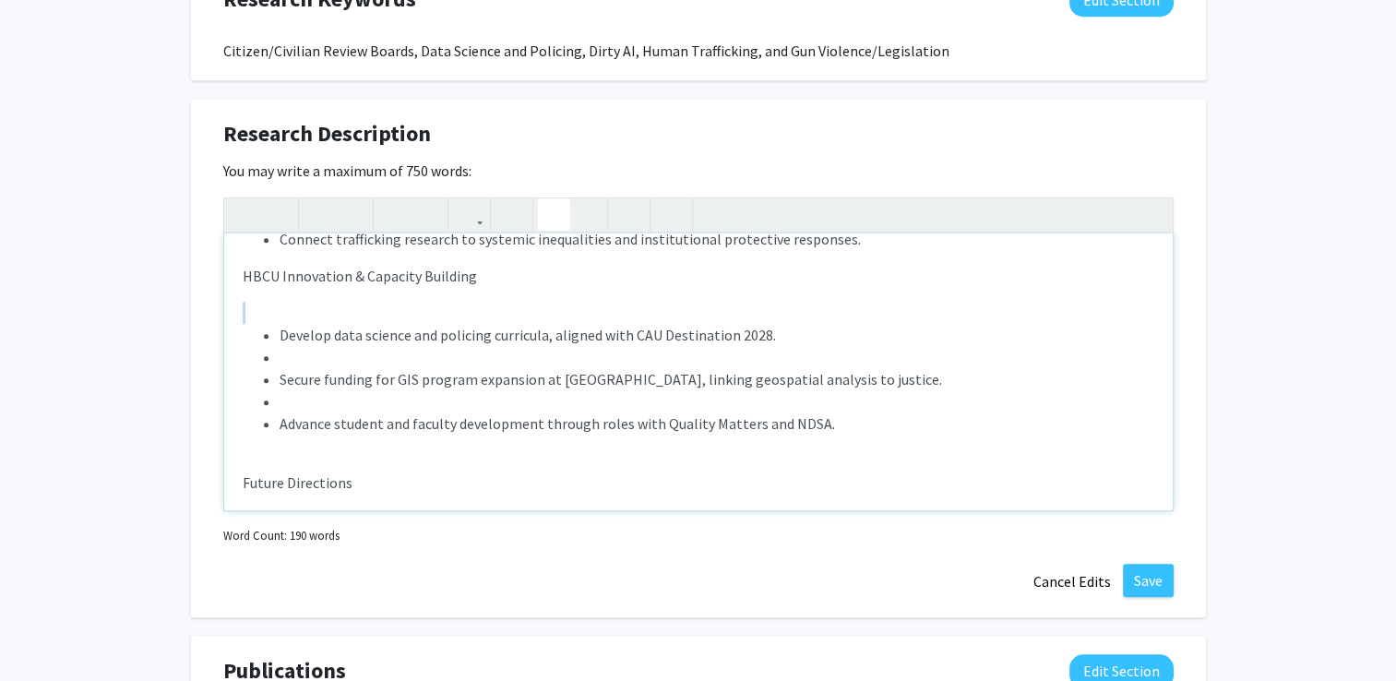
click at [269, 327] on ul "Develop data science and policing curricula, aligned with CAU Destination 2028.…" at bounding box center [699, 379] width 912 height 111
click at [280, 368] on li "Secure funding for GIS program expansion at [GEOGRAPHIC_DATA], linking geospati…" at bounding box center [717, 379] width 875 height 22
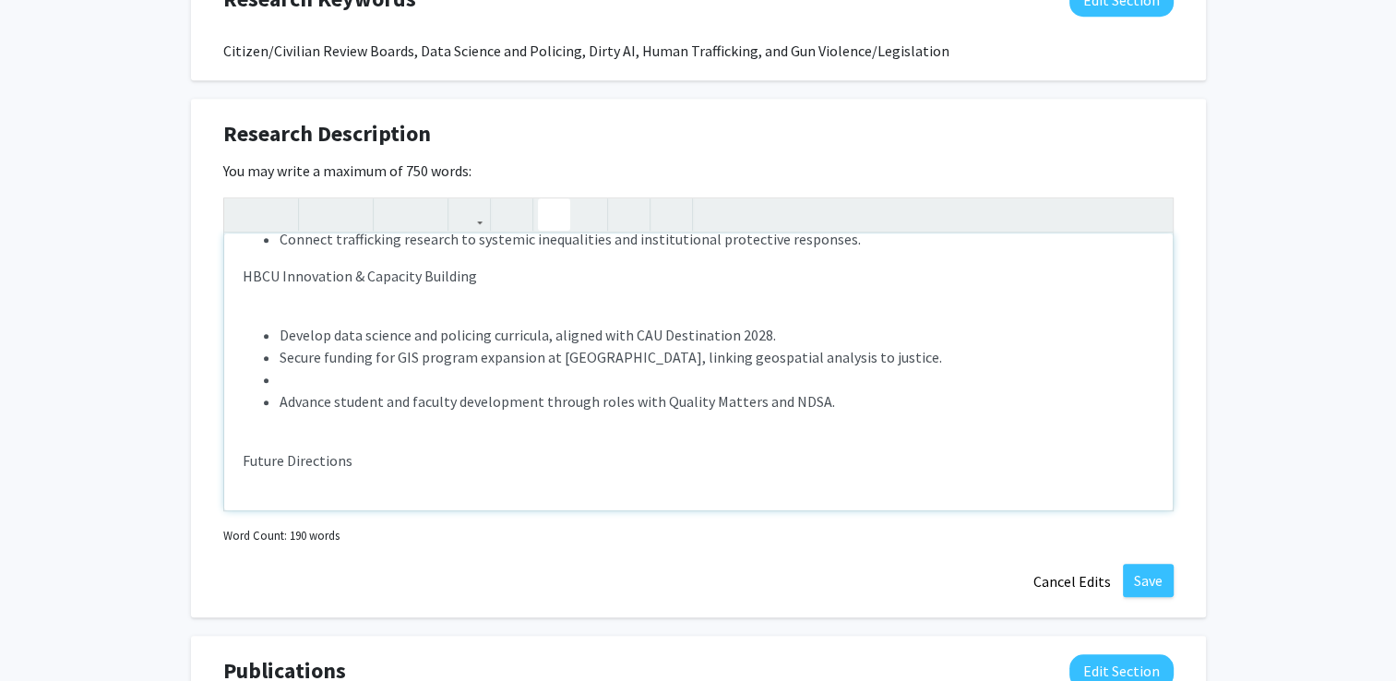
click at [281, 390] on li "Advance student and faculty development through roles with Quality Matters and …" at bounding box center [717, 401] width 875 height 22
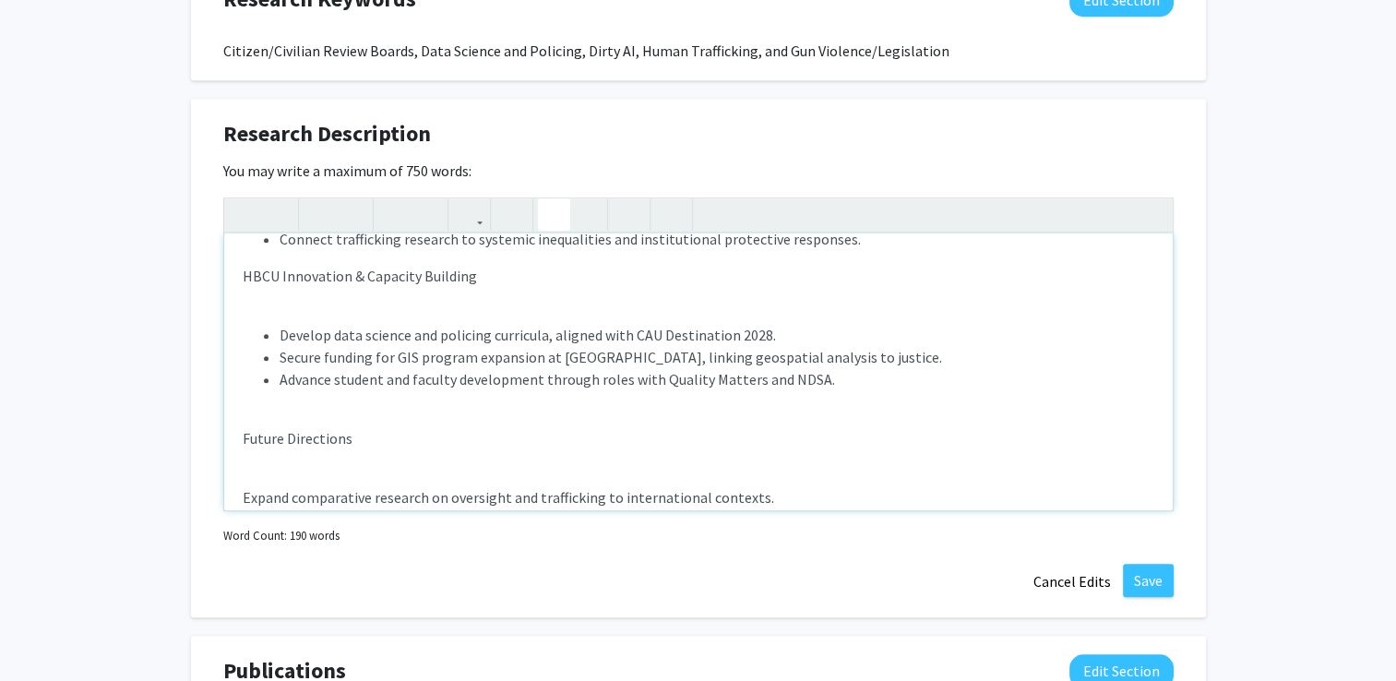
click at [273, 391] on div "Policing Oversight & Accountability Examine effectiveness and independence of C…" at bounding box center [698, 371] width 949 height 277
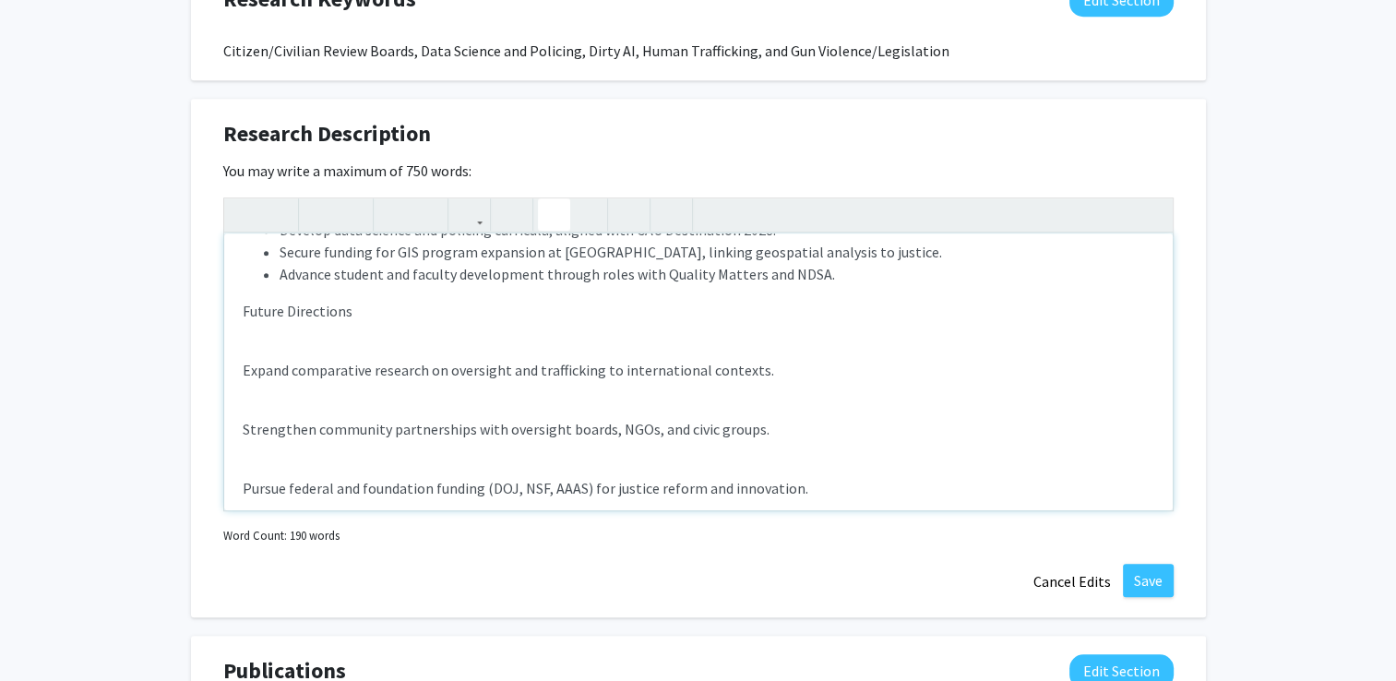
scroll to position [1260, 0]
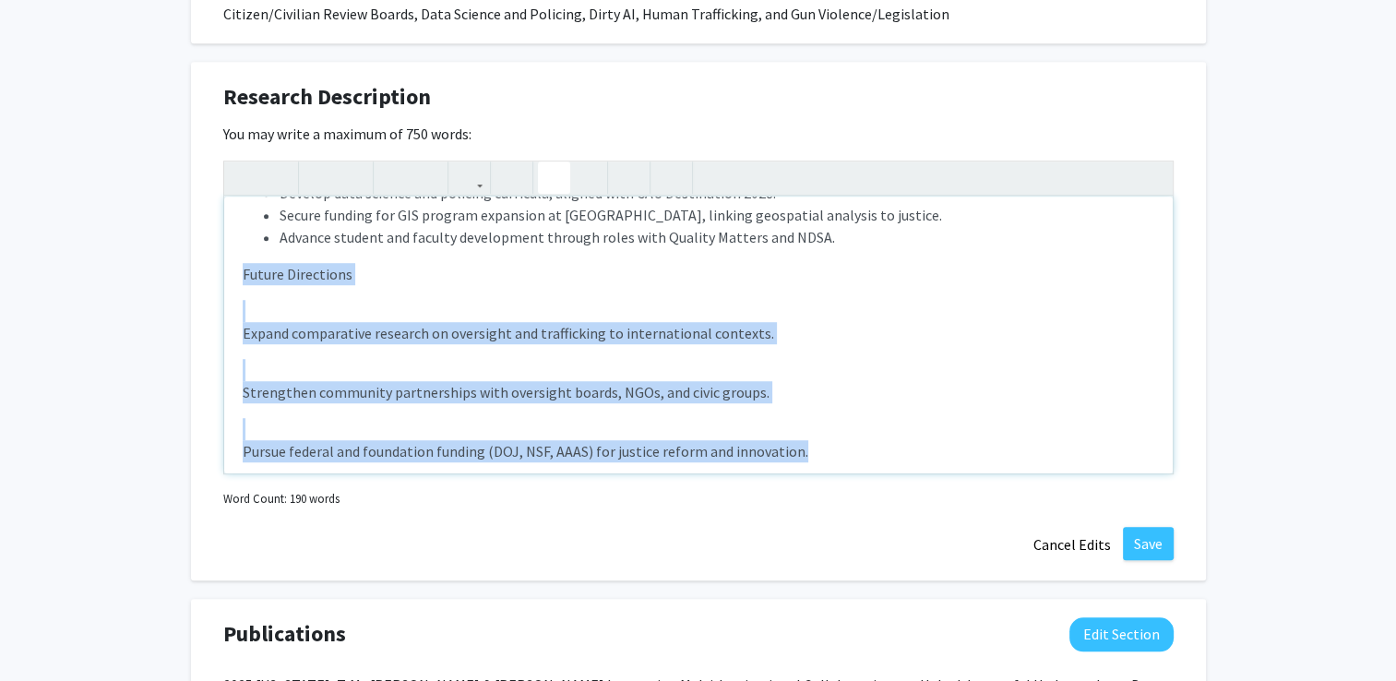
drag, startPoint x: 812, startPoint y: 429, endPoint x: 196, endPoint y: 290, distance: 631.9
click at [196, 290] on div "Research Description Edit Section You may write a maximum of 750 words: Policin…" at bounding box center [698, 321] width 1015 height 519
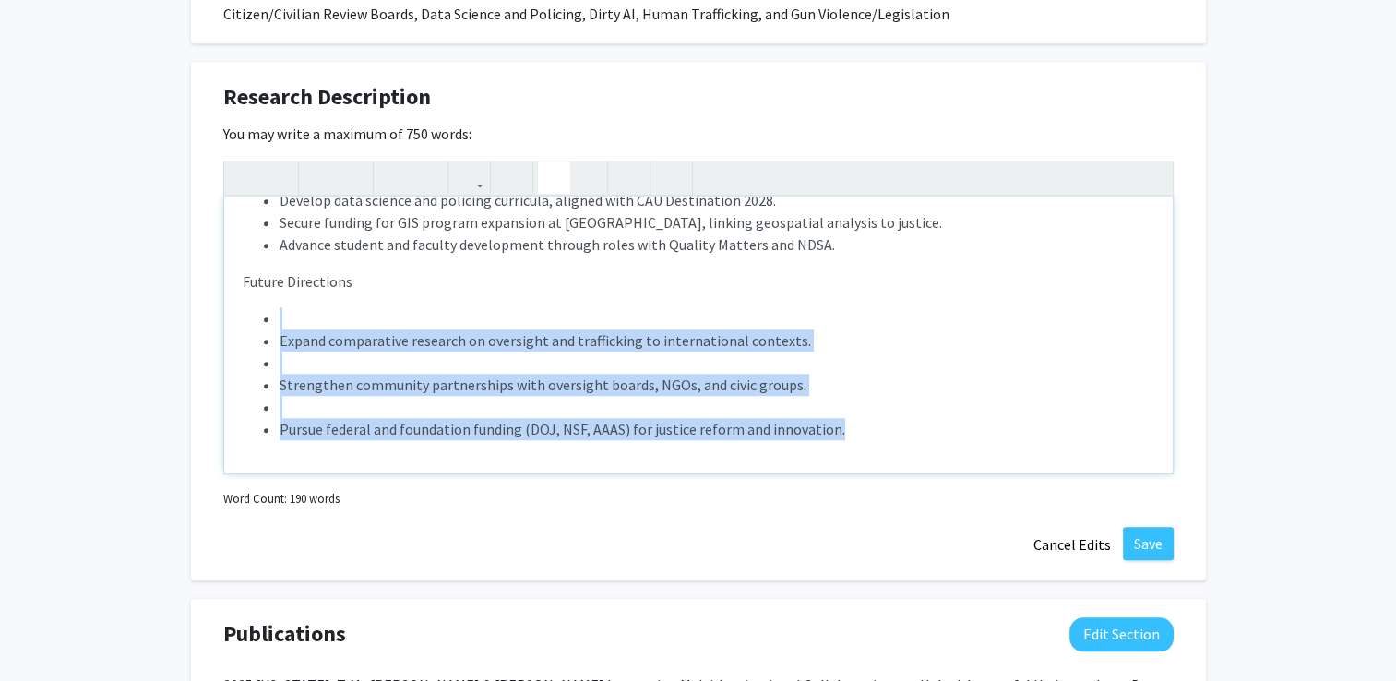
click at [546, 162] on use "button" at bounding box center [546, 162] width 0 height 0
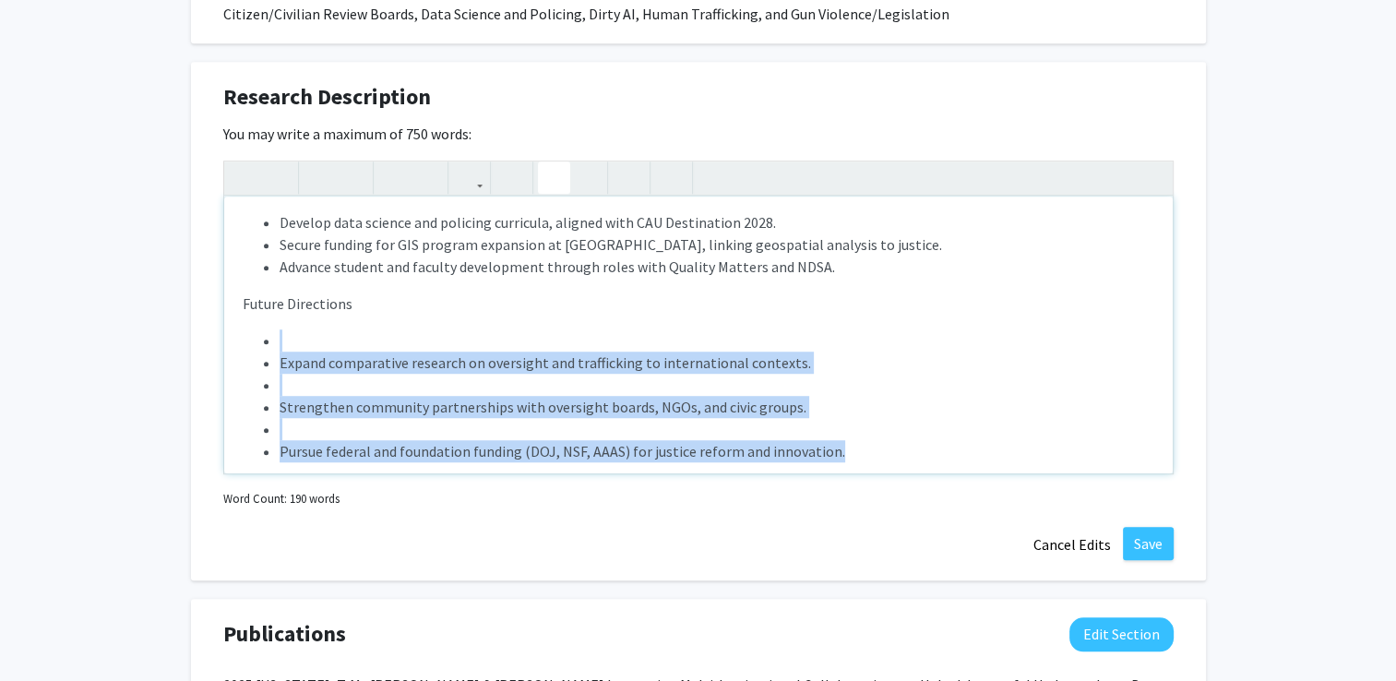
click at [284, 352] on li "Expand comparative research on oversight and trafficking to international conte…" at bounding box center [717, 363] width 875 height 22
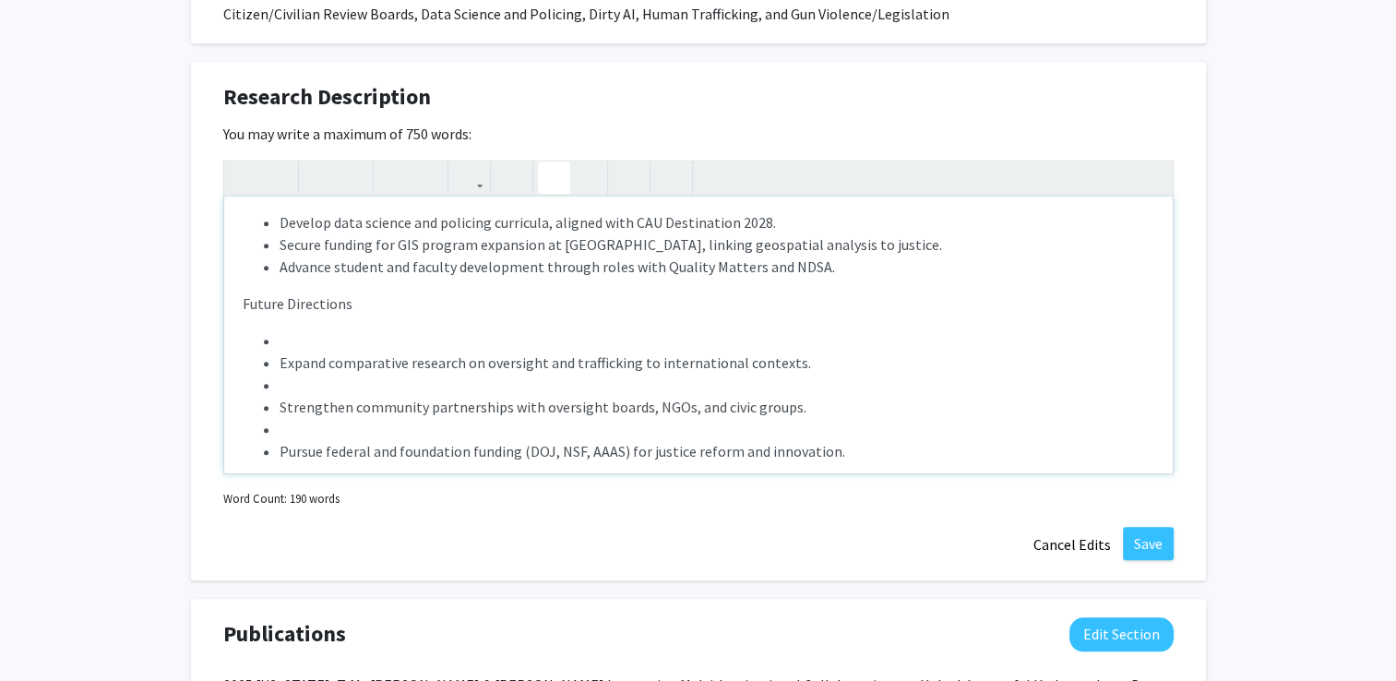
click at [284, 352] on li "Expand comparative research on oversight and trafficking to international conte…" at bounding box center [717, 363] width 875 height 22
click at [280, 352] on li "Expand comparative research on oversight and trafficking to international conte…" at bounding box center [717, 363] width 875 height 22
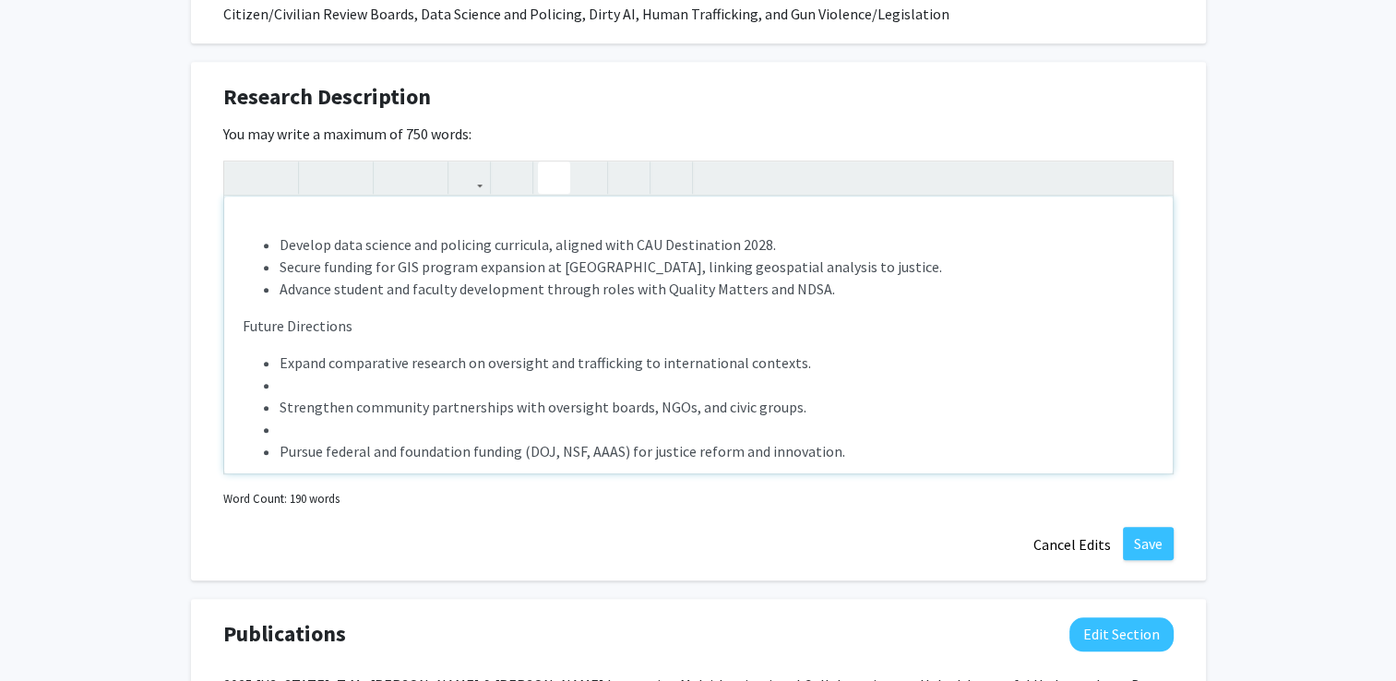
click at [276, 380] on ul "Expand comparative research on oversight and trafficking to international conte…" at bounding box center [699, 407] width 912 height 111
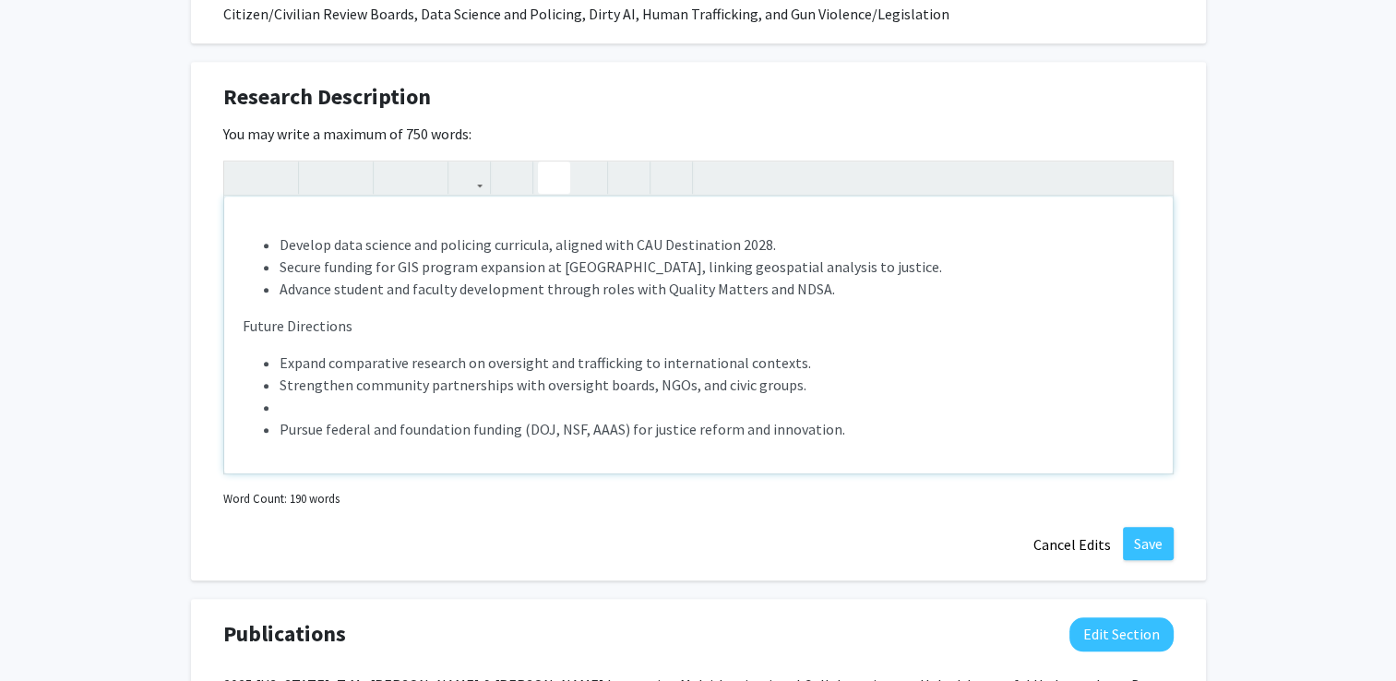
scroll to position [417, 0]
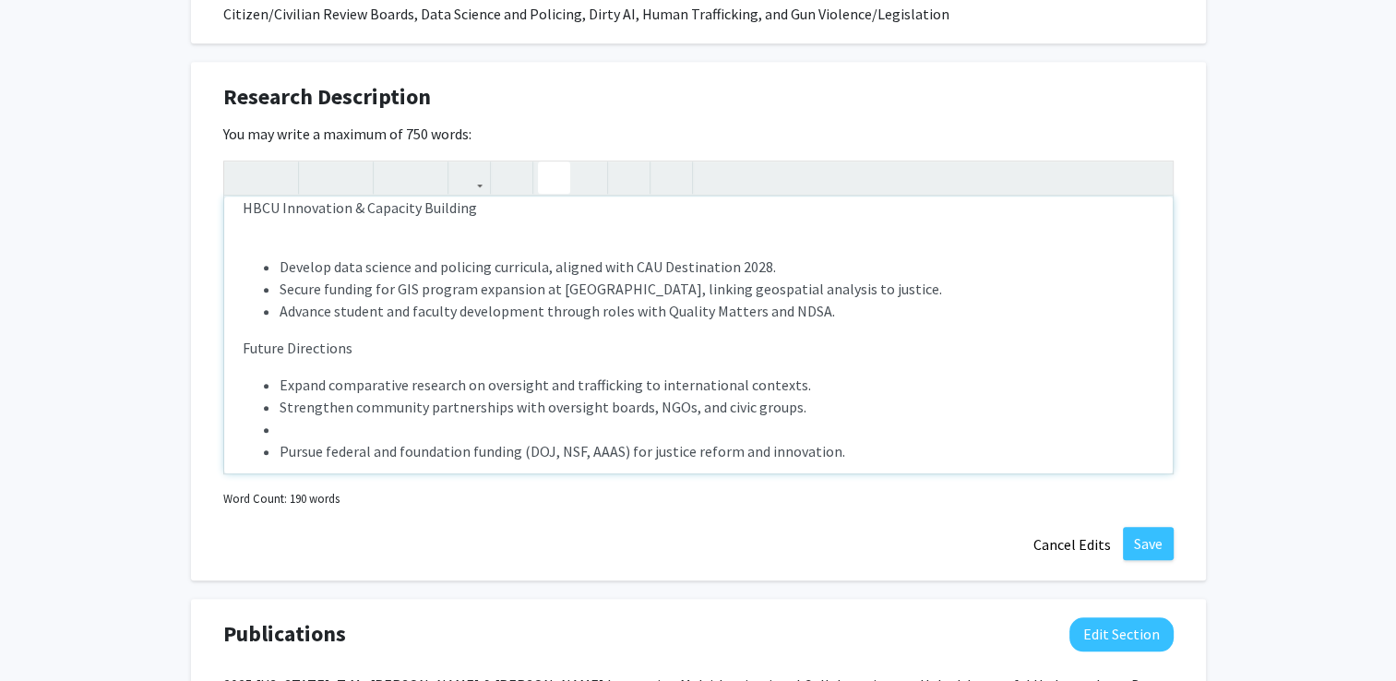
click at [280, 440] on li "Pursue federal and foundation funding (DOJ, NSF, AAAS) for justice reform and i…" at bounding box center [717, 451] width 875 height 22
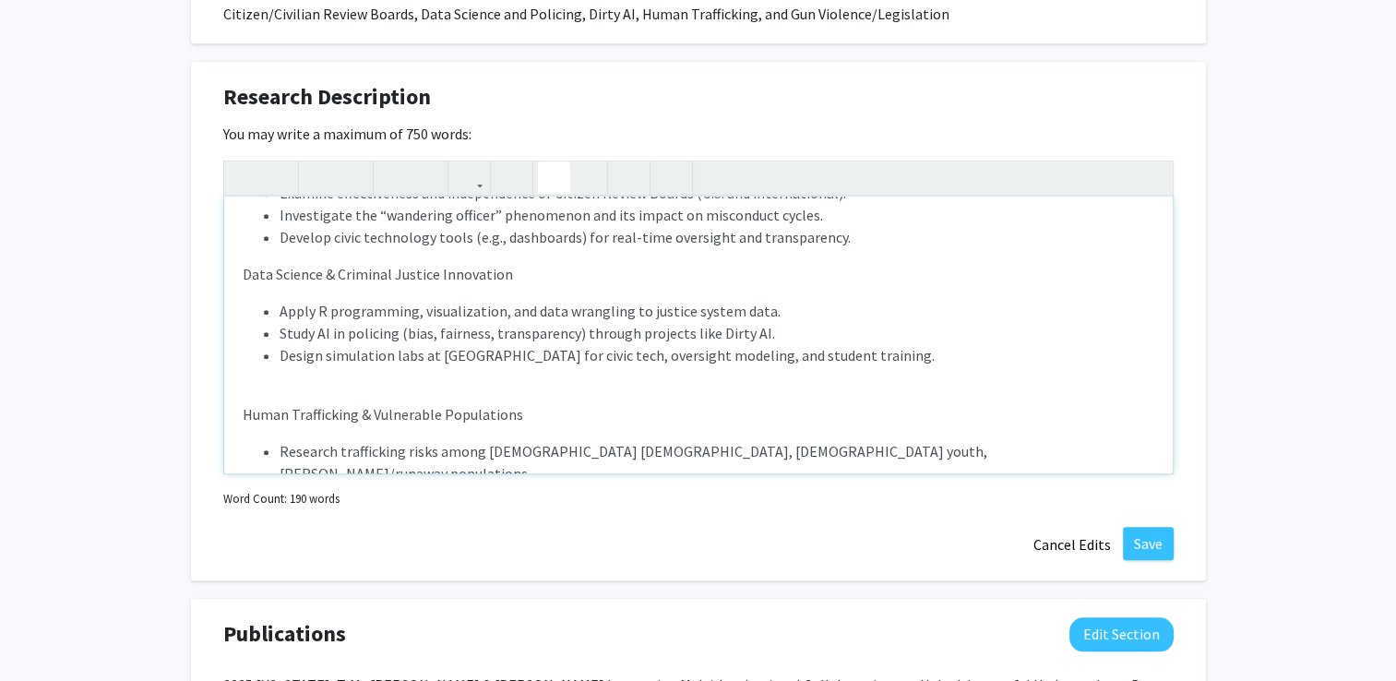
scroll to position [80, 0]
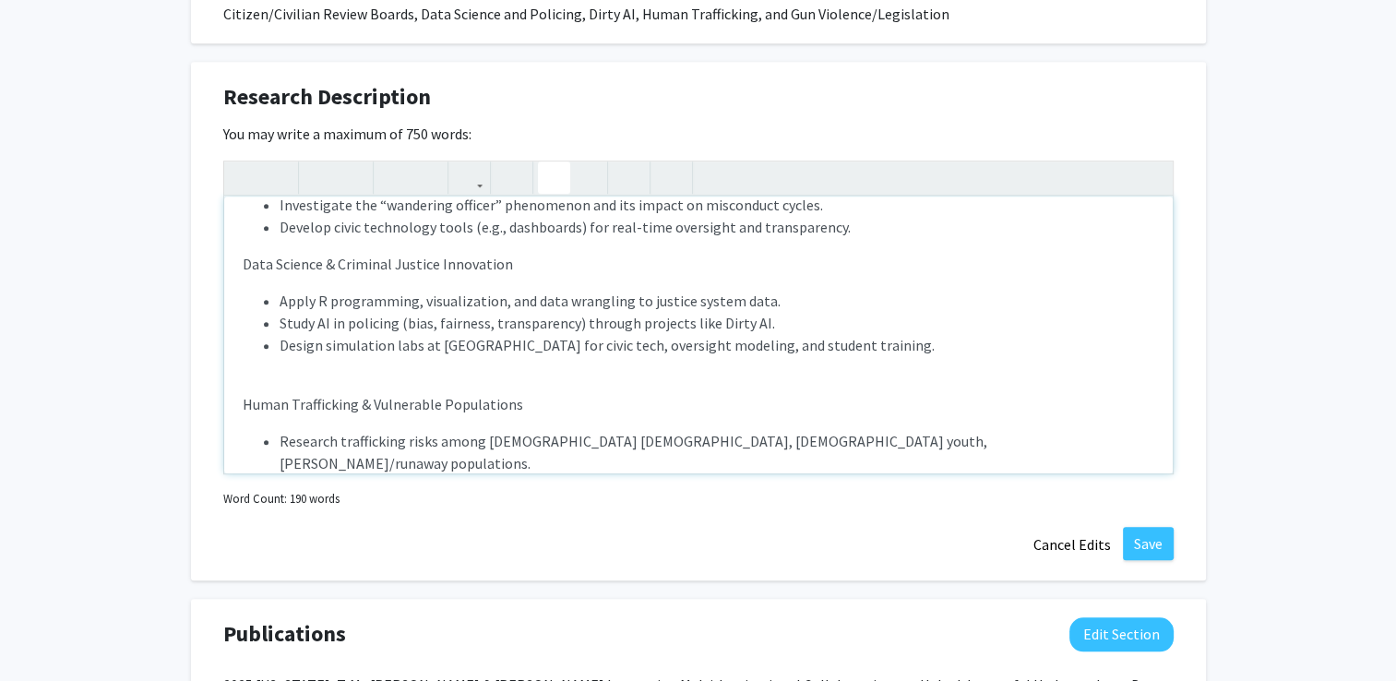
click at [307, 370] on div "Policing Oversight & Accountability Examine effectiveness and independence of C…" at bounding box center [698, 335] width 949 height 277
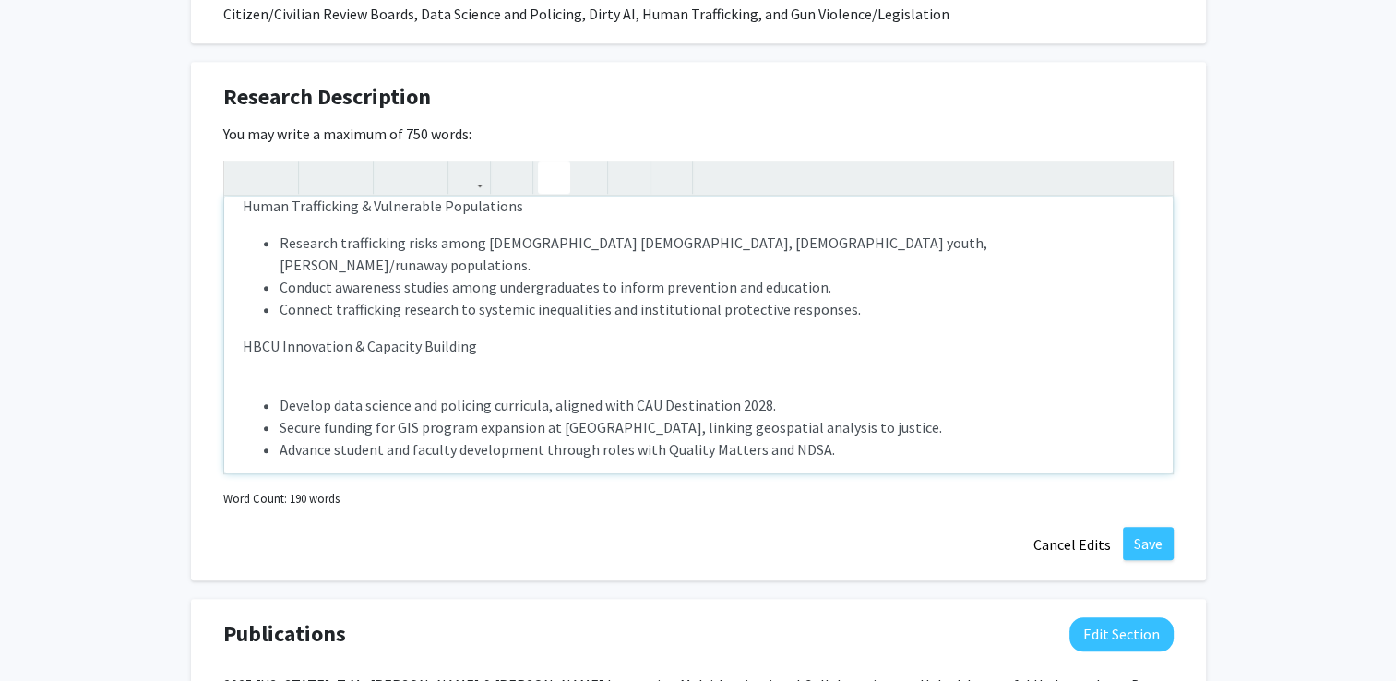
scroll to position [257, 0]
click at [300, 356] on div "Policing Oversight & Accountability Examine effectiveness and independence of C…" at bounding box center [698, 335] width 949 height 277
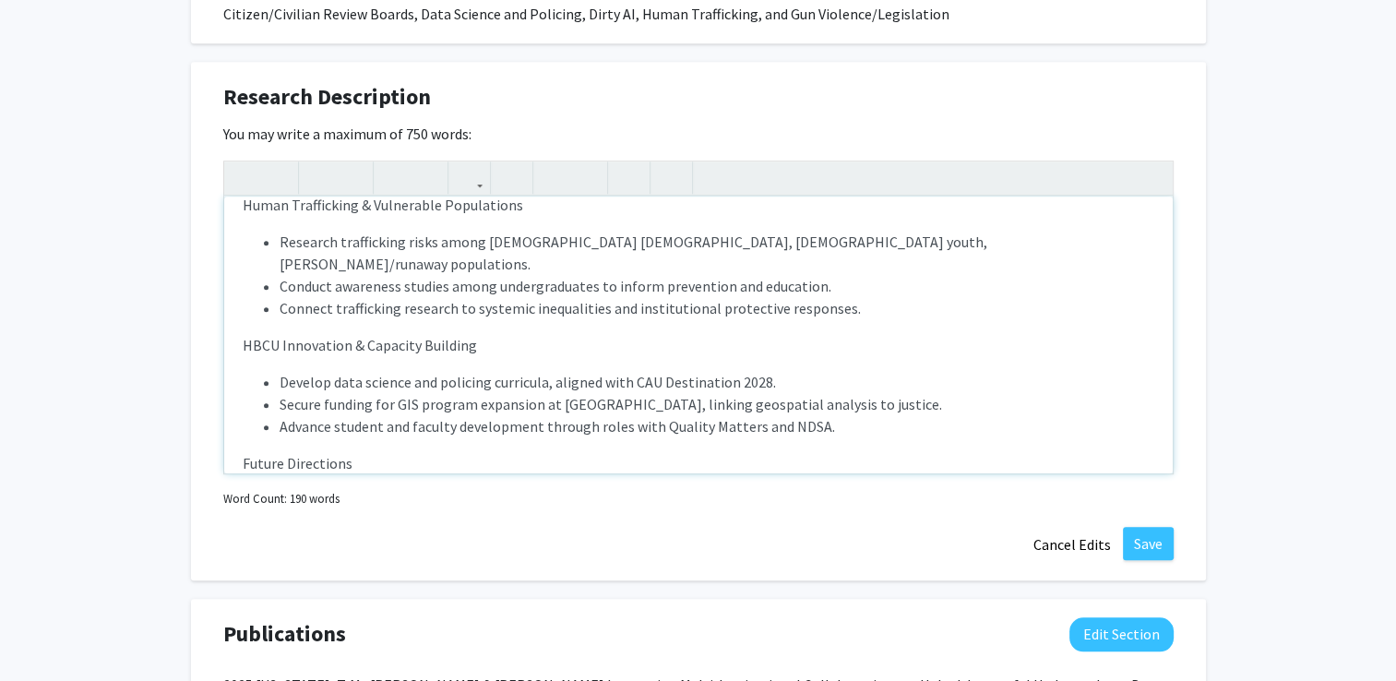
type textarea "<p>Policing Oversight &amp; Accountability</p><p><ul><li>Examine effectiveness …"
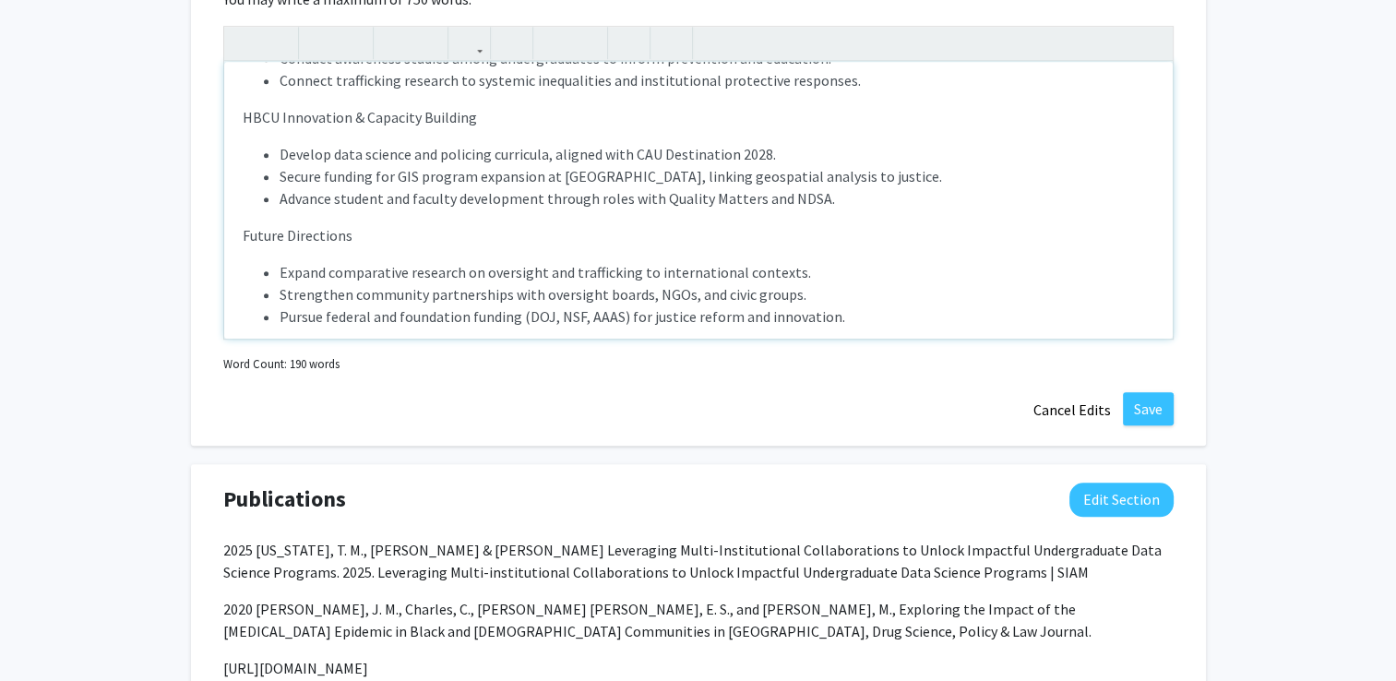
scroll to position [1396, 0]
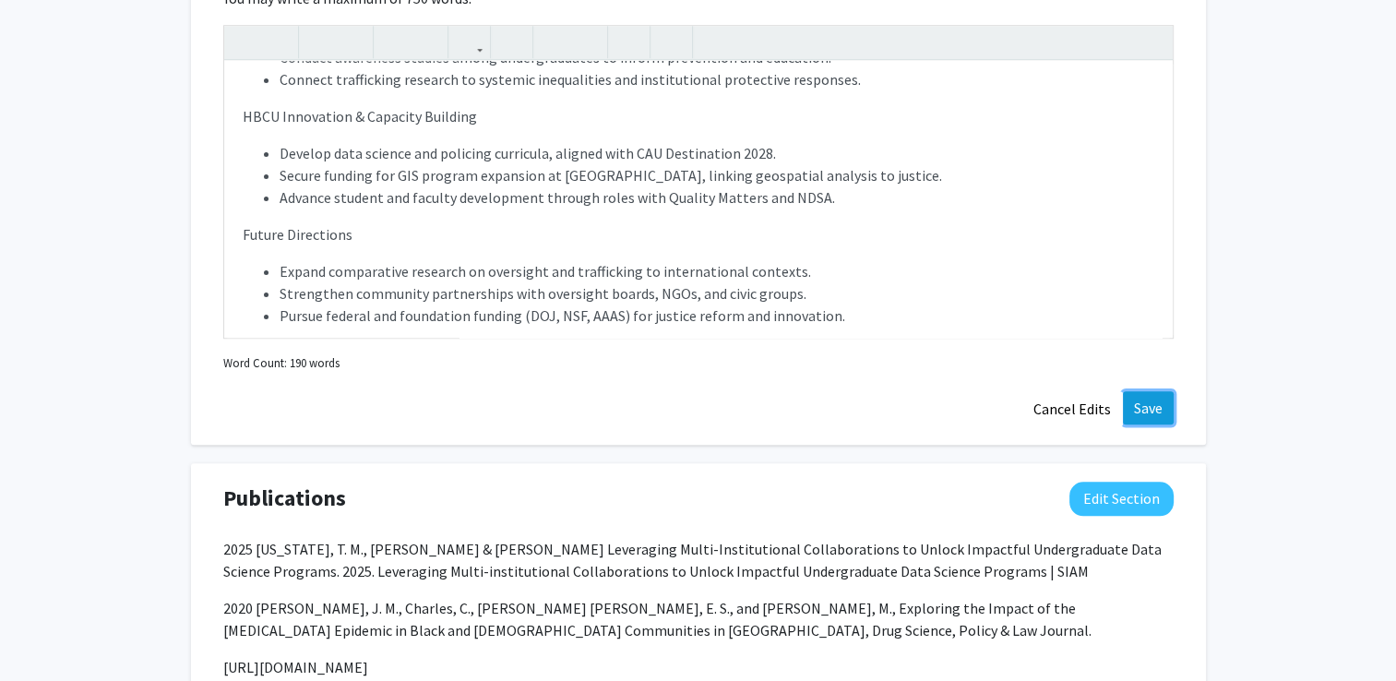
click at [1158, 404] on button "Save" at bounding box center [1148, 407] width 51 height 33
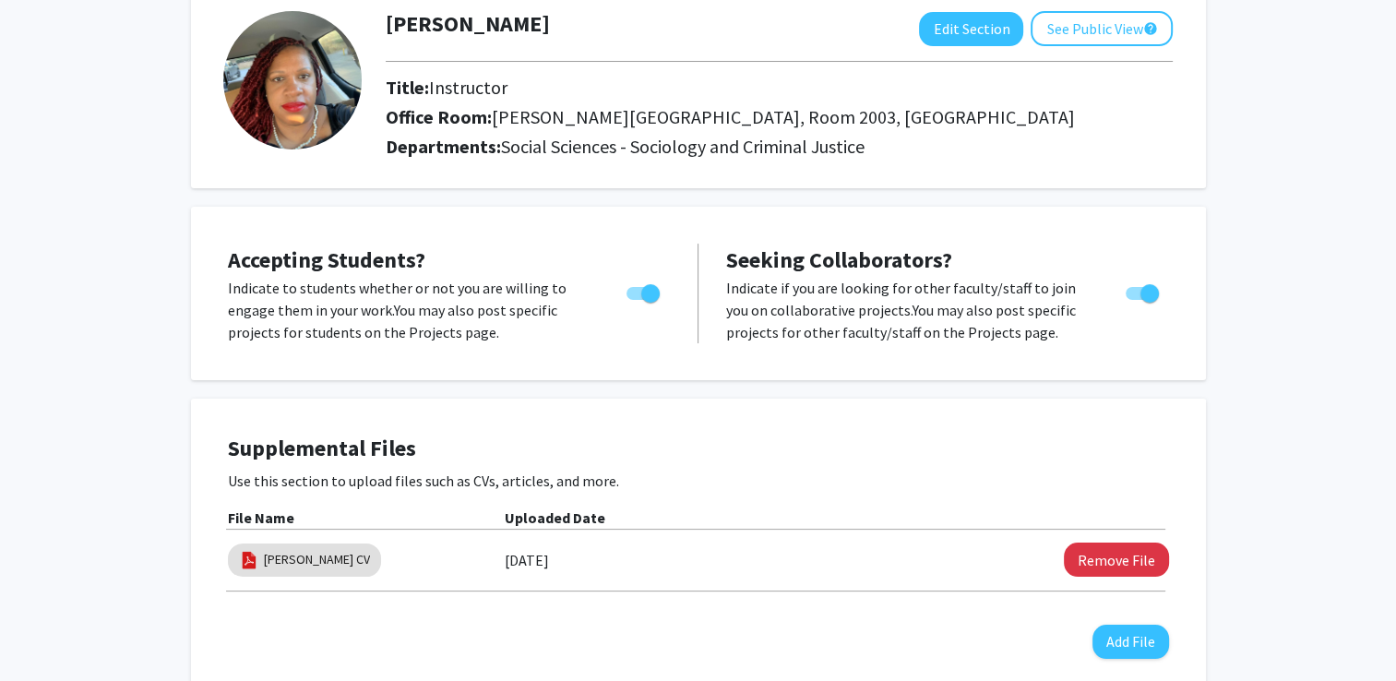
scroll to position [0, 0]
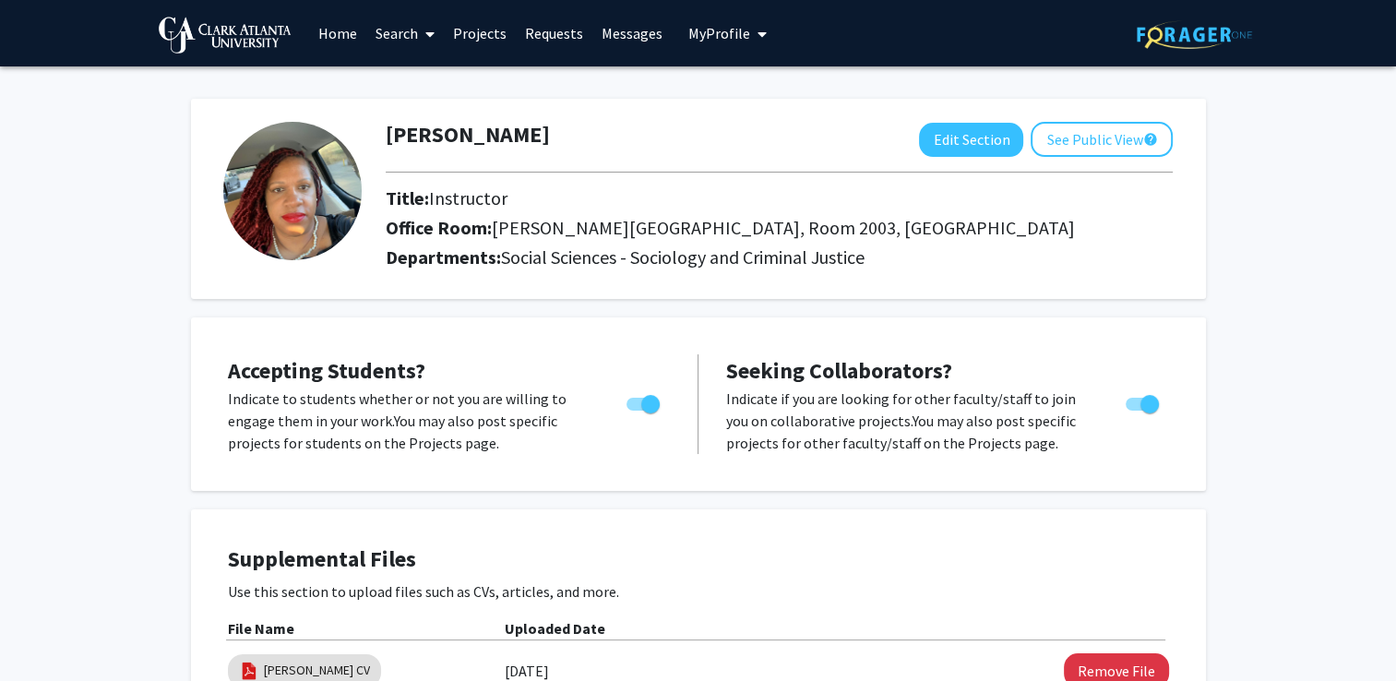
click at [472, 34] on link "Projects" at bounding box center [480, 33] width 72 height 65
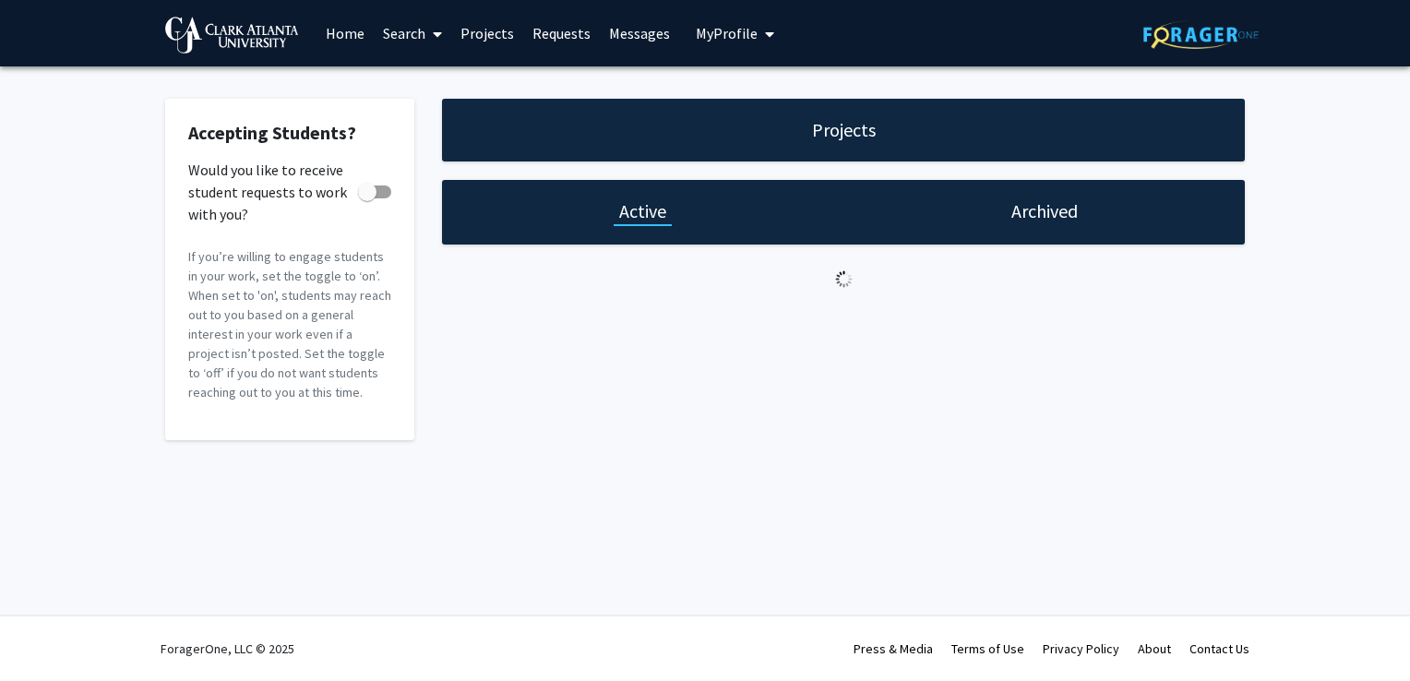
checkbox input "true"
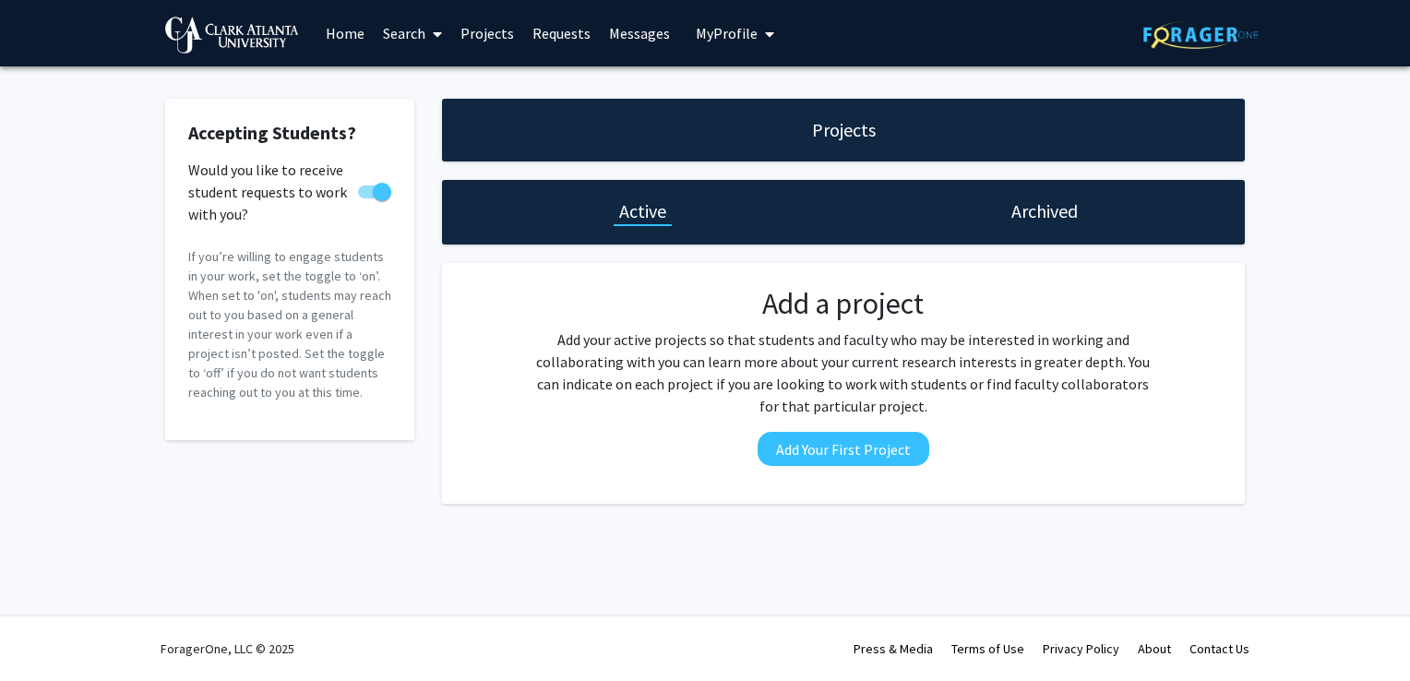
click at [559, 32] on link "Requests" at bounding box center [561, 33] width 77 height 65
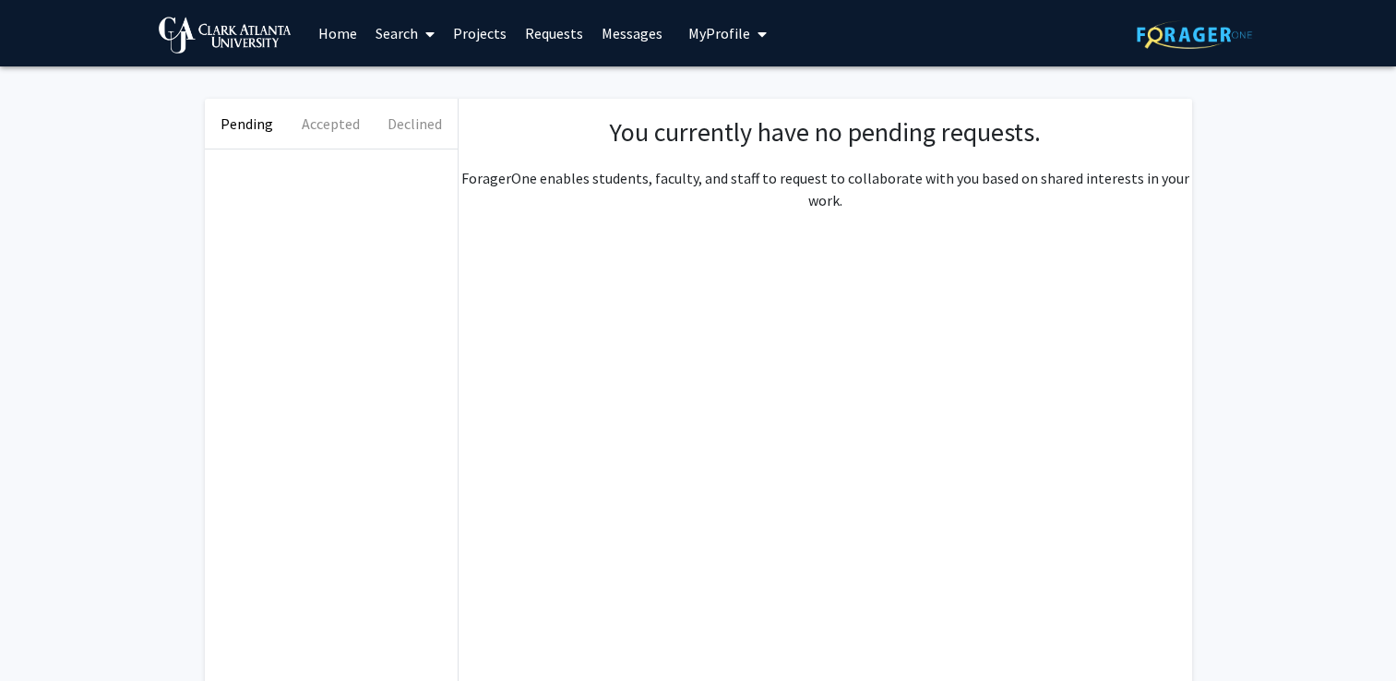
click at [334, 30] on link "Home" at bounding box center [337, 33] width 57 height 65
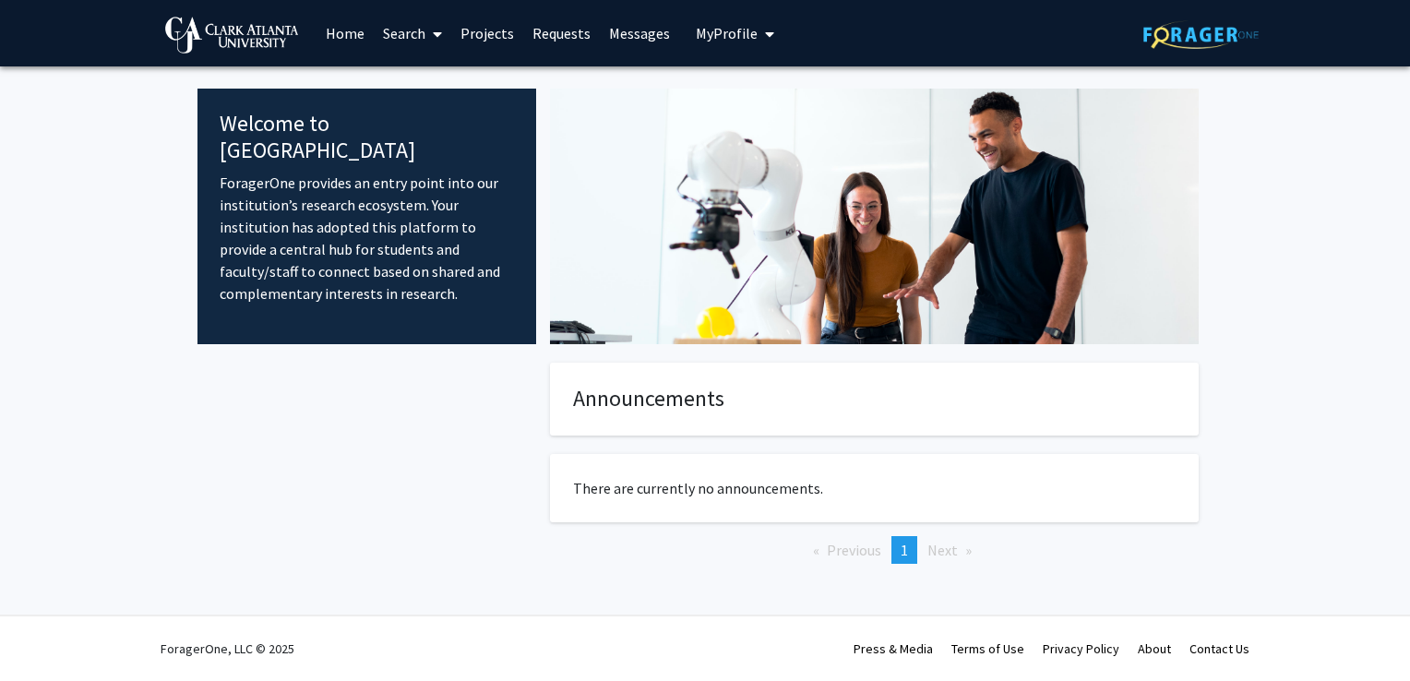
click at [716, 33] on span "My Profile" at bounding box center [727, 33] width 62 height 18
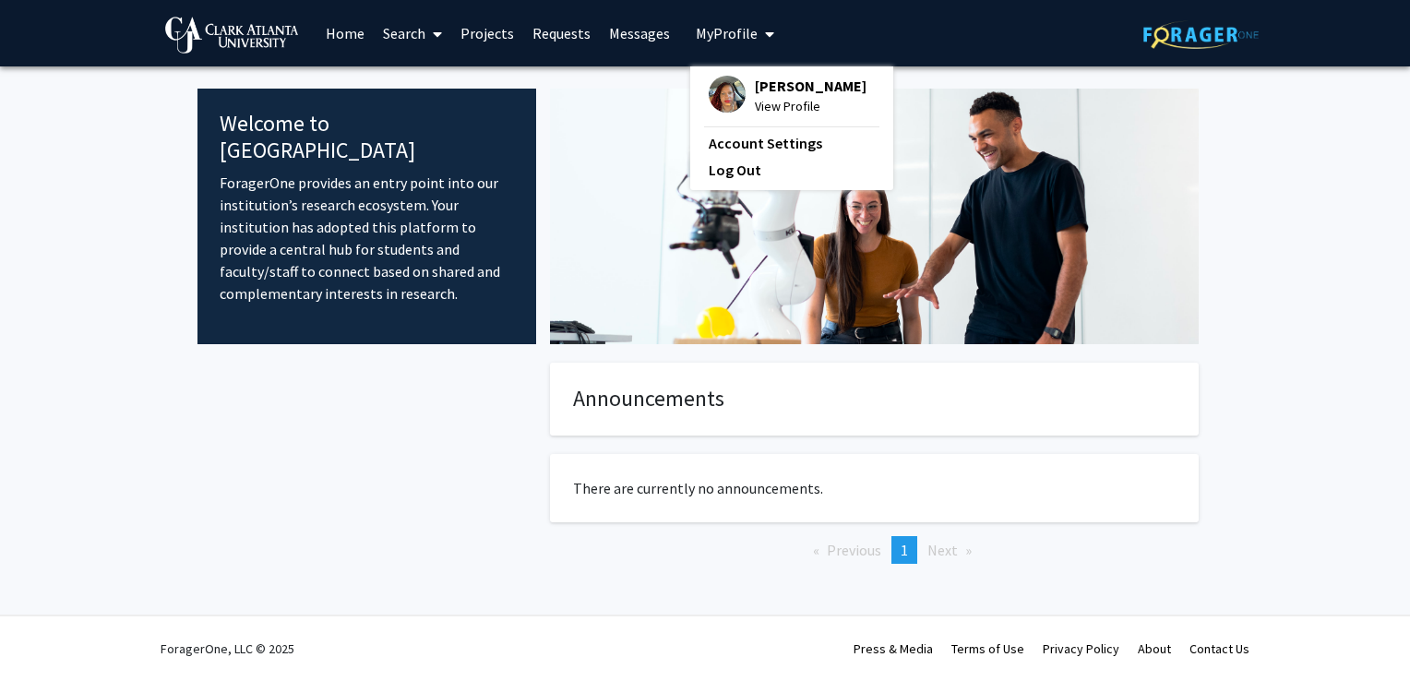
click at [731, 83] on img at bounding box center [727, 94] width 37 height 37
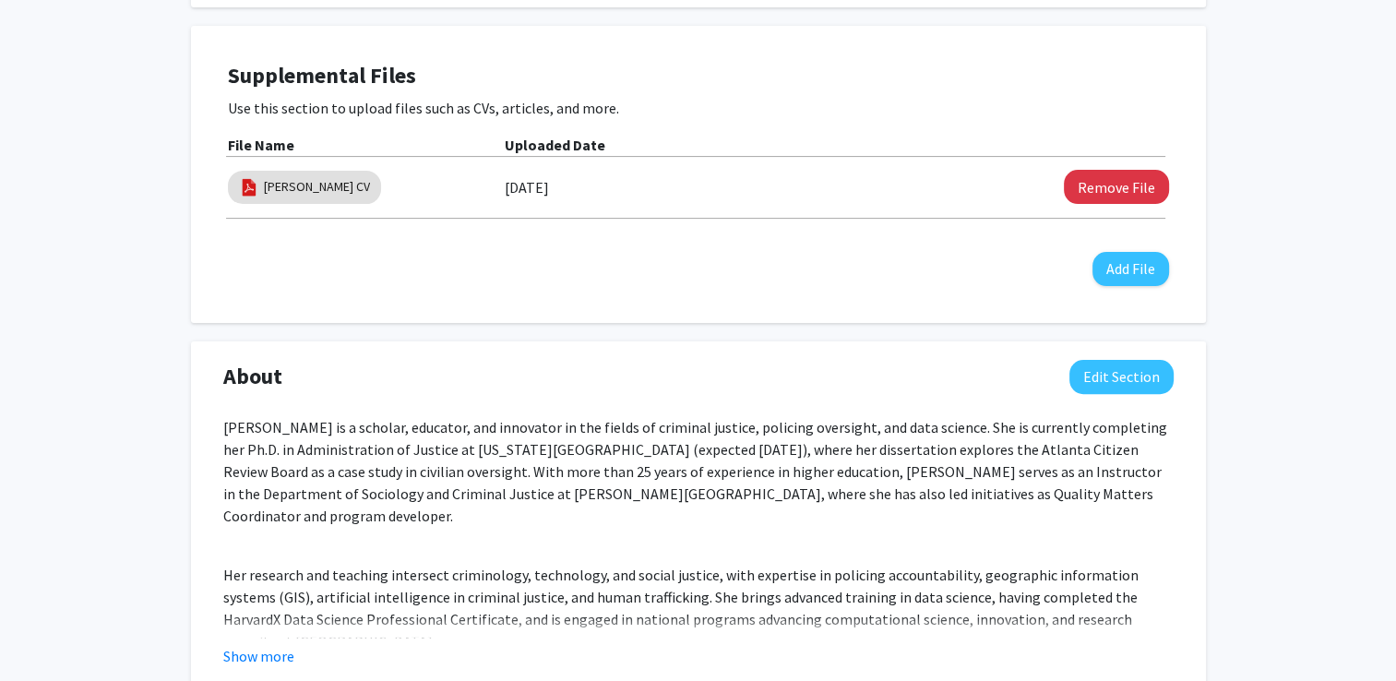
scroll to position [483, 0]
